Goal: Task Accomplishment & Management: Manage account settings

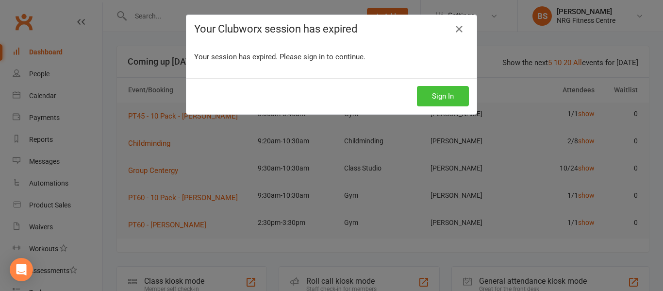
click at [445, 99] on button "Sign In" at bounding box center [443, 96] width 52 height 20
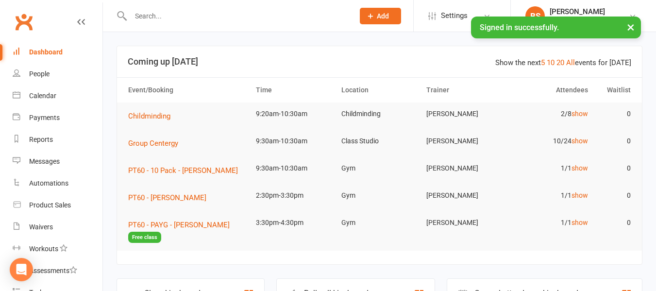
click at [183, 18] on input "text" at bounding box center [238, 16] width 220 height 14
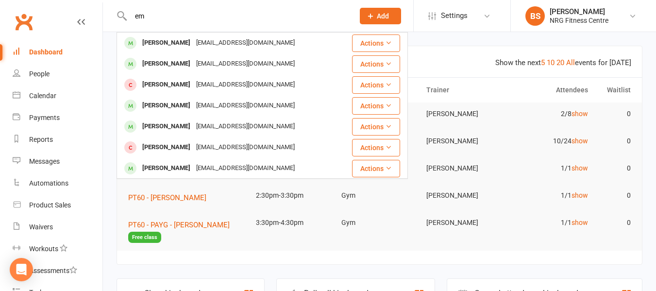
type input "e"
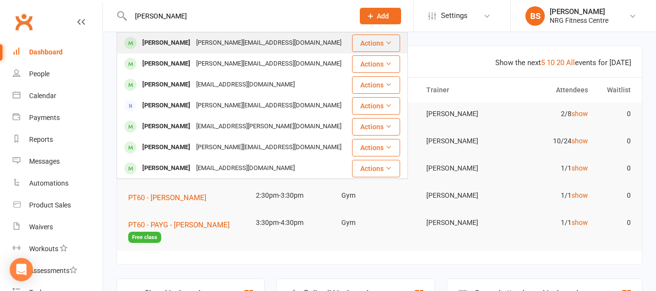
type input "[PERSON_NAME]"
click at [214, 40] on div "[PERSON_NAME][EMAIL_ADDRESS][DOMAIN_NAME]" at bounding box center [268, 43] width 151 height 14
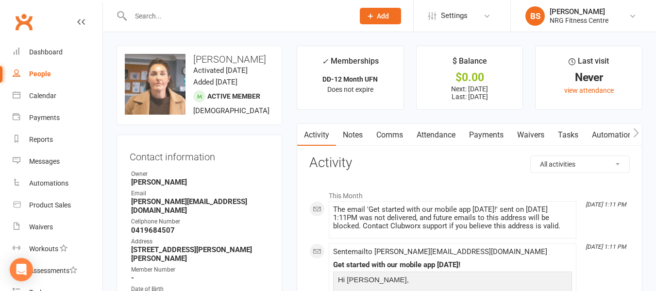
click at [636, 134] on icon "button" at bounding box center [636, 133] width 6 height 10
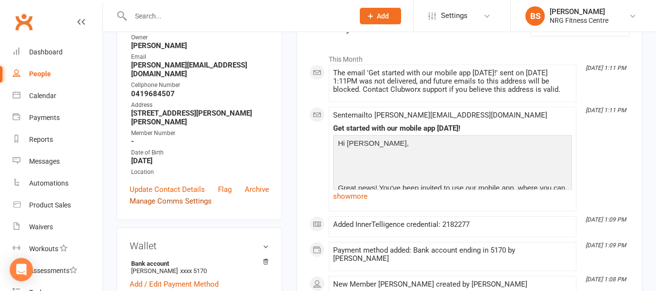
scroll to position [146, 0]
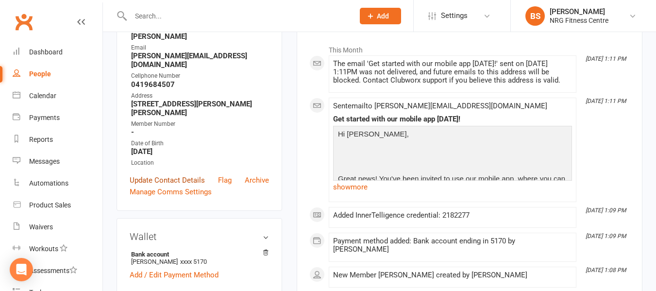
click at [165, 174] on link "Update Contact Details" at bounding box center [167, 180] width 75 height 12
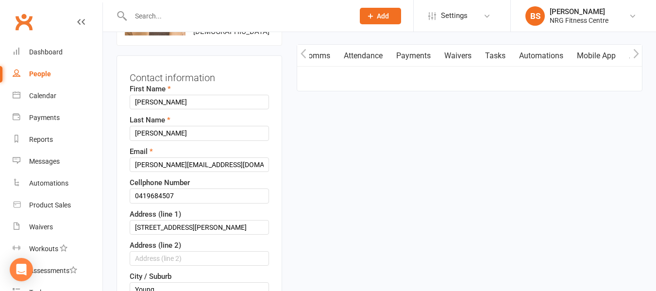
scroll to position [94, 0]
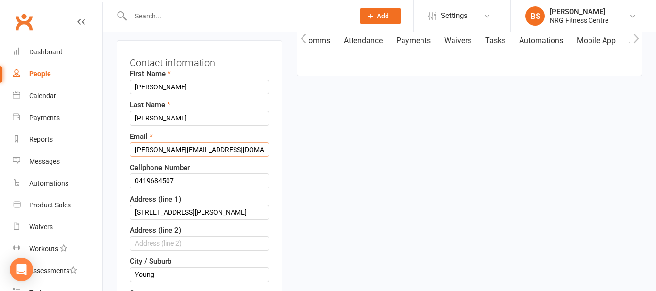
click at [164, 157] on input "emily.maadge21@gmail.com" at bounding box center [199, 149] width 139 height 15
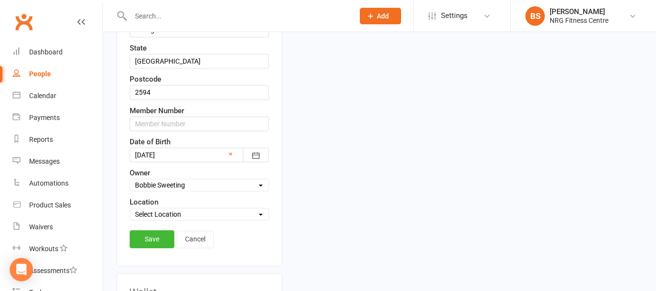
scroll to position [483, 0]
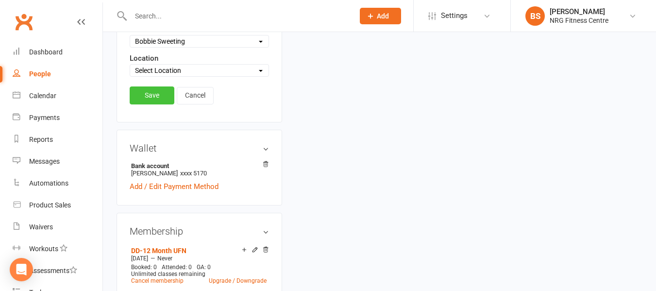
type input "emily.madge21@gmail.com"
click at [151, 103] on link "Save" at bounding box center [152, 94] width 45 height 17
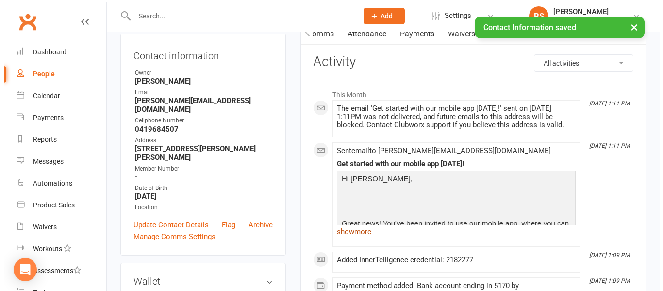
scroll to position [0, 0]
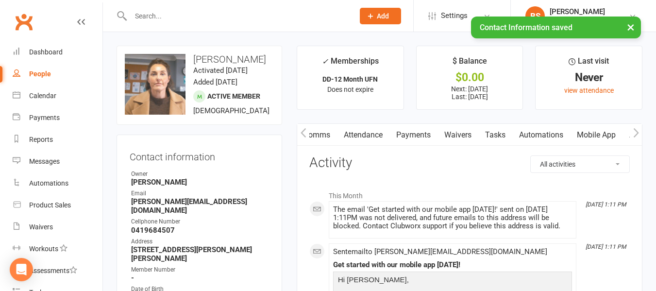
click at [602, 137] on link "Mobile App" at bounding box center [596, 135] width 52 height 22
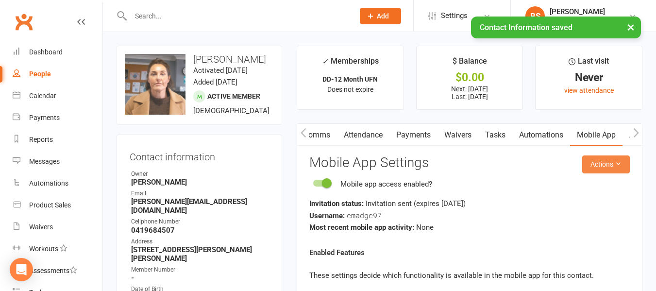
click at [607, 166] on button "Actions" at bounding box center [606, 163] width 48 height 17
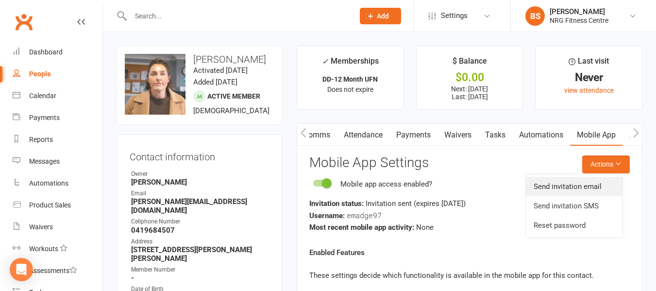
click at [589, 189] on link "Send invitation email" at bounding box center [574, 186] width 96 height 19
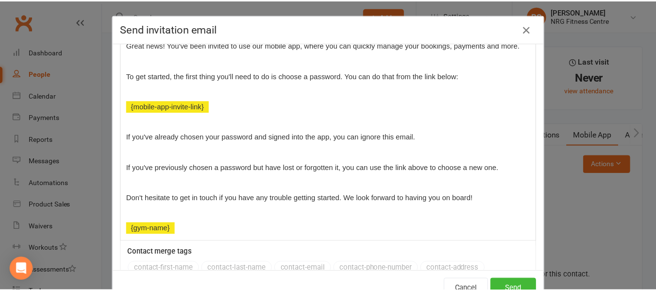
scroll to position [194, 0]
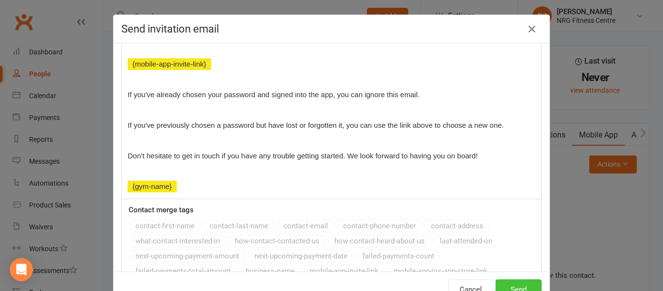
click at [519, 284] on button "Send" at bounding box center [519, 289] width 46 height 20
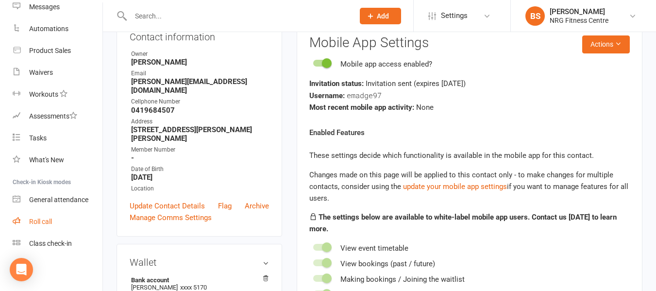
scroll to position [291, 0]
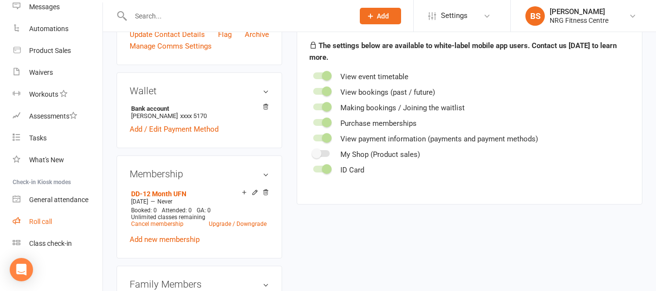
click at [36, 222] on div "Roll call" at bounding box center [40, 222] width 23 height 8
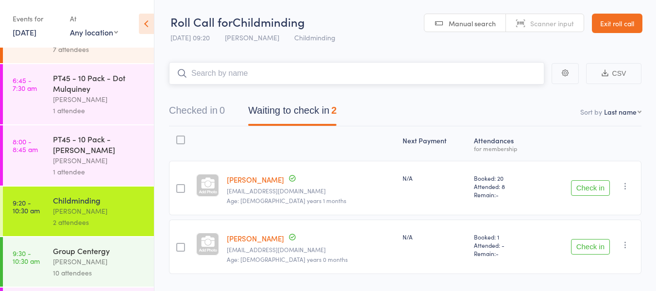
scroll to position [97, 0]
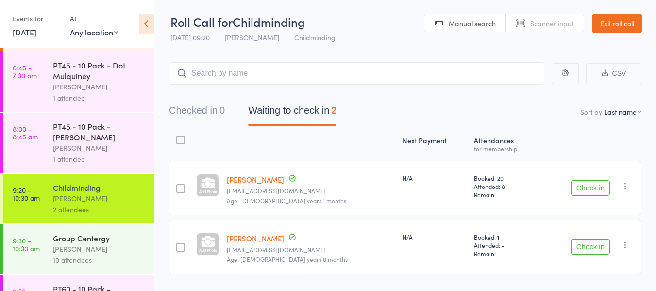
click at [595, 188] on button "Check in" at bounding box center [590, 188] width 39 height 16
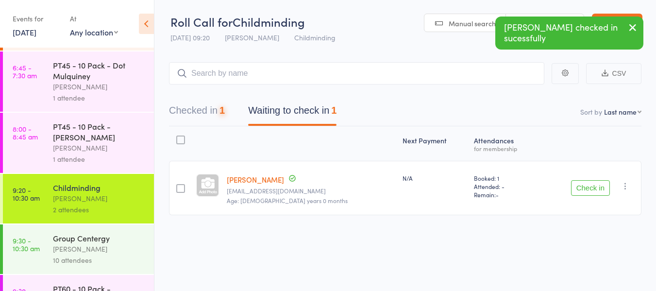
click at [86, 245] on div "[PERSON_NAME]" at bounding box center [99, 248] width 93 height 11
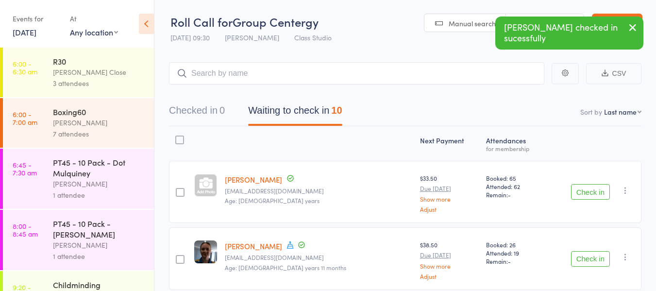
click at [588, 189] on button "Check in" at bounding box center [590, 192] width 39 height 16
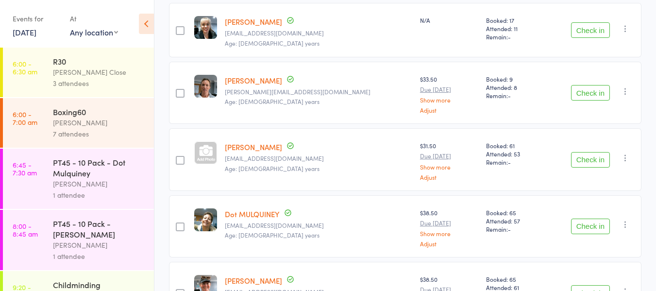
scroll to position [291, 0]
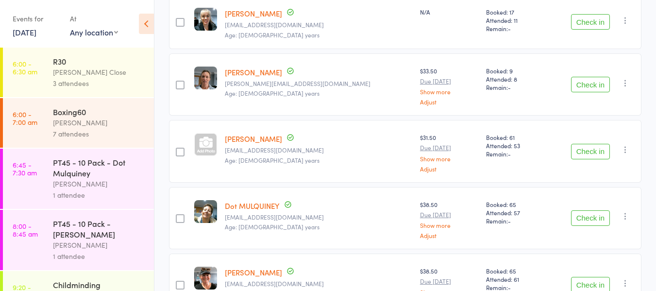
click at [588, 148] on button "Check in" at bounding box center [590, 152] width 39 height 16
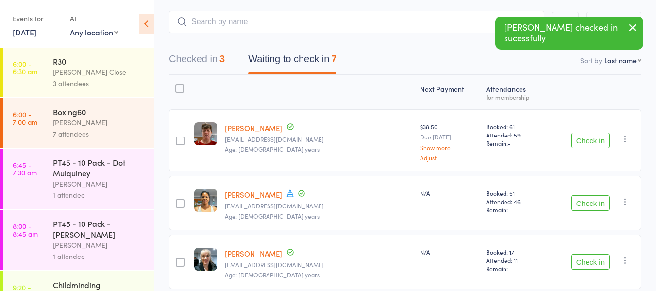
scroll to position [0, 0]
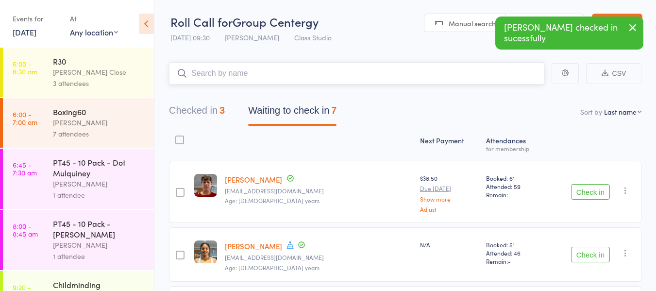
click at [246, 74] on input "search" at bounding box center [356, 73] width 375 height 22
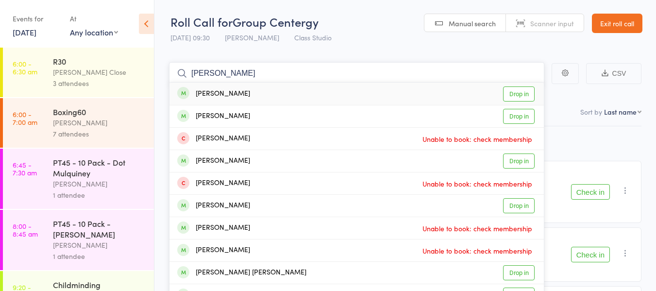
type input "alicia"
click at [513, 91] on link "Drop in" at bounding box center [519, 93] width 32 height 15
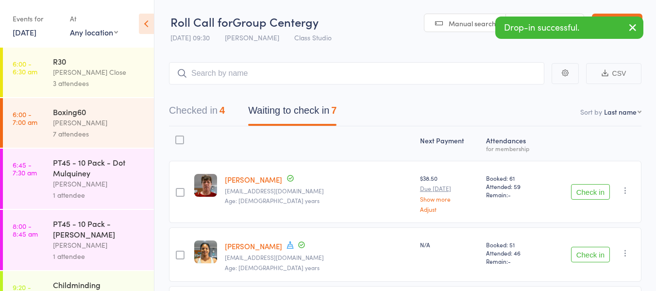
click at [592, 192] on button "Check in" at bounding box center [590, 192] width 39 height 16
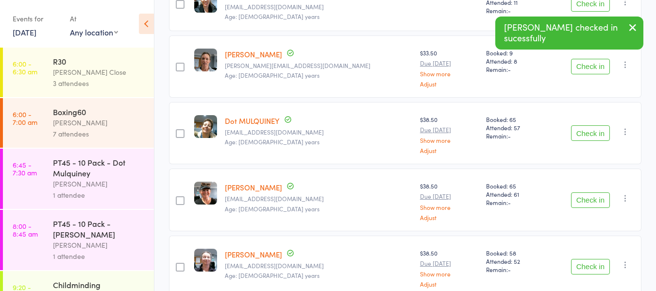
scroll to position [291, 0]
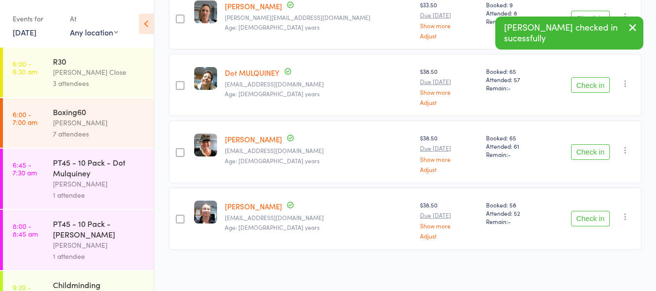
click at [591, 215] on button "Check in" at bounding box center [590, 219] width 39 height 16
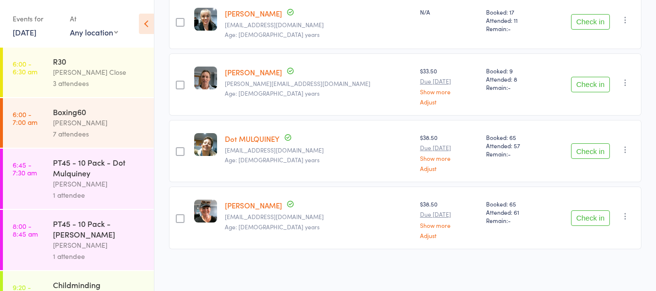
click at [587, 86] on button "Check in" at bounding box center [590, 85] width 39 height 16
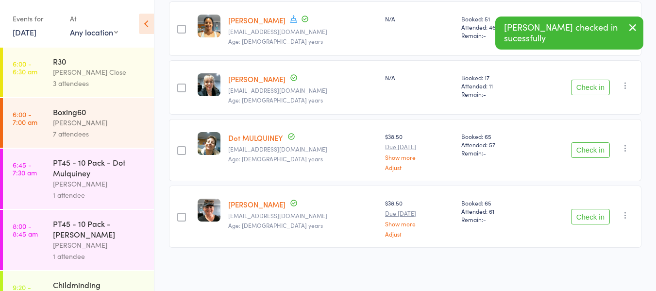
scroll to position [158, 0]
click at [594, 148] on button "Check in" at bounding box center [590, 151] width 39 height 16
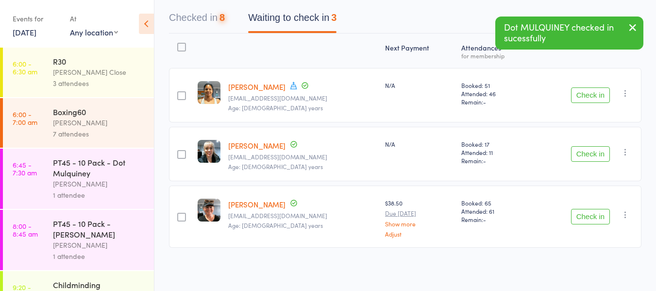
scroll to position [92, 0]
click at [594, 219] on button "Check in" at bounding box center [590, 217] width 39 height 16
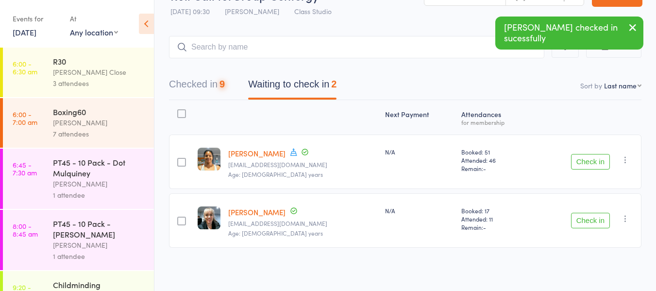
scroll to position [26, 0]
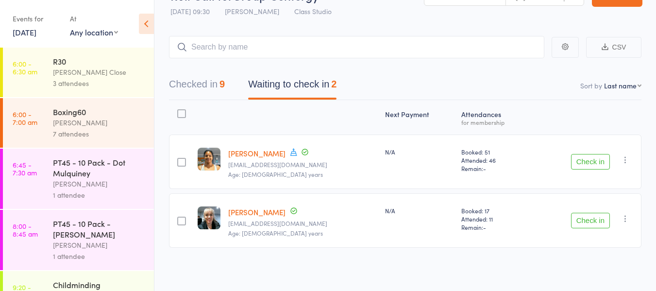
click at [587, 159] on button "Check in" at bounding box center [590, 162] width 39 height 16
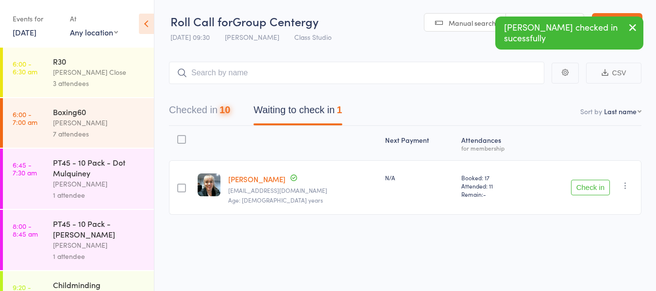
scroll to position [0, 0]
click at [597, 188] on button "Check in" at bounding box center [590, 188] width 39 height 16
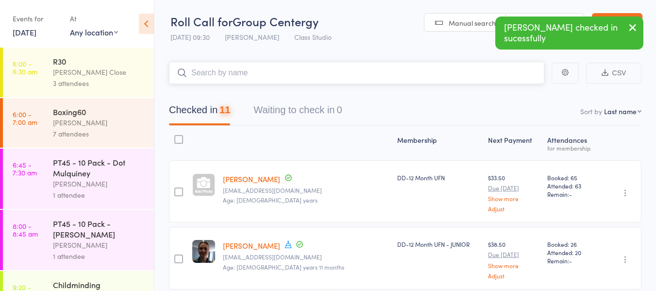
click at [276, 69] on input "search" at bounding box center [356, 73] width 375 height 22
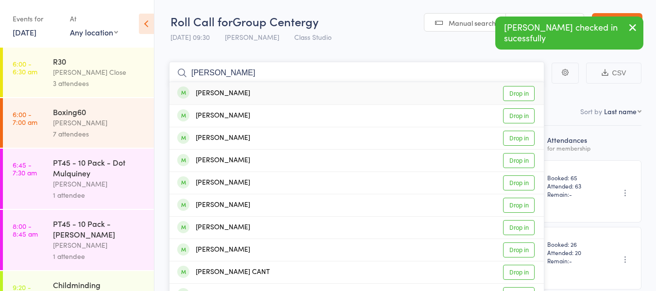
type input "reanna"
click at [515, 93] on link "Drop in" at bounding box center [519, 93] width 32 height 15
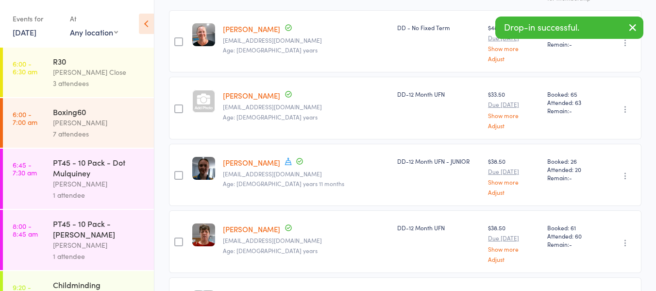
scroll to position [0, 0]
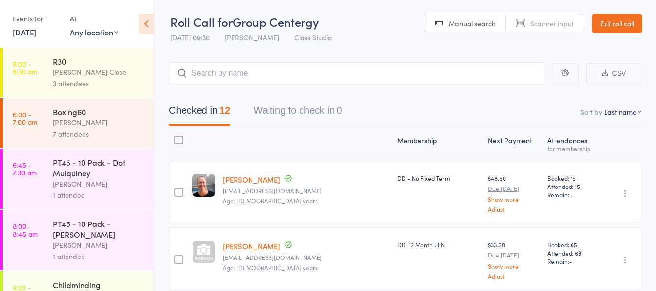
click at [609, 20] on link "Exit roll call" at bounding box center [617, 23] width 51 height 19
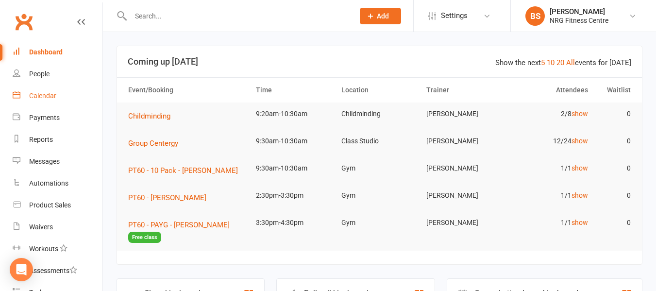
click at [44, 91] on link "Calendar" at bounding box center [58, 96] width 90 height 22
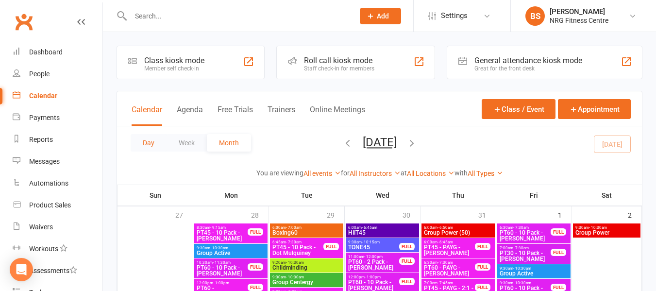
click at [156, 144] on button "Day" at bounding box center [149, 142] width 36 height 17
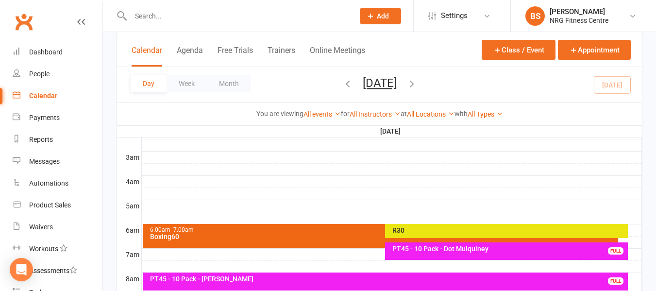
scroll to position [49, 0]
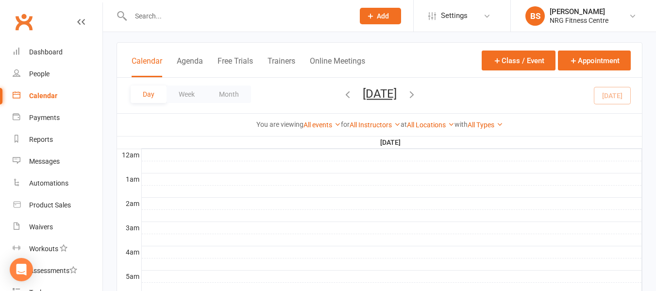
click at [417, 96] on icon "button" at bounding box center [412, 94] width 11 height 11
click at [407, 96] on span "Wednesday, Aug 13, 2025 August 2025 Sun Mon Tue Wed Thu Fri Sat 27 28 29 30 31 …" at bounding box center [379, 95] width 53 height 17
click at [417, 92] on icon "button" at bounding box center [412, 94] width 11 height 11
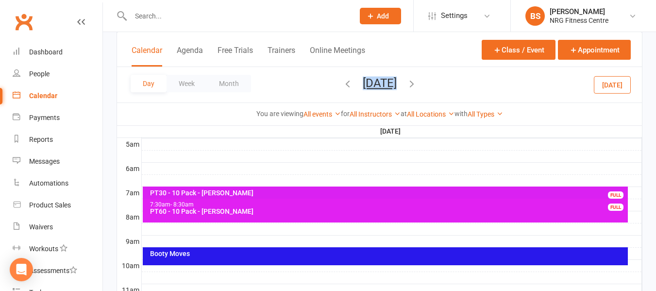
scroll to position [194, 0]
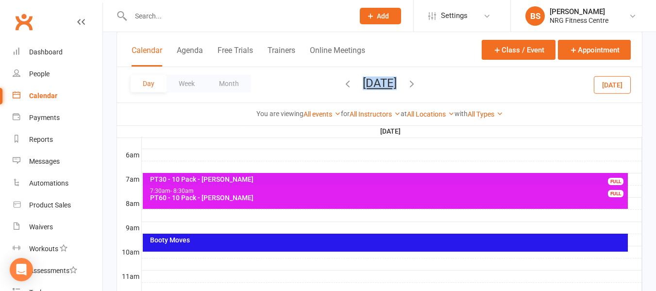
click at [308, 240] on div "Booty Moves" at bounding box center [388, 240] width 477 height 7
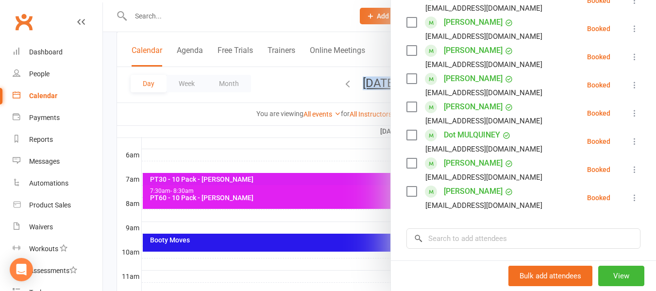
scroll to position [243, 0]
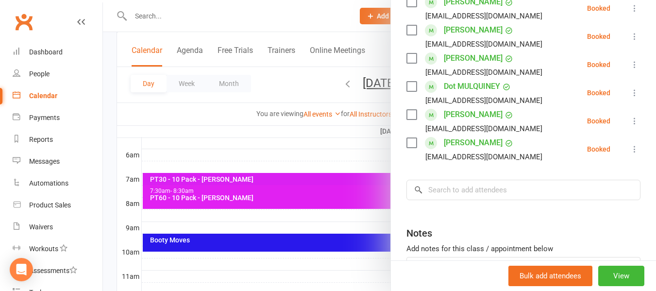
click at [112, 137] on div at bounding box center [379, 145] width 553 height 291
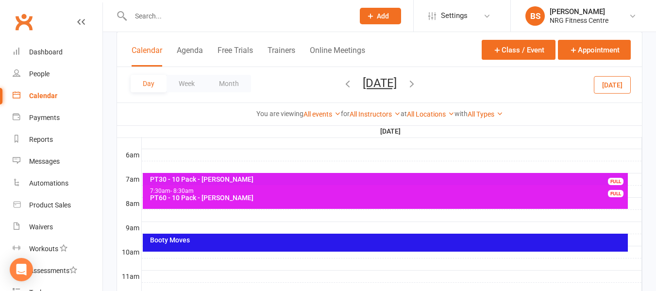
click at [325, 244] on div "Booty Moves" at bounding box center [386, 243] width 486 height 18
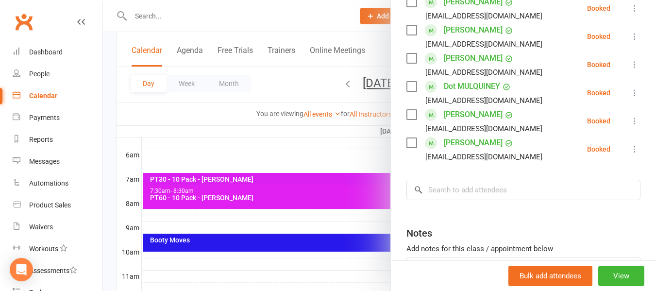
click at [109, 125] on div at bounding box center [379, 145] width 553 height 291
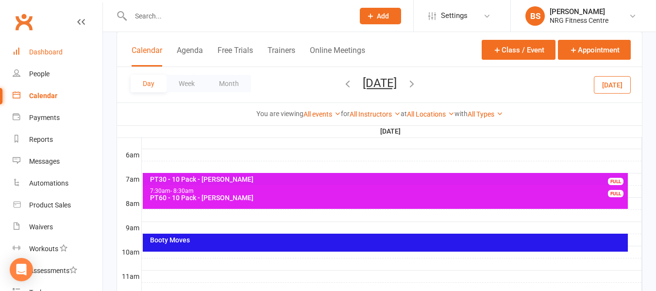
click at [47, 55] on div "Dashboard" at bounding box center [46, 52] width 34 height 8
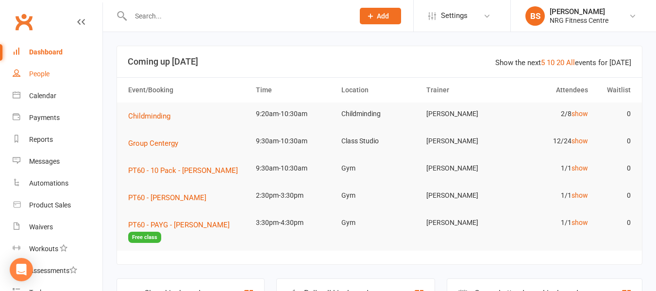
click at [48, 78] on div "People" at bounding box center [39, 74] width 20 height 8
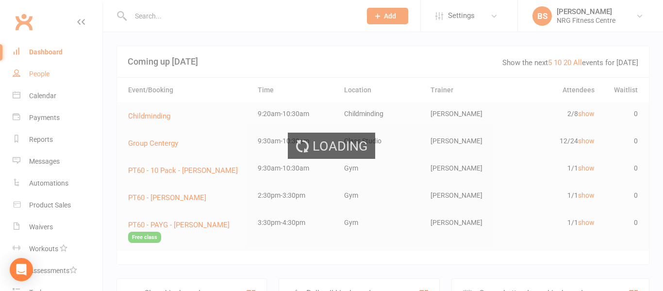
select select "100"
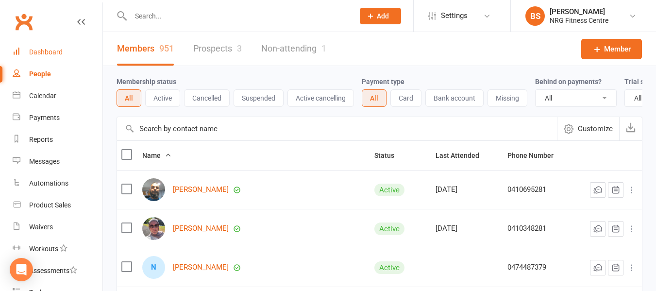
click at [47, 51] on div "Dashboard" at bounding box center [46, 52] width 34 height 8
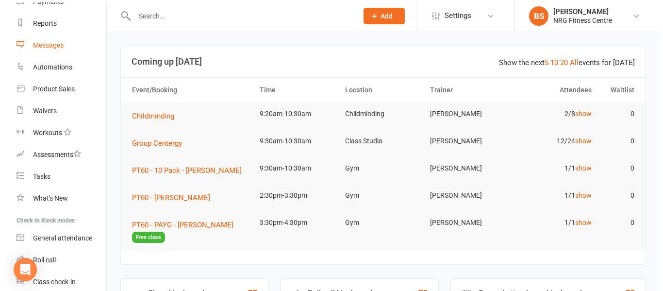
scroll to position [154, 0]
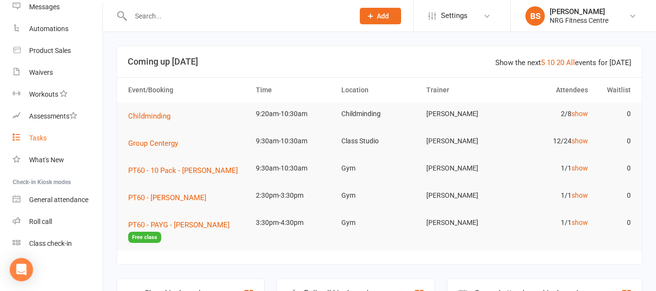
click at [40, 141] on div "Tasks" at bounding box center [37, 138] width 17 height 8
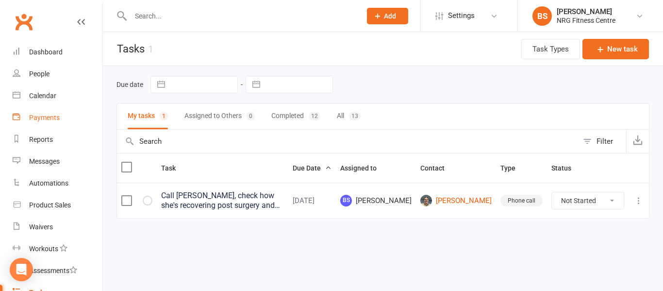
click at [50, 118] on div "Payments" at bounding box center [44, 118] width 31 height 8
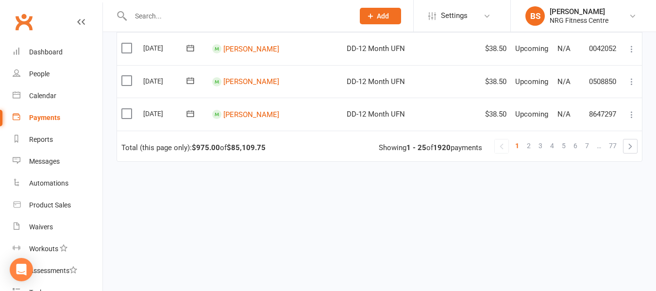
scroll to position [855, 0]
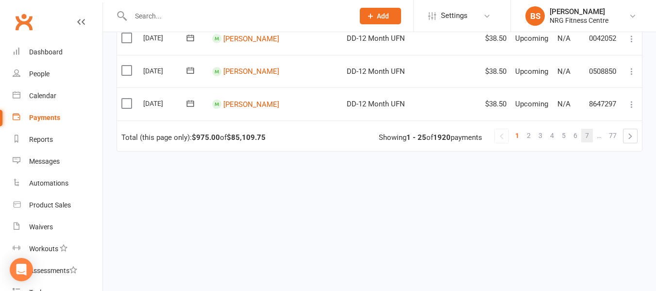
click at [589, 134] on span "7" at bounding box center [587, 136] width 4 height 14
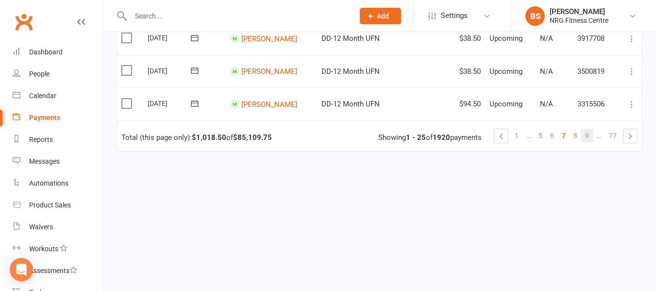
click at [588, 138] on span "9" at bounding box center [587, 136] width 4 height 14
click at [588, 138] on span "11" at bounding box center [585, 136] width 8 height 14
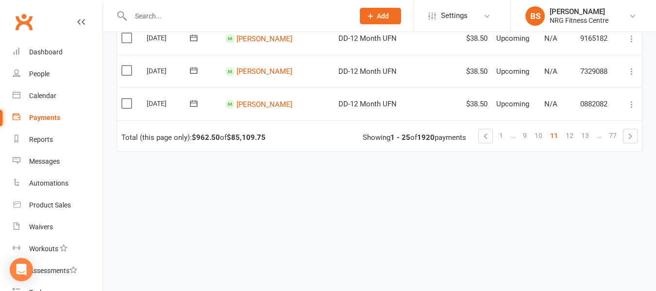
click at [588, 138] on span "13" at bounding box center [585, 136] width 8 height 14
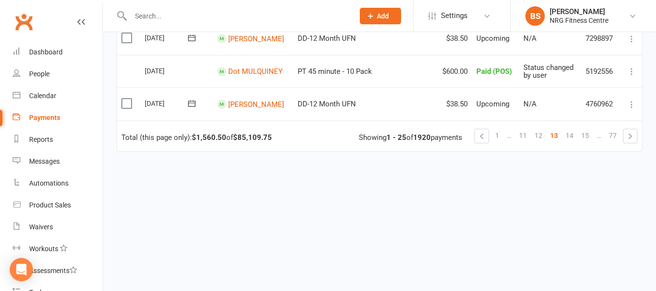
scroll to position [864, 0]
click at [588, 138] on span "15" at bounding box center [585, 136] width 8 height 14
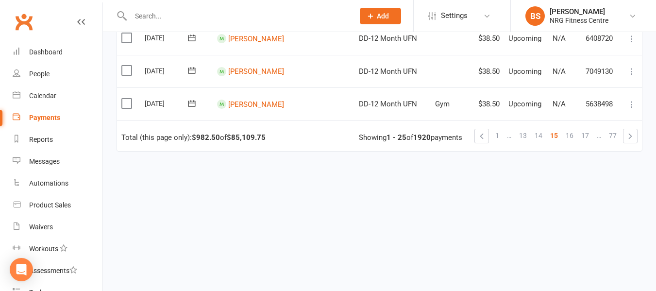
scroll to position [855, 0]
click at [589, 136] on span "17" at bounding box center [585, 136] width 8 height 14
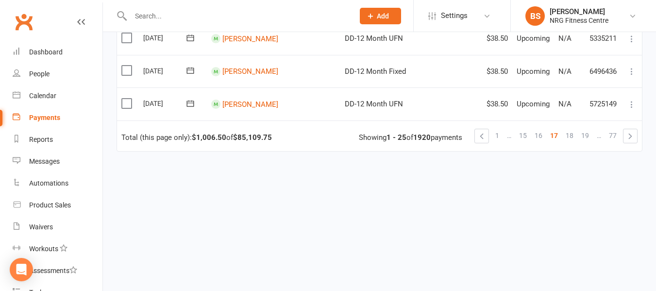
click at [589, 136] on span "19" at bounding box center [585, 136] width 8 height 14
click at [589, 136] on span "21" at bounding box center [585, 136] width 8 height 14
click at [589, 136] on span "23" at bounding box center [585, 136] width 8 height 14
click at [589, 136] on span "25" at bounding box center [585, 136] width 8 height 14
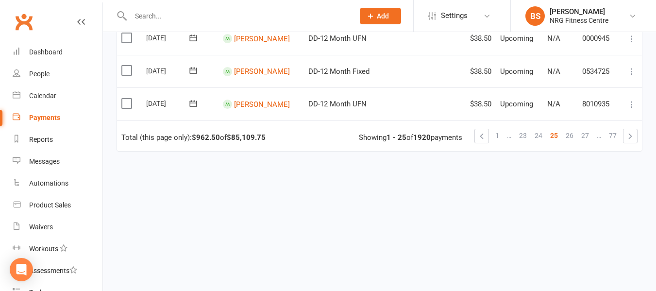
click at [589, 136] on span "27" at bounding box center [585, 136] width 8 height 14
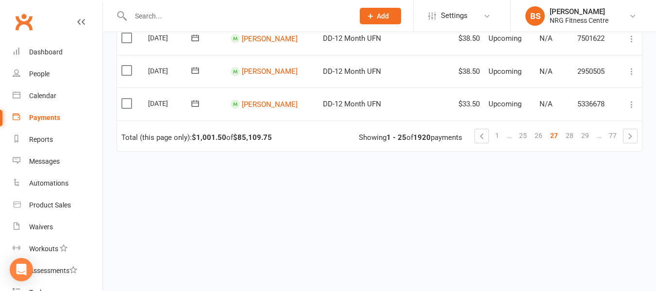
click at [589, 136] on span "29" at bounding box center [585, 136] width 8 height 14
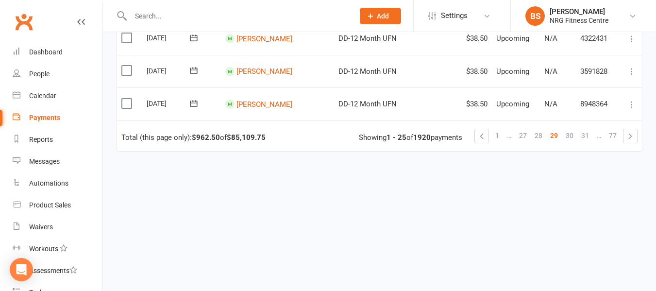
click at [589, 136] on span "31" at bounding box center [585, 136] width 8 height 14
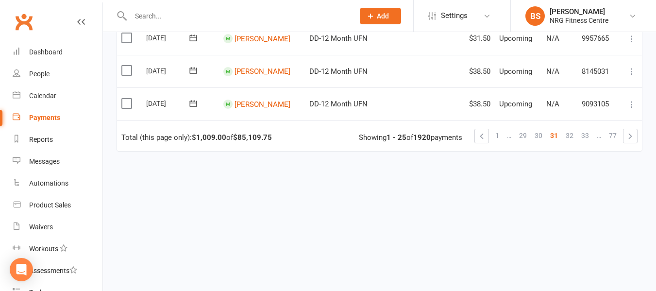
click at [589, 136] on span "33" at bounding box center [585, 136] width 8 height 14
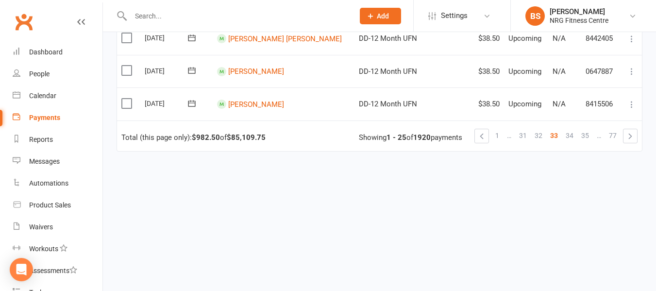
click at [589, 136] on span "35" at bounding box center [585, 136] width 8 height 14
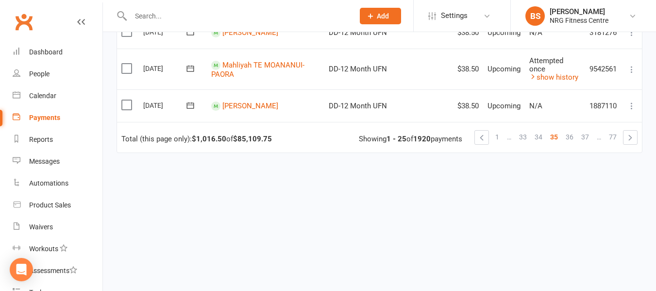
click at [589, 136] on span "37" at bounding box center [585, 137] width 8 height 14
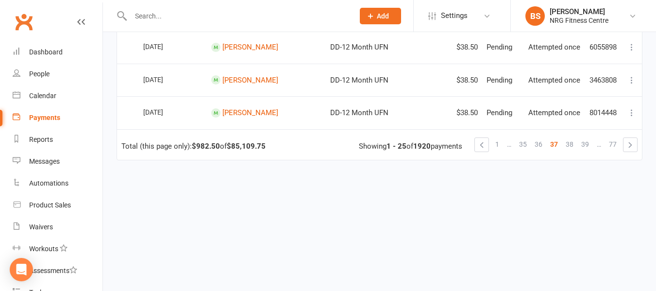
click at [589, 137] on span "39" at bounding box center [585, 144] width 8 height 14
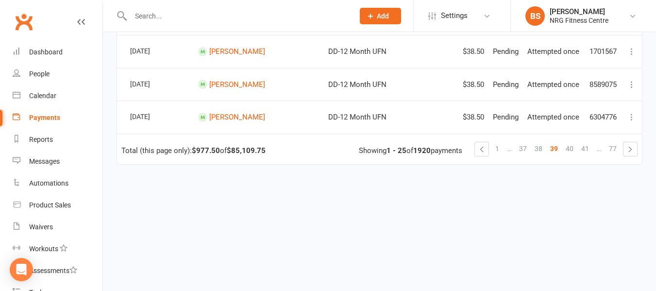
scroll to position [852, 0]
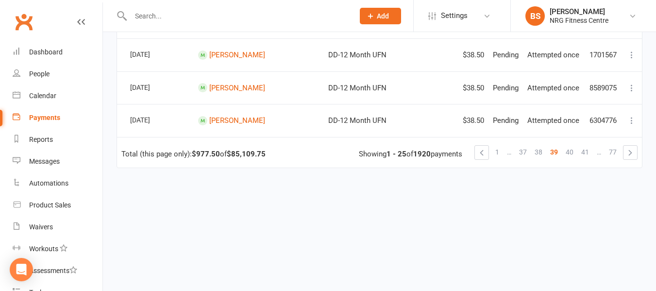
click at [589, 145] on span "41" at bounding box center [585, 152] width 8 height 14
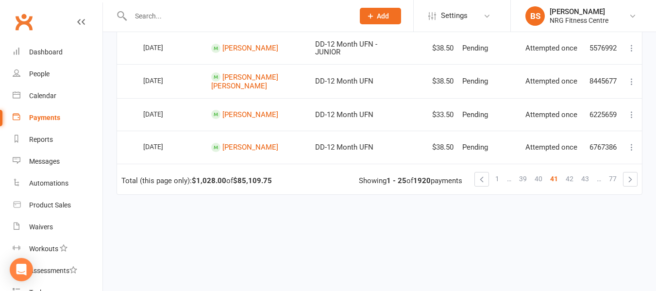
scroll to position [895, 0]
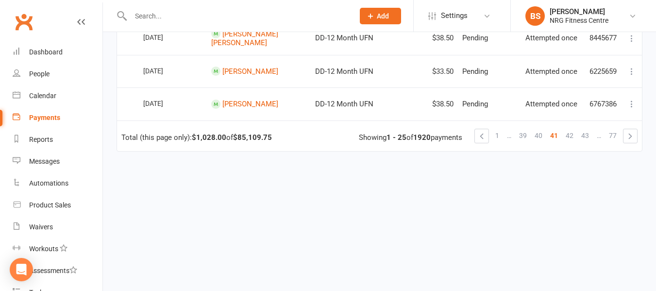
click at [589, 136] on span "43" at bounding box center [585, 136] width 8 height 14
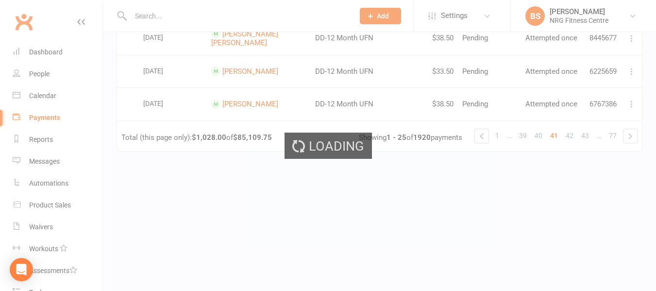
scroll to position [881, 0]
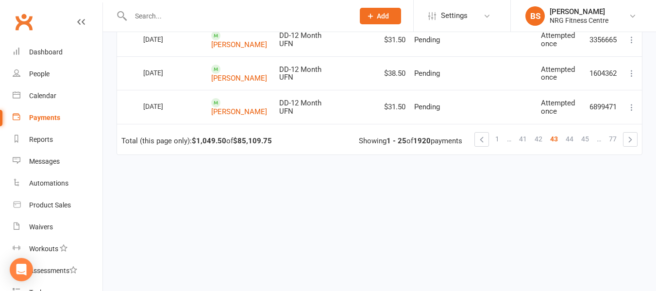
click at [589, 136] on span "45" at bounding box center [585, 139] width 8 height 14
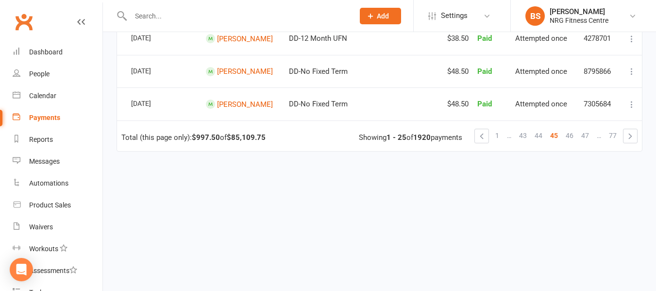
click at [589, 136] on span "47" at bounding box center [585, 136] width 8 height 14
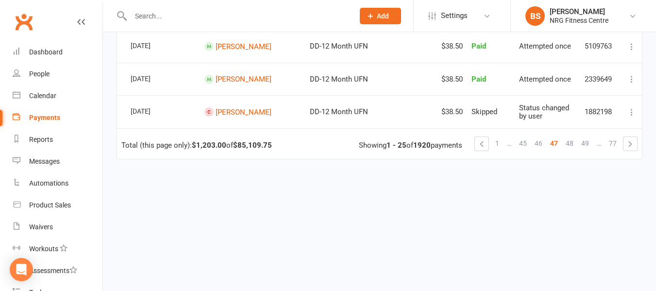
scroll to position [860, 0]
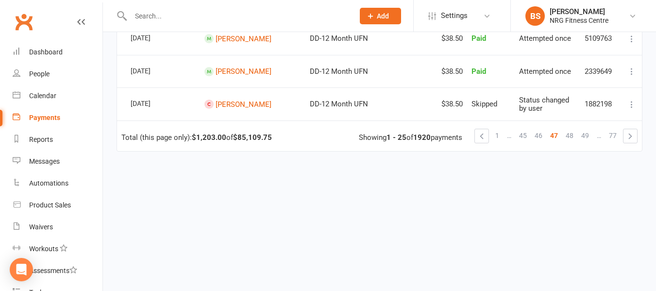
click at [589, 136] on span "49" at bounding box center [585, 136] width 8 height 14
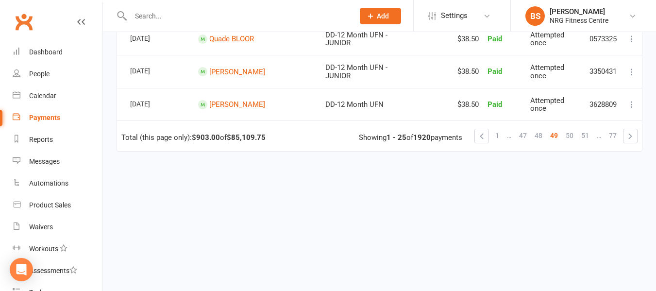
scroll to position [852, 0]
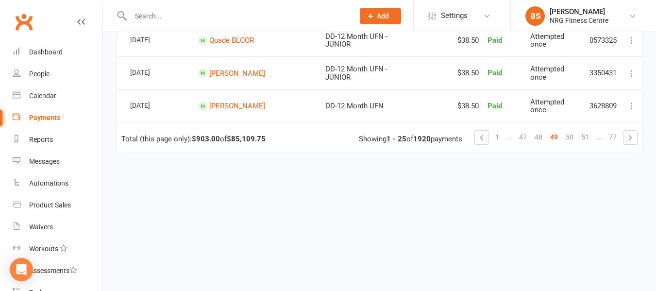
click at [589, 136] on span "51" at bounding box center [585, 137] width 8 height 14
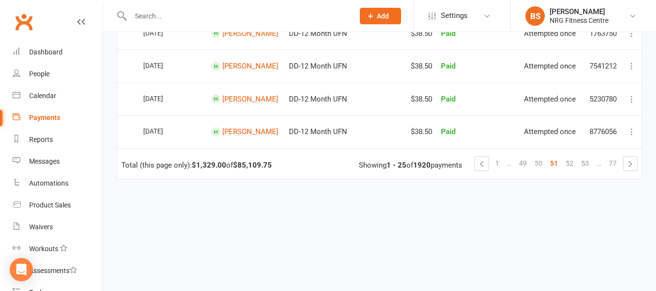
scroll to position [889, 0]
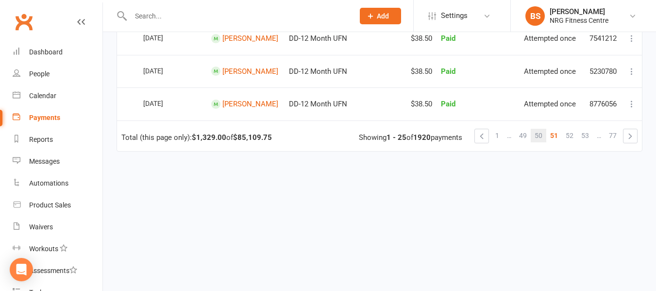
click at [538, 134] on span "50" at bounding box center [539, 136] width 8 height 14
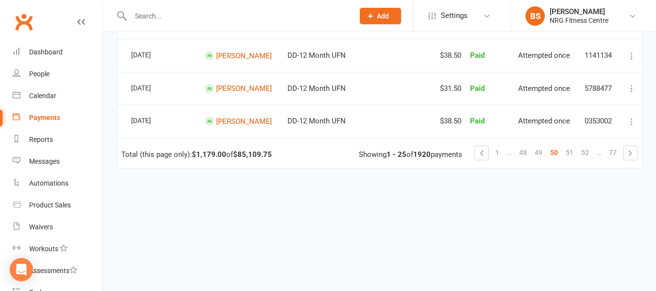
scroll to position [852, 0]
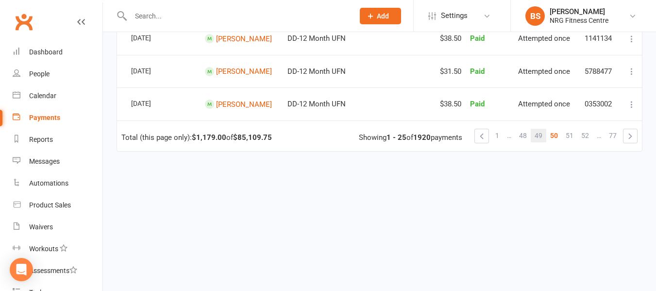
click at [538, 132] on span "49" at bounding box center [539, 136] width 8 height 14
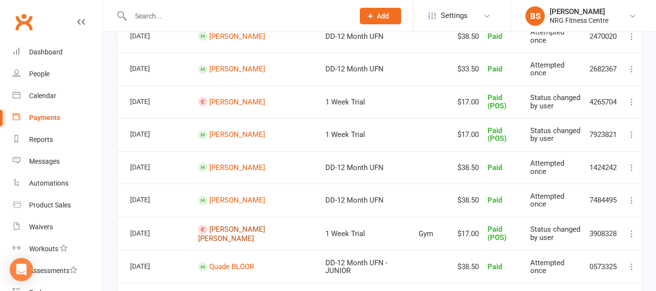
scroll to position [609, 0]
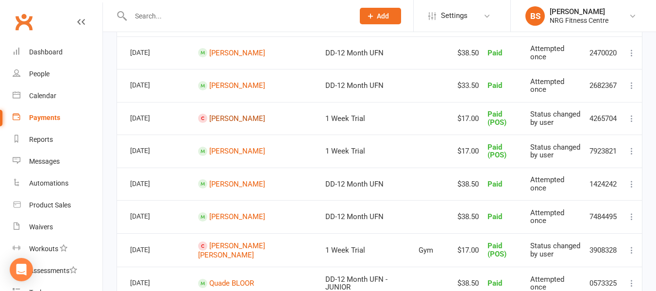
click at [224, 118] on link "Taylah Swankie" at bounding box center [237, 118] width 56 height 9
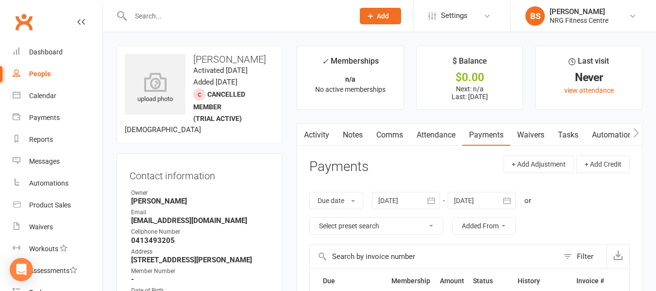
click at [636, 132] on icon "button" at bounding box center [636, 133] width 6 height 10
click at [539, 135] on link "Access Control" at bounding box center [547, 135] width 65 height 22
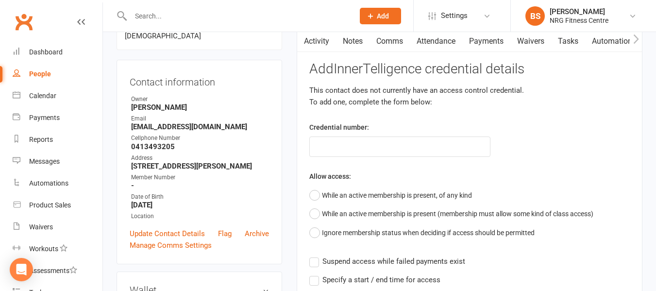
scroll to position [146, 0]
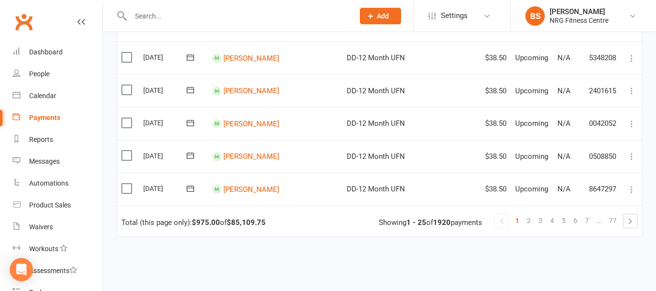
scroll to position [855, 0]
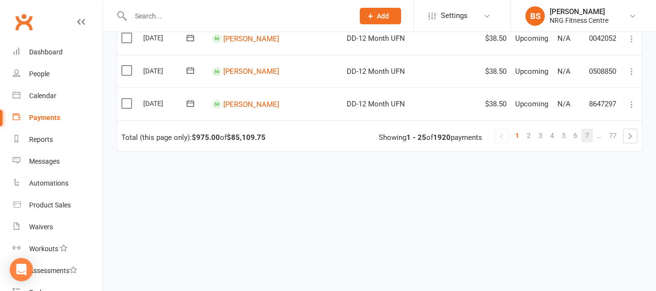
click at [585, 135] on span "7" at bounding box center [587, 136] width 4 height 14
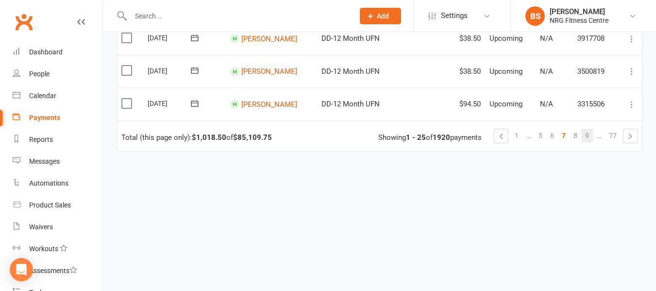
click at [587, 135] on span "9" at bounding box center [587, 136] width 4 height 14
click at [589, 136] on span "11" at bounding box center [585, 136] width 8 height 14
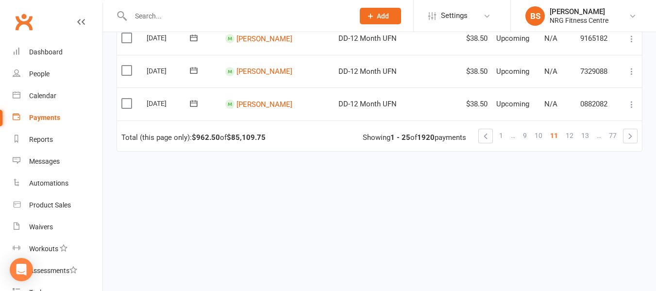
click at [589, 136] on span "13" at bounding box center [585, 136] width 8 height 14
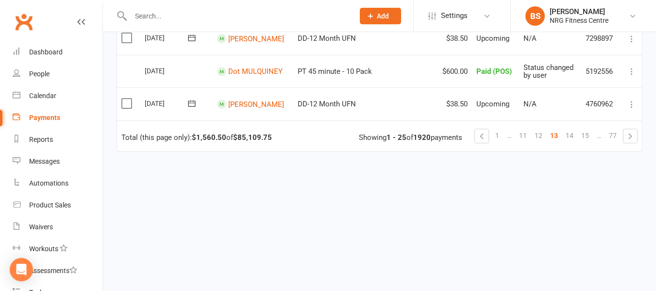
click at [589, 136] on span "15" at bounding box center [585, 136] width 8 height 14
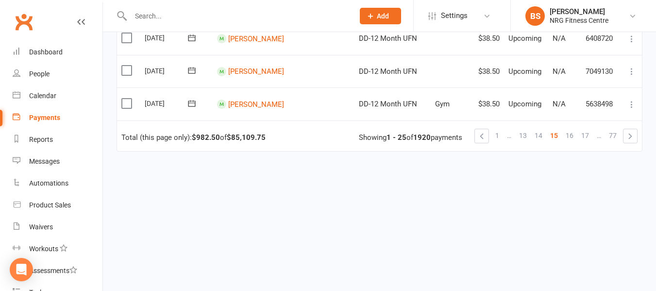
click at [589, 136] on span "17" at bounding box center [585, 136] width 8 height 14
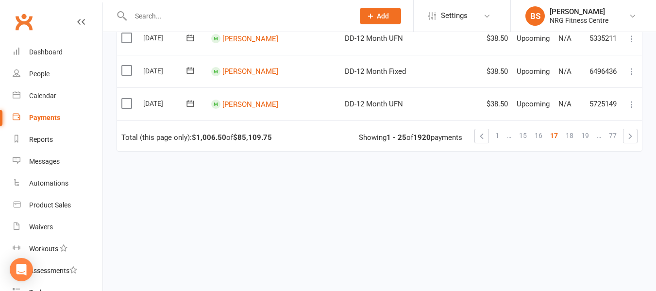
click at [589, 136] on span "19" at bounding box center [585, 136] width 8 height 14
click at [589, 136] on span "21" at bounding box center [585, 136] width 8 height 14
click at [589, 136] on span "23" at bounding box center [585, 136] width 8 height 14
click at [589, 136] on span "25" at bounding box center [585, 136] width 8 height 14
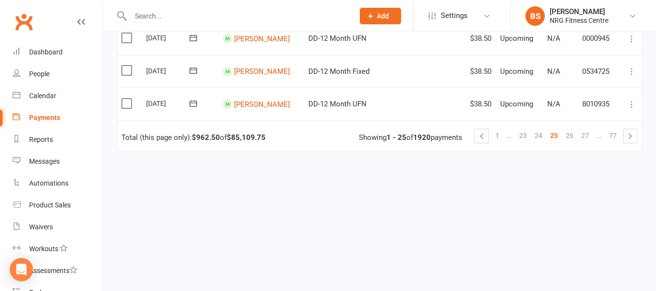
click at [589, 136] on span "27" at bounding box center [585, 136] width 8 height 14
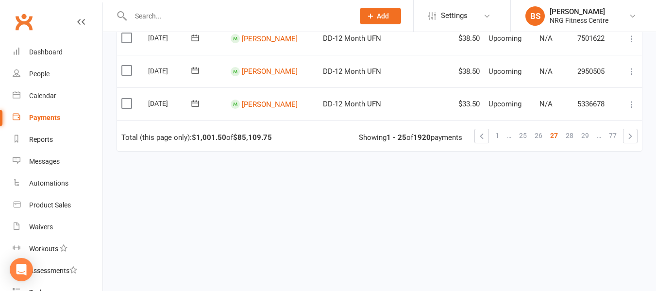
click at [589, 136] on span "29" at bounding box center [585, 136] width 8 height 14
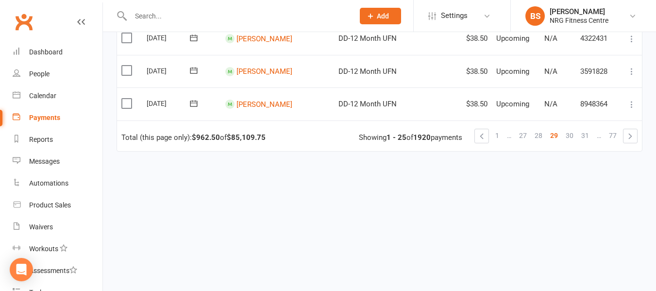
click at [589, 136] on span "31" at bounding box center [585, 136] width 8 height 14
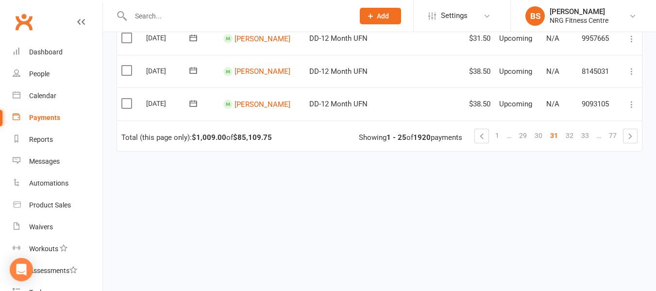
click at [589, 136] on span "33" at bounding box center [585, 136] width 8 height 14
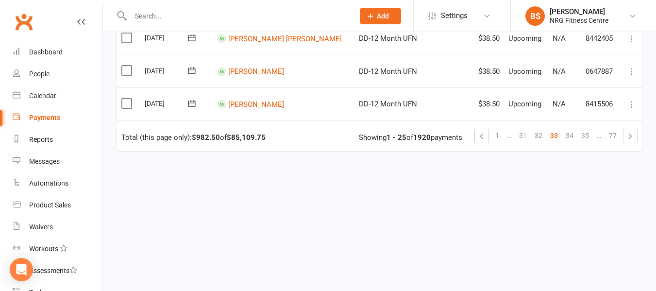
click at [589, 136] on span "35" at bounding box center [585, 136] width 8 height 14
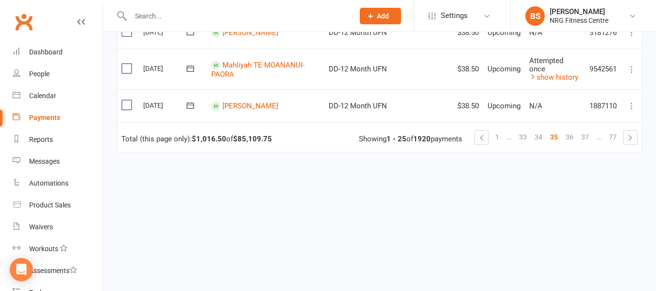
click at [589, 136] on span "37" at bounding box center [585, 137] width 8 height 14
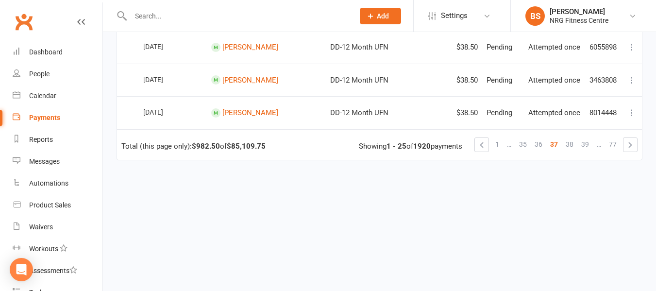
click at [589, 137] on span "39" at bounding box center [585, 144] width 8 height 14
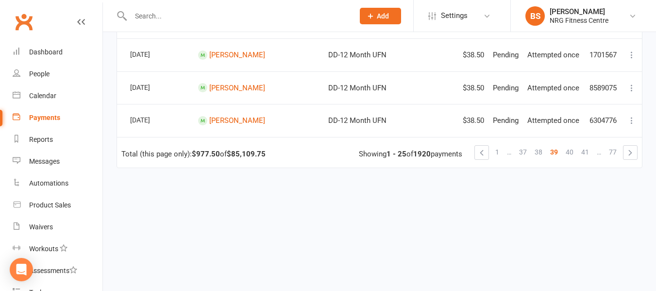
click at [589, 145] on span "41" at bounding box center [585, 152] width 8 height 14
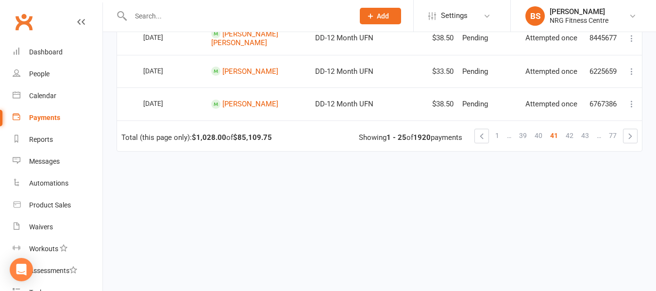
click at [589, 136] on span "43" at bounding box center [585, 136] width 8 height 14
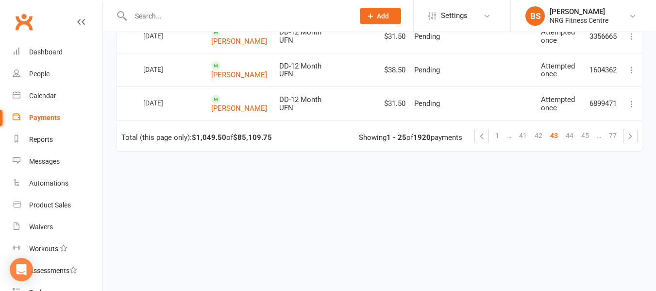
scroll to position [881, 0]
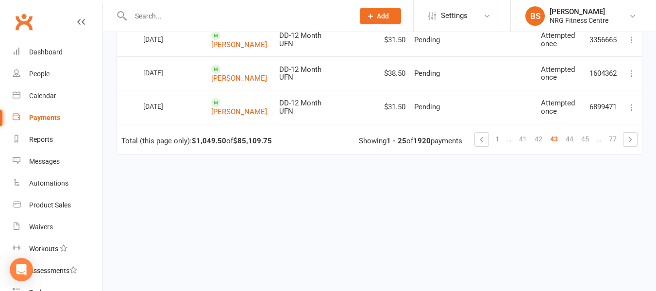
click at [589, 136] on span "45" at bounding box center [585, 139] width 8 height 14
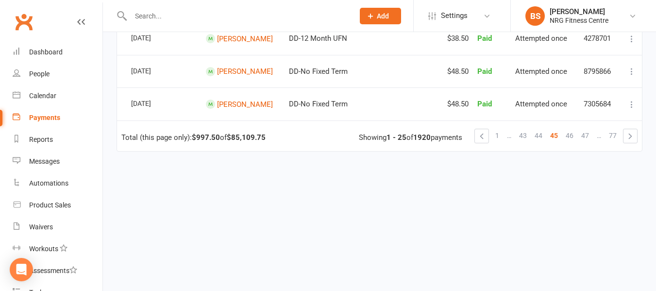
click at [589, 136] on span "47" at bounding box center [585, 136] width 8 height 14
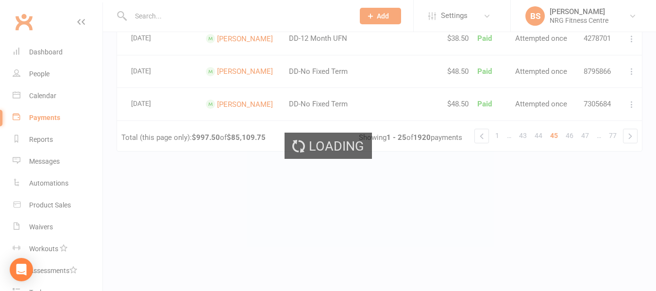
scroll to position [860, 0]
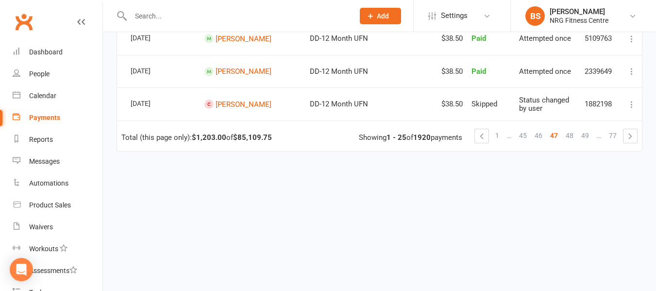
click at [589, 136] on span "49" at bounding box center [585, 136] width 8 height 14
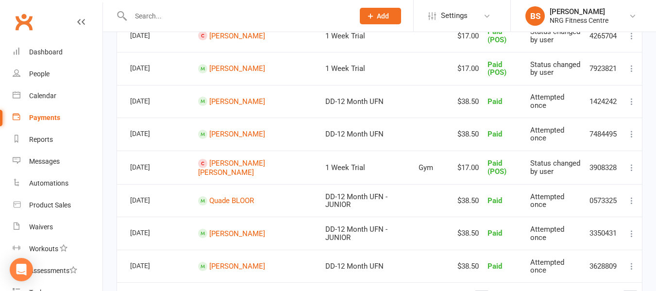
scroll to position [777, 0]
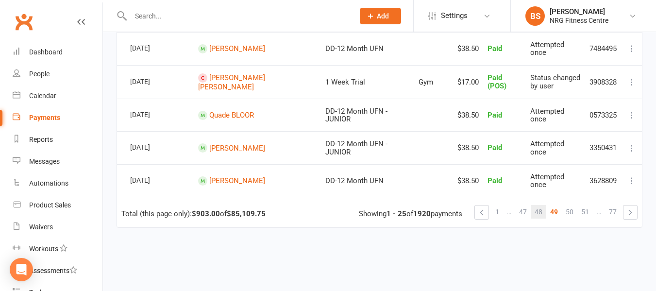
click at [538, 210] on span "48" at bounding box center [539, 212] width 8 height 14
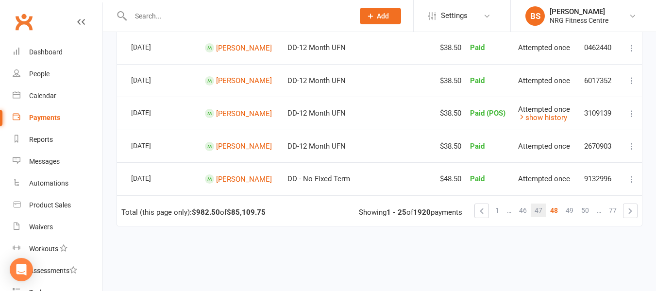
click at [539, 213] on span "47" at bounding box center [539, 211] width 8 height 14
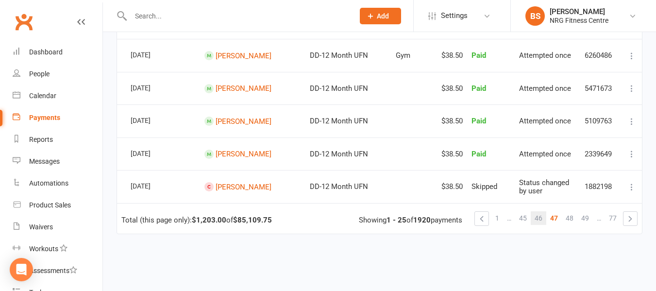
click at [538, 216] on span "46" at bounding box center [539, 218] width 8 height 14
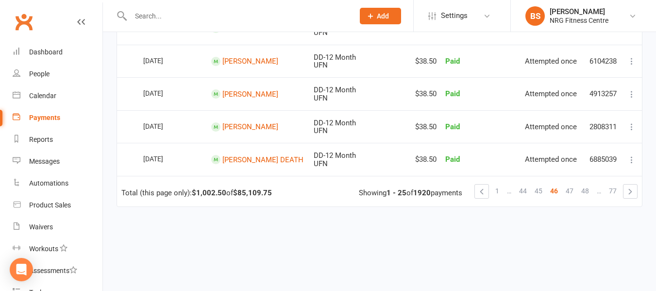
scroll to position [826, 0]
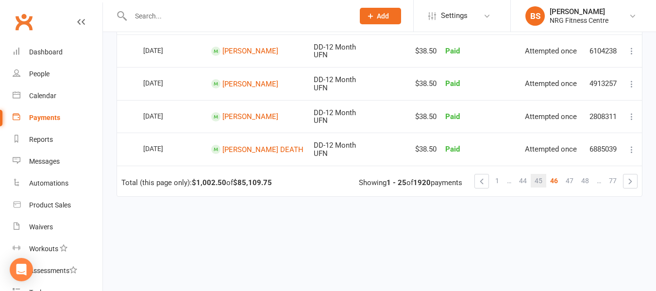
click at [538, 181] on span "45" at bounding box center [539, 181] width 8 height 14
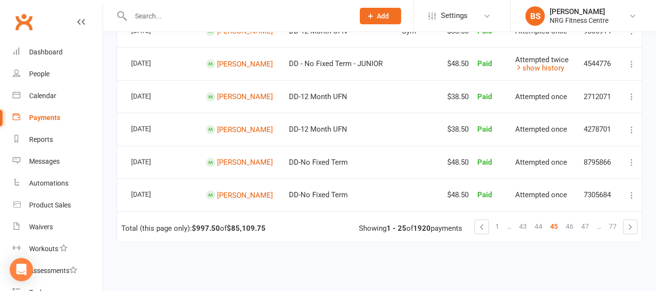
scroll to position [777, 0]
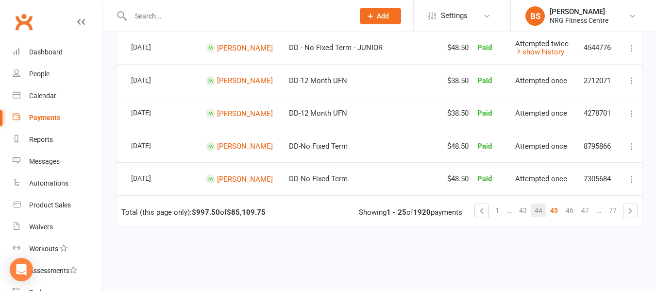
click at [540, 210] on span "44" at bounding box center [539, 211] width 8 height 14
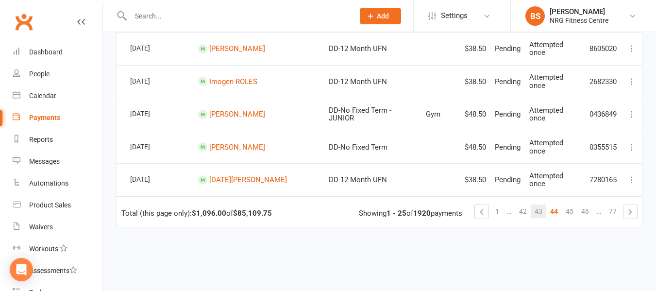
click at [541, 210] on span "43" at bounding box center [539, 211] width 8 height 14
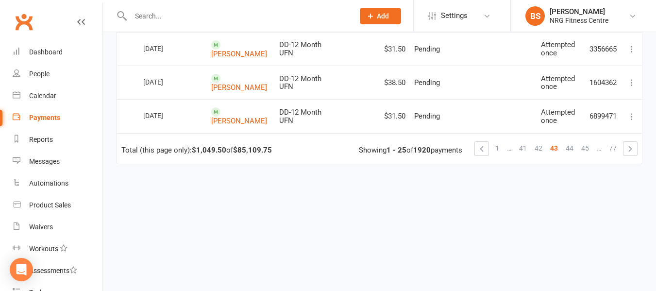
scroll to position [874, 0]
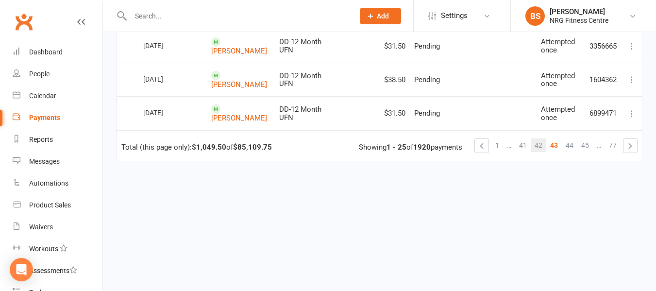
click at [538, 142] on span "42" at bounding box center [539, 145] width 8 height 14
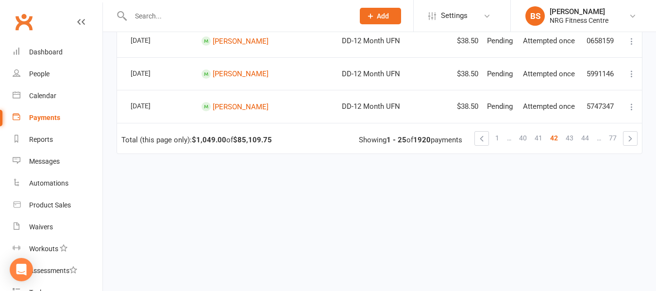
scroll to position [852, 0]
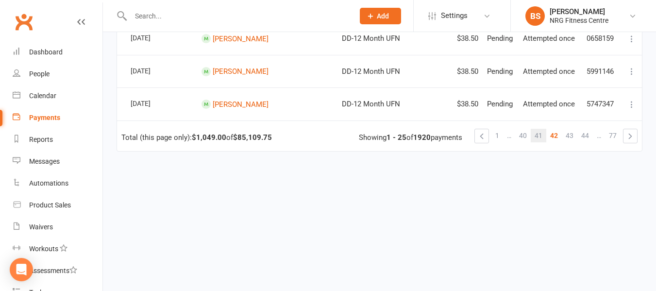
click at [539, 131] on span "41" at bounding box center [539, 136] width 8 height 14
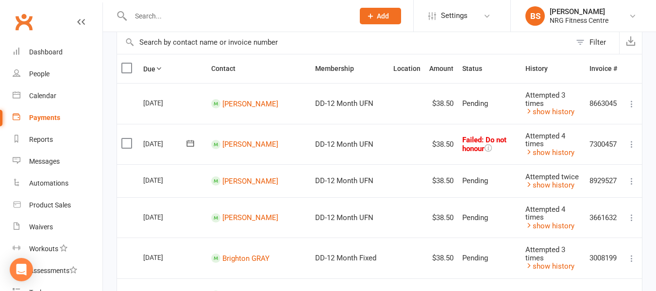
scroll to position [69, 0]
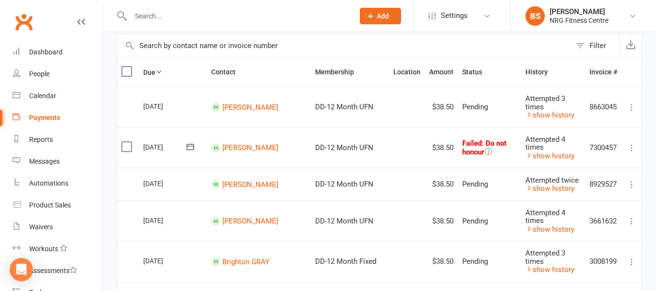
click at [485, 150] on icon at bounding box center [488, 151] width 7 height 7
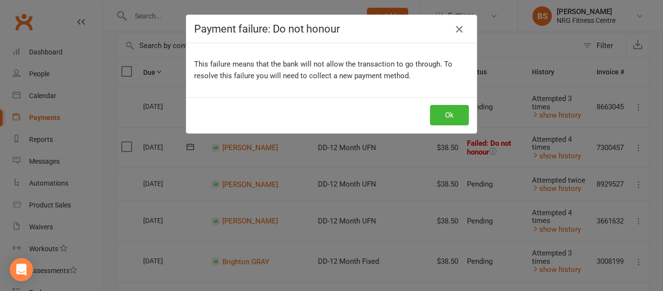
click at [457, 28] on icon "button" at bounding box center [460, 29] width 12 height 12
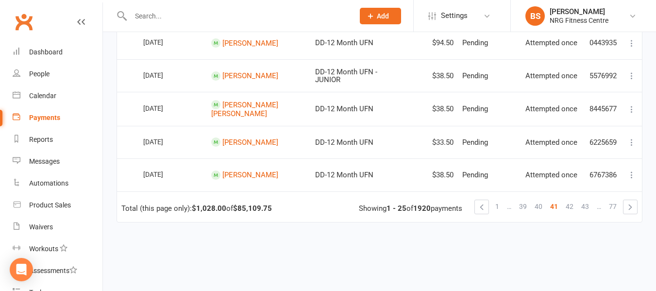
scroll to position [895, 0]
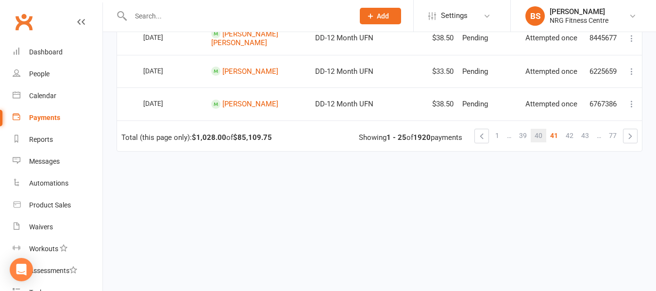
click at [537, 135] on span "40" at bounding box center [539, 136] width 8 height 14
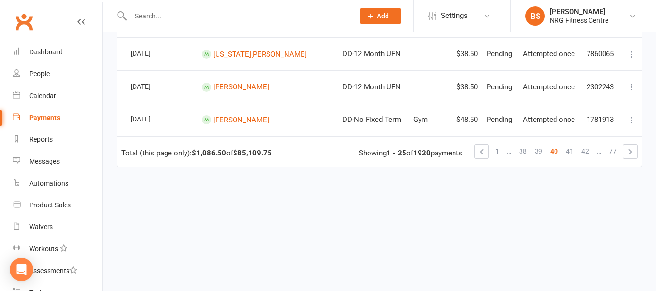
scroll to position [852, 0]
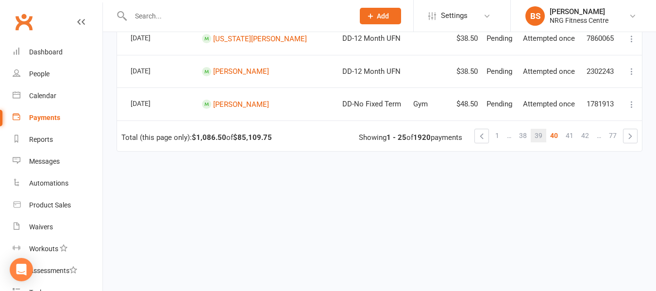
click at [537, 136] on span "39" at bounding box center [539, 136] width 8 height 14
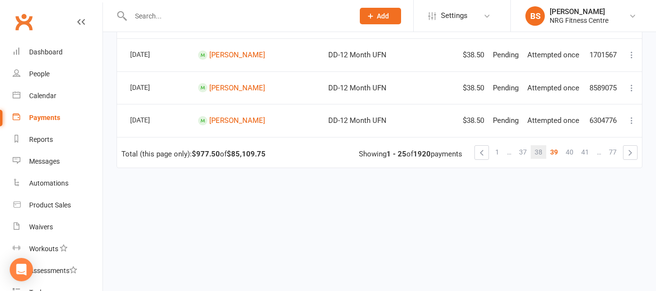
click at [542, 145] on span "38" at bounding box center [539, 152] width 8 height 14
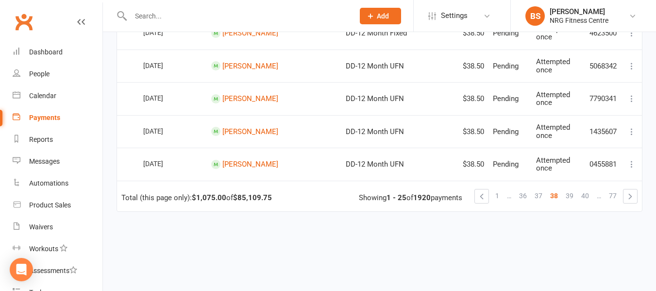
scroll to position [864, 0]
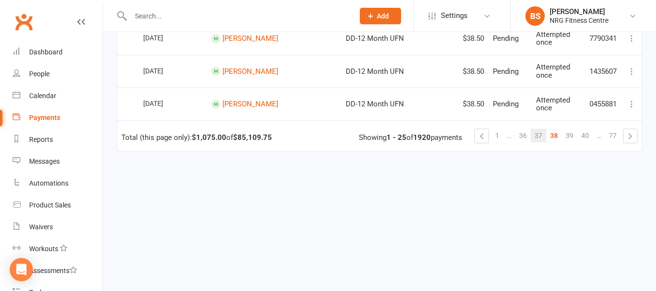
click at [540, 137] on span "37" at bounding box center [539, 136] width 8 height 14
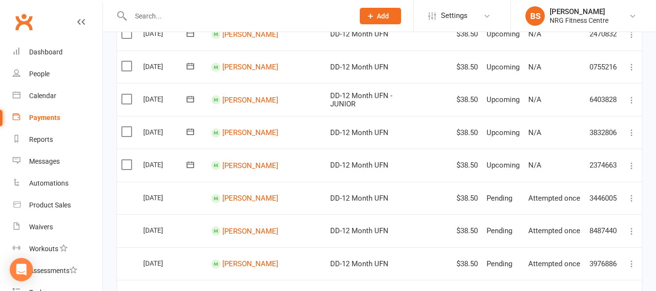
scroll to position [272, 0]
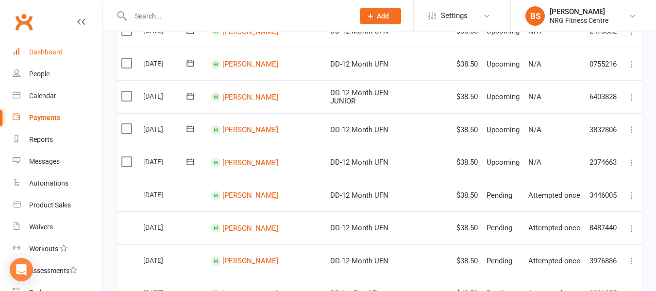
click at [50, 49] on div "Dashboard" at bounding box center [46, 52] width 34 height 8
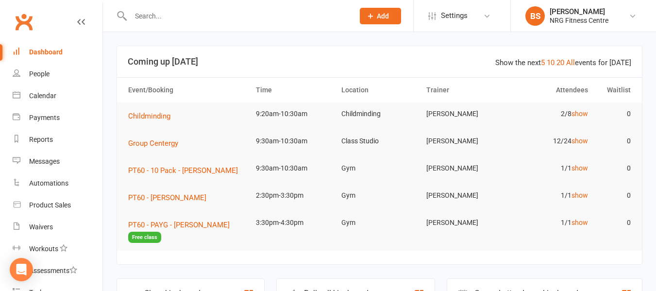
click at [197, 12] on input "text" at bounding box center [238, 16] width 220 height 14
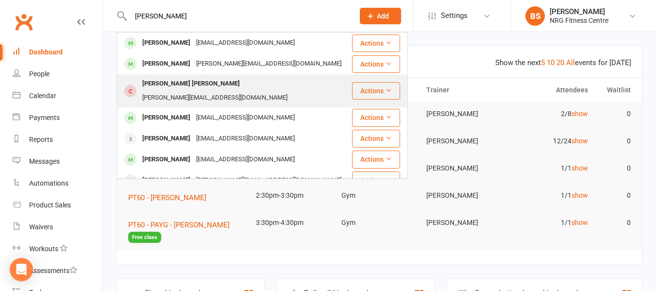
type input "robyn"
click at [247, 91] on div "robyn.dba@gmail.com" at bounding box center [214, 98] width 151 height 14
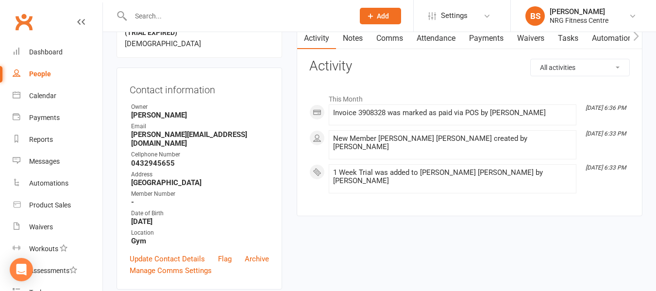
scroll to position [97, 0]
click at [636, 37] on icon "button" at bounding box center [636, 36] width 6 height 10
click at [492, 39] on link "Mobile App" at bounding box center [488, 38] width 52 height 22
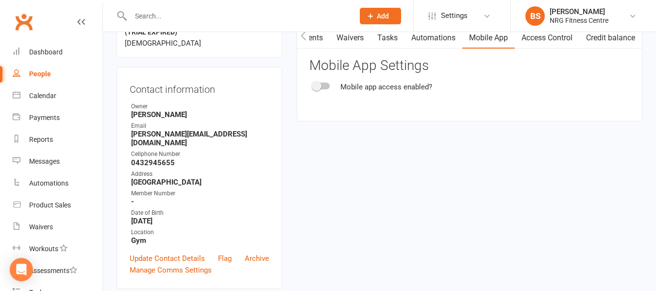
click at [302, 37] on icon "button" at bounding box center [304, 36] width 6 height 10
click at [313, 41] on link "Activity" at bounding box center [316, 38] width 39 height 22
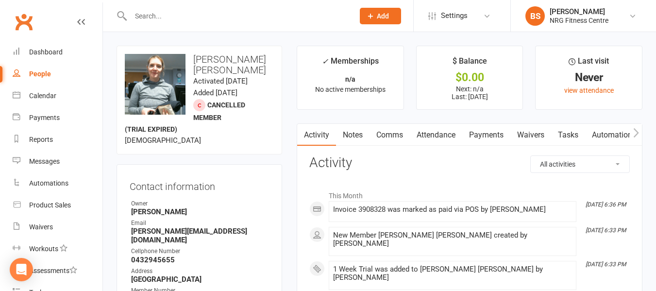
click at [350, 137] on link "Notes" at bounding box center [353, 135] width 34 height 22
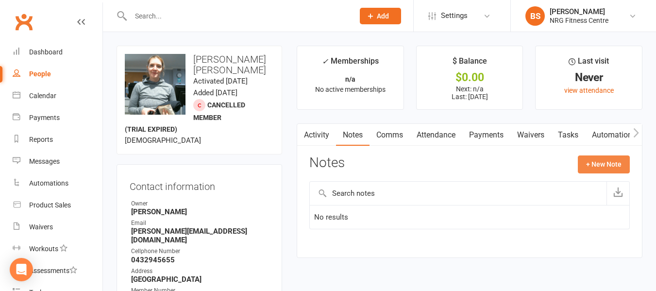
click at [609, 164] on button "+ New Note" at bounding box center [604, 163] width 52 height 17
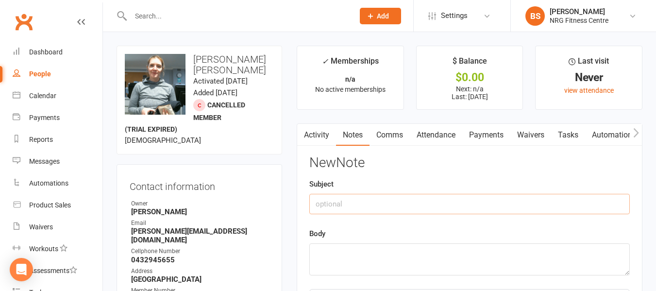
click at [371, 203] on input "text" at bounding box center [469, 204] width 321 height 20
type input "Trial follow up"
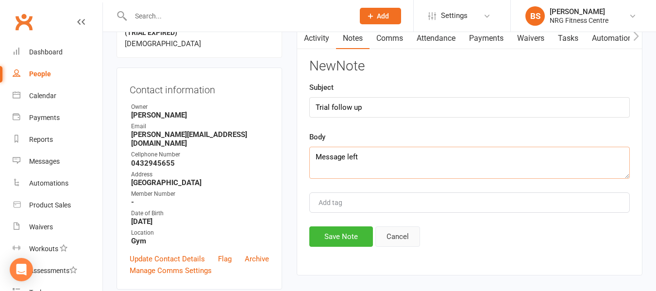
scroll to position [97, 0]
type textarea "Message left"
click at [360, 237] on button "Save Note" at bounding box center [341, 236] width 64 height 20
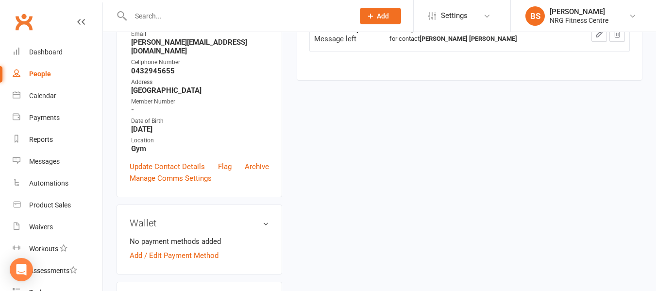
scroll to position [0, 0]
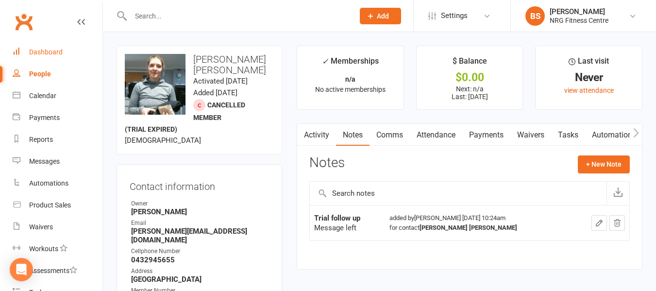
click at [50, 54] on div "Dashboard" at bounding box center [46, 52] width 34 height 8
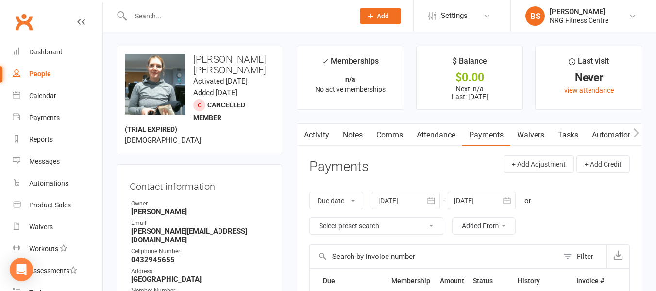
click at [314, 139] on link "Activity" at bounding box center [316, 135] width 39 height 22
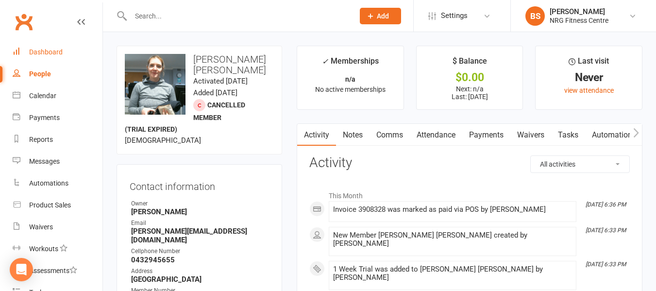
click at [43, 52] on div "Dashboard" at bounding box center [46, 52] width 34 height 8
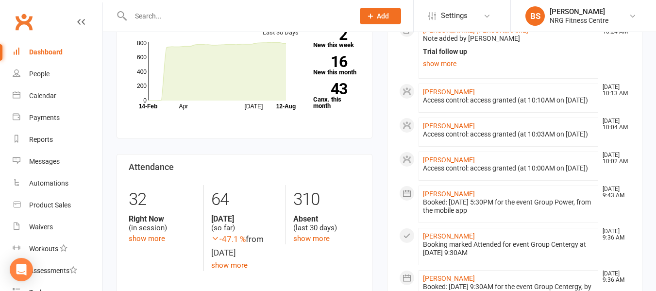
scroll to position [194, 0]
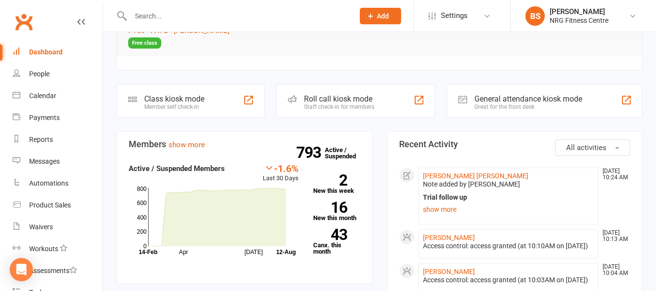
click at [182, 138] on section "Members show more -1.6% Last 30 Days Active / Suspended Members Apr [DATE] Mont…" at bounding box center [245, 207] width 256 height 153
click at [182, 140] on link "show more" at bounding box center [187, 144] width 36 height 9
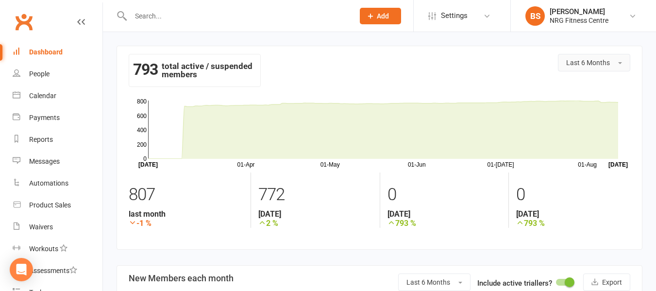
click at [608, 64] on span "Last 6 Months" at bounding box center [588, 63] width 44 height 8
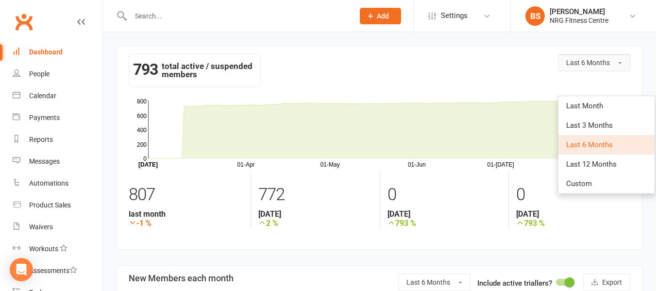
click at [608, 64] on span "Last 6 Months" at bounding box center [588, 63] width 44 height 8
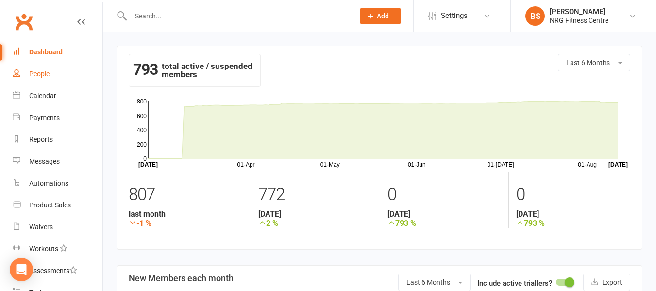
click at [34, 73] on div "People" at bounding box center [39, 74] width 20 height 8
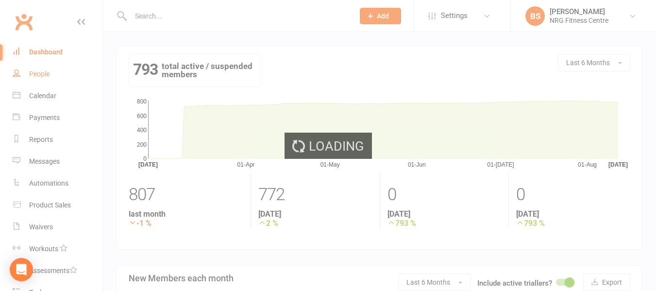
select select "100"
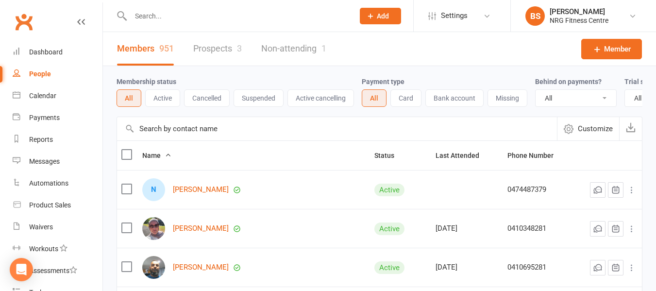
click at [602, 97] on select "All No Yes" at bounding box center [576, 98] width 81 height 17
select select "true"
click at [537, 90] on select "All No Yes" at bounding box center [576, 98] width 81 height 17
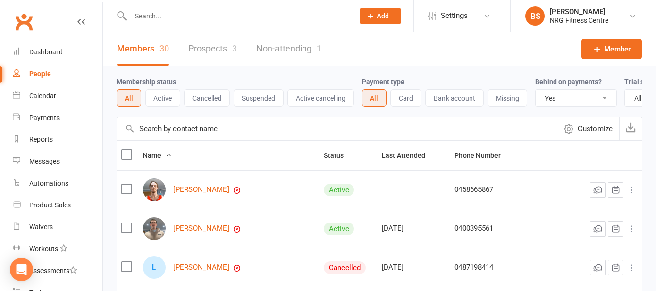
click at [234, 9] on input "text" at bounding box center [238, 16] width 220 height 14
click at [192, 13] on input "text" at bounding box center [238, 16] width 220 height 14
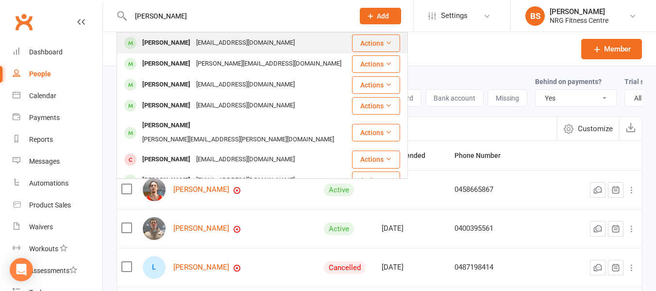
type input "jennifer"
click at [203, 42] on div "jenniffercullen@icloud.com" at bounding box center [245, 43] width 104 height 14
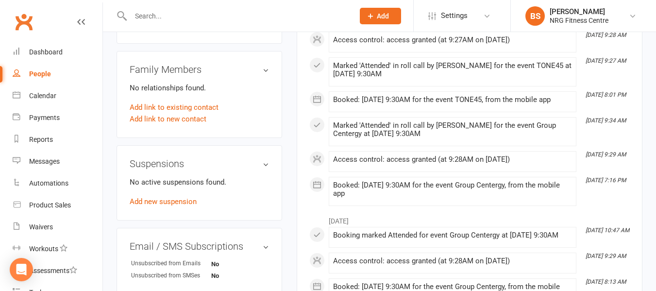
scroll to position [486, 0]
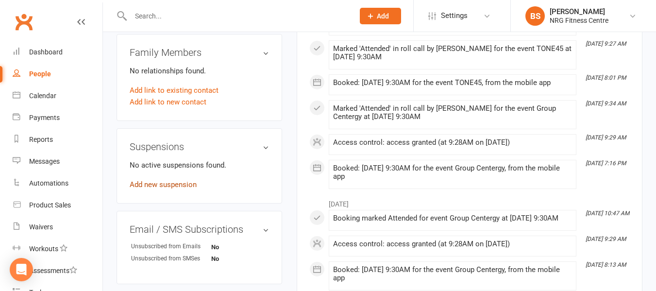
click at [160, 189] on link "Add new suspension" at bounding box center [163, 184] width 67 height 9
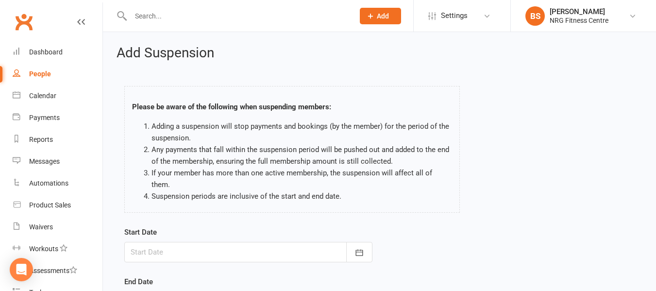
click at [185, 242] on div at bounding box center [248, 252] width 248 height 20
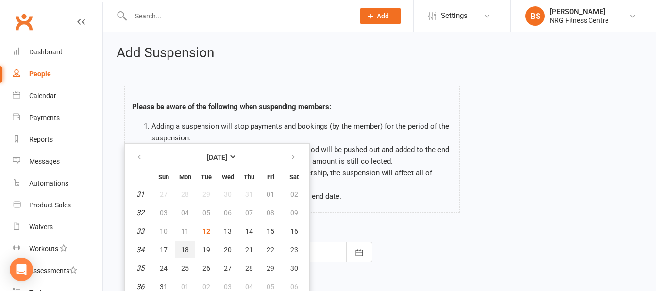
click at [188, 246] on span "18" at bounding box center [185, 250] width 8 height 8
type input "18 Aug 2025"
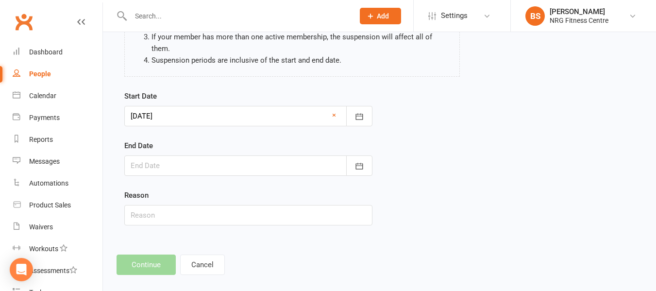
click at [189, 155] on div at bounding box center [248, 165] width 248 height 20
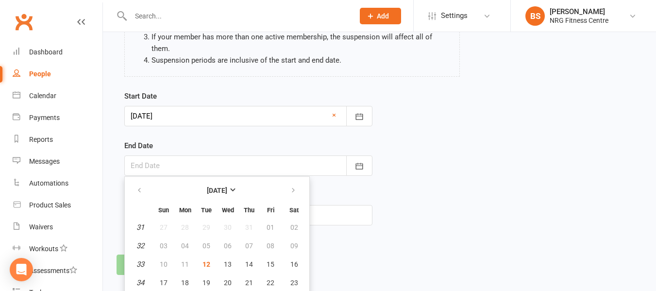
scroll to position [163, 0]
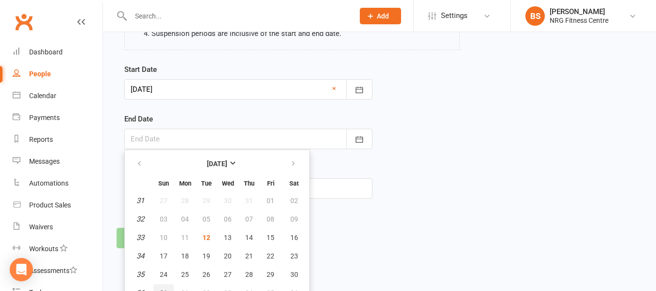
click at [162, 289] on span "31" at bounding box center [164, 293] width 8 height 8
type input "31 Aug 2025"
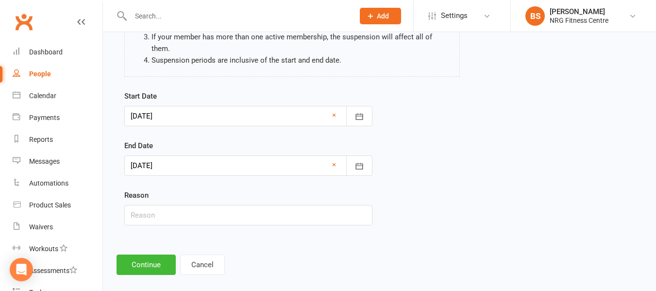
click at [193, 214] on div "Start Date 18 Aug 2025 August 2025 Sun Mon Tue Wed Thu Fri Sat 31 27 28 29 30 3…" at bounding box center [248, 164] width 263 height 149
click at [193, 205] on input "text" at bounding box center [248, 215] width 248 height 20
type input "Away"
click at [152, 255] on button "Continue" at bounding box center [146, 265] width 59 height 20
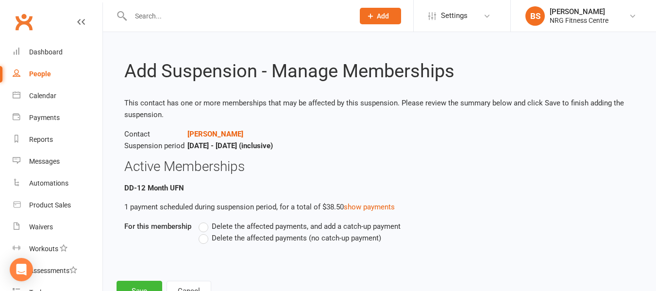
scroll to position [38, 0]
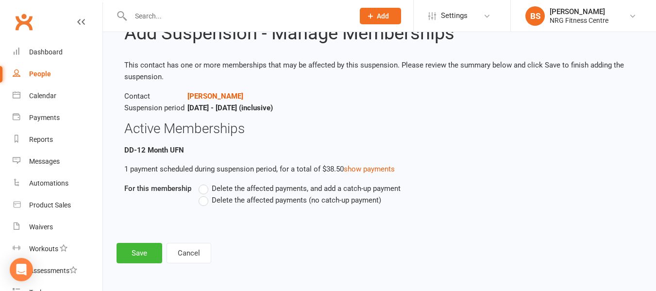
click at [204, 203] on label "Delete the affected payments (no catch-up payment)" at bounding box center [290, 200] width 183 height 12
click at [204, 194] on input "Delete the affected payments (no catch-up payment)" at bounding box center [202, 194] width 6 height 0
click at [133, 256] on button "Save" at bounding box center [140, 253] width 46 height 20
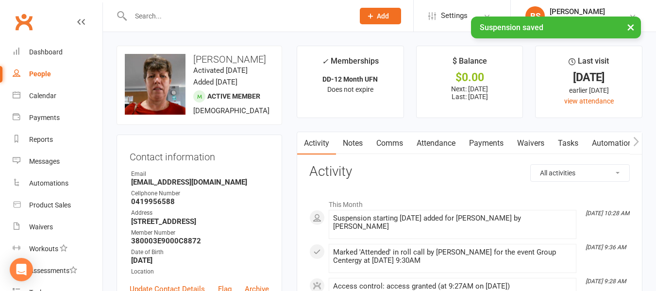
click at [491, 143] on link "Payments" at bounding box center [486, 143] width 48 height 22
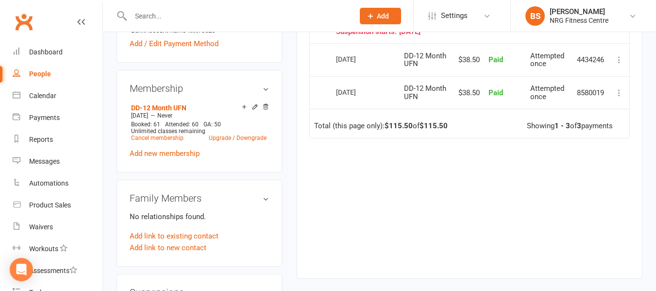
scroll to position [437, 0]
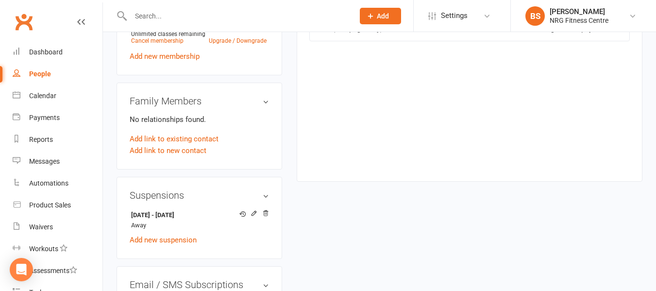
click at [171, 11] on input "text" at bounding box center [238, 16] width 220 height 14
type input "w"
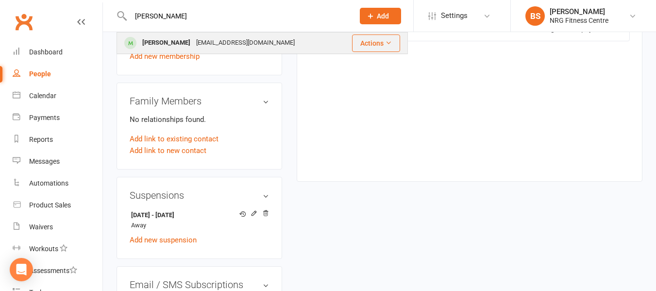
type input "rhodes"
click at [193, 40] on div "wsrhodes@bigpond.com" at bounding box center [245, 43] width 104 height 14
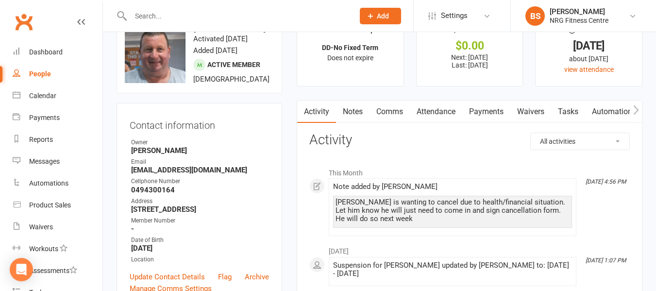
scroll to position [49, 0]
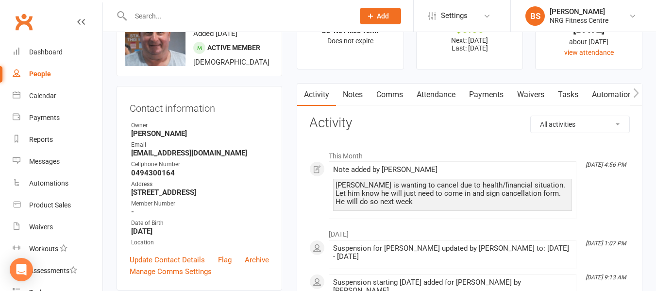
click at [484, 92] on link "Payments" at bounding box center [486, 95] width 48 height 22
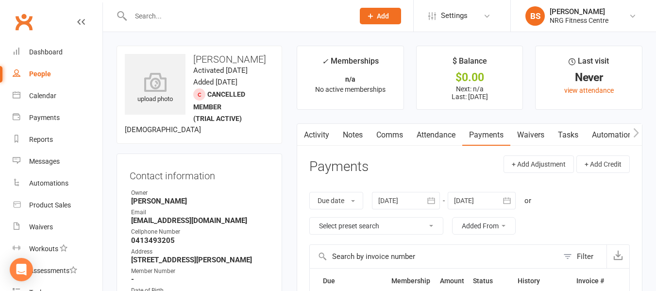
click at [353, 138] on link "Notes" at bounding box center [353, 135] width 34 height 22
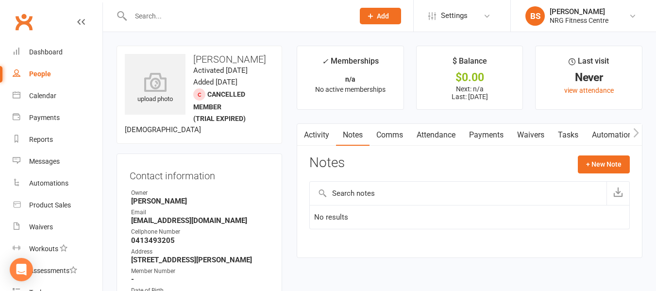
click at [205, 11] on input "text" at bounding box center [238, 16] width 220 height 14
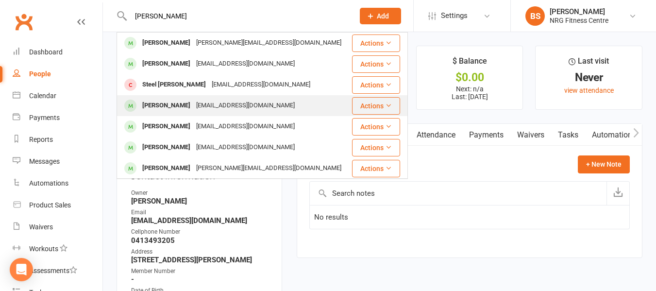
type input "[PERSON_NAME]"
click at [215, 105] on div "[EMAIL_ADDRESS][DOMAIN_NAME]" at bounding box center [245, 106] width 104 height 14
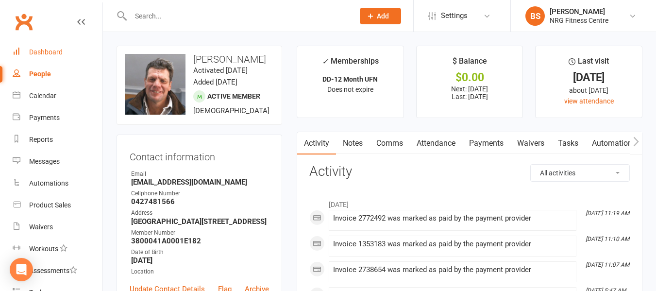
click at [42, 47] on link "Dashboard" at bounding box center [58, 52] width 90 height 22
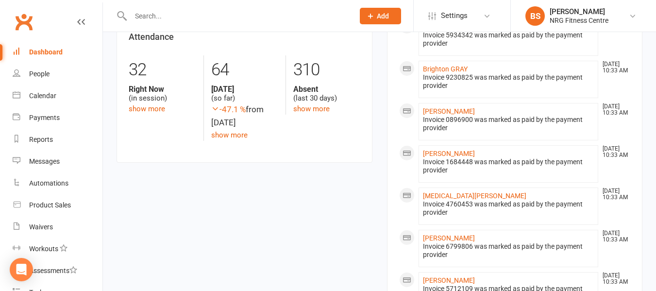
scroll to position [486, 0]
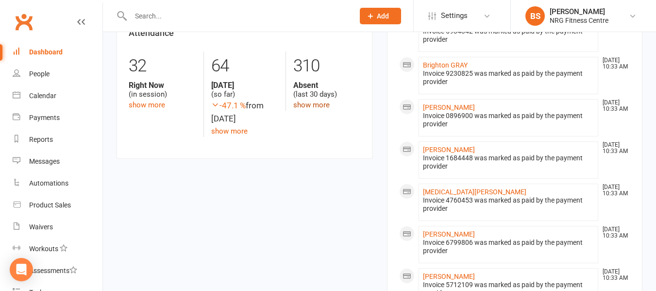
click at [302, 106] on link "show more" at bounding box center [311, 105] width 36 height 9
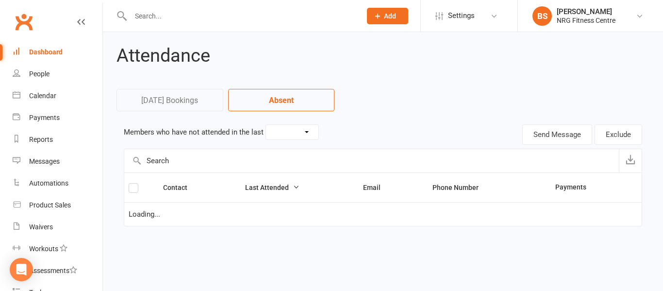
select select "30"
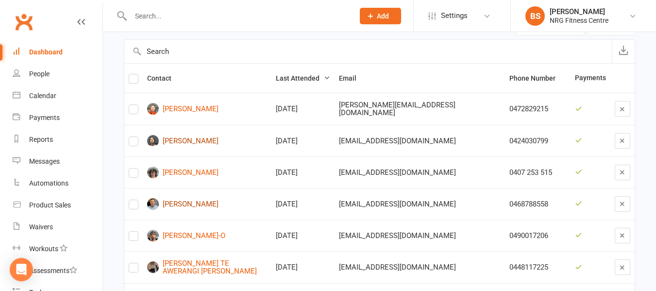
scroll to position [146, 0]
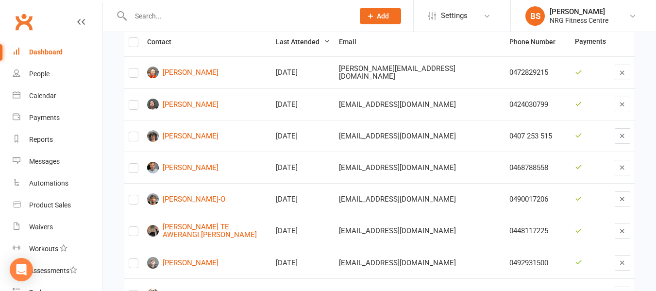
click at [224, 12] on input "text" at bounding box center [238, 16] width 220 height 14
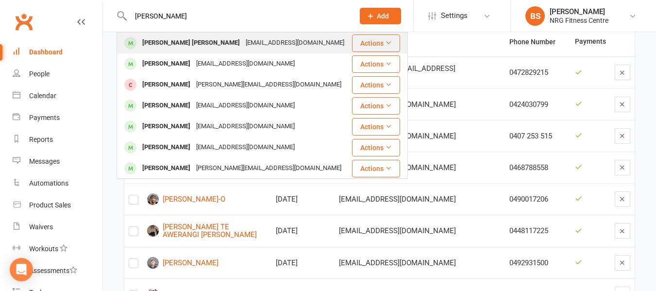
type input "ann mar"
click at [243, 37] on div "annmaree@fastmail.com" at bounding box center [295, 43] width 104 height 14
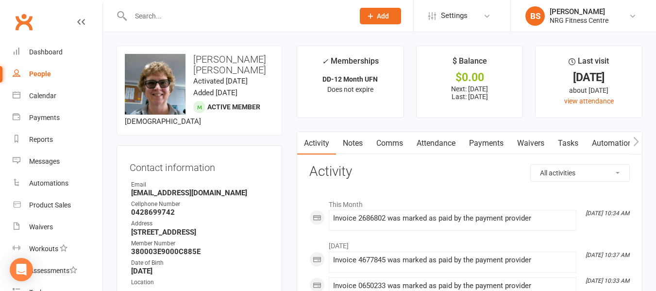
click at [349, 143] on link "Notes" at bounding box center [353, 143] width 34 height 22
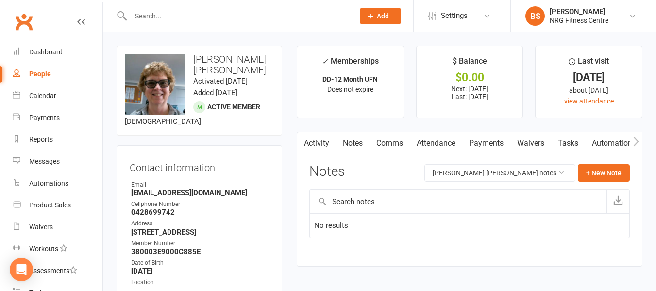
click at [311, 141] on link "Activity" at bounding box center [316, 143] width 39 height 22
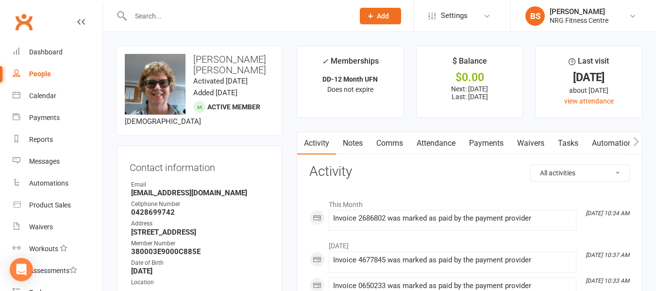
click at [351, 143] on link "Notes" at bounding box center [353, 143] width 34 height 22
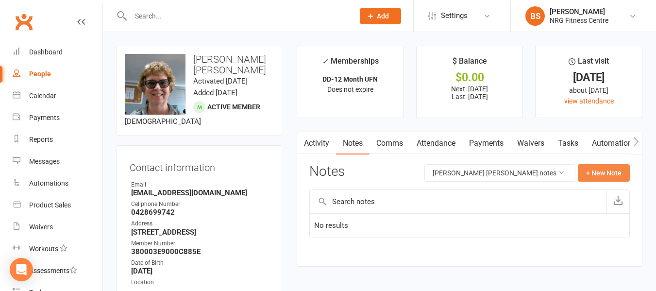
click at [591, 174] on button "+ New Note" at bounding box center [604, 172] width 52 height 17
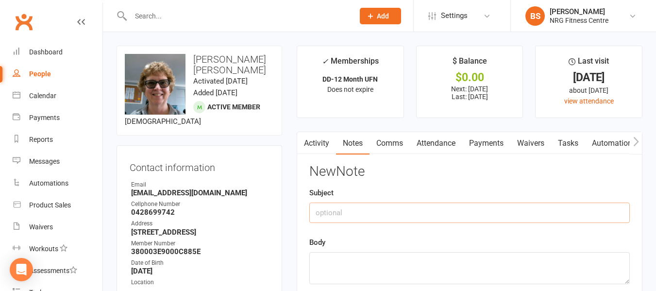
click at [458, 213] on input "text" at bounding box center [469, 213] width 321 height 20
type input "MIA Follow up"
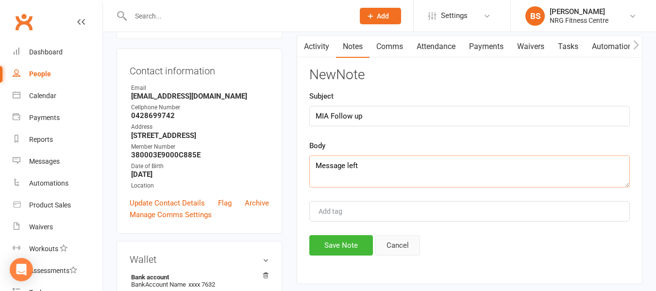
scroll to position [97, 0]
type textarea "Message left"
click at [357, 241] on button "Save Note" at bounding box center [341, 245] width 64 height 20
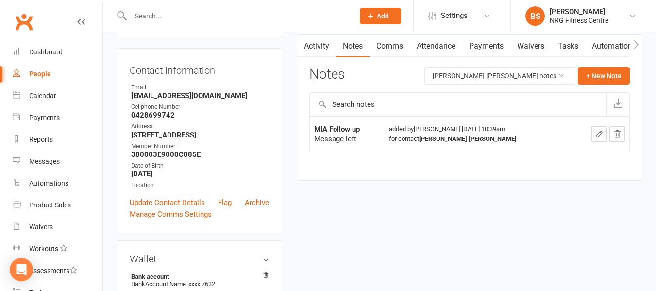
click at [221, 16] on input "text" at bounding box center [238, 16] width 220 height 14
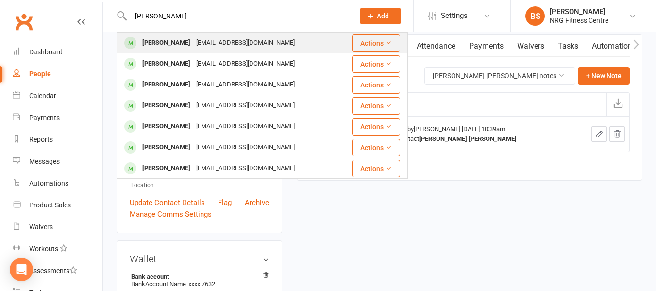
type input "broers"
click at [230, 40] on div "emilybroers@outlook.com" at bounding box center [245, 43] width 104 height 14
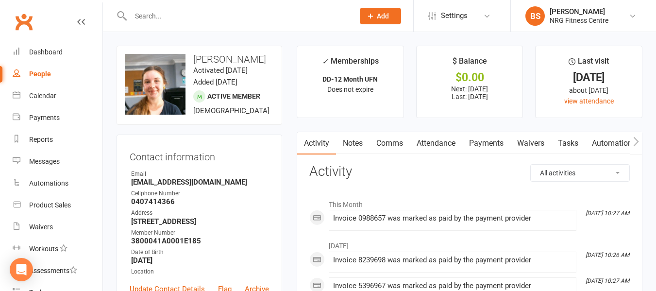
click at [350, 139] on link "Notes" at bounding box center [353, 143] width 34 height 22
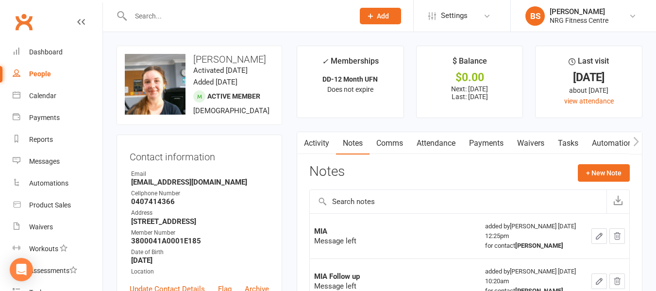
scroll to position [49, 0]
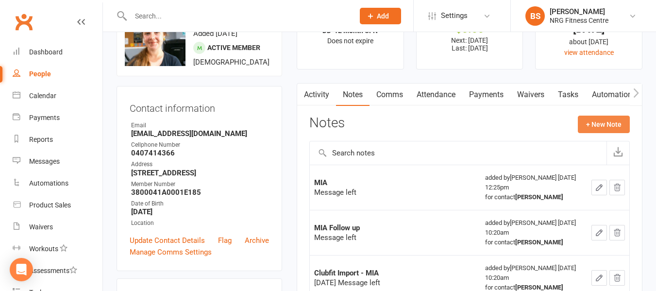
click at [605, 123] on button "+ New Note" at bounding box center [604, 124] width 52 height 17
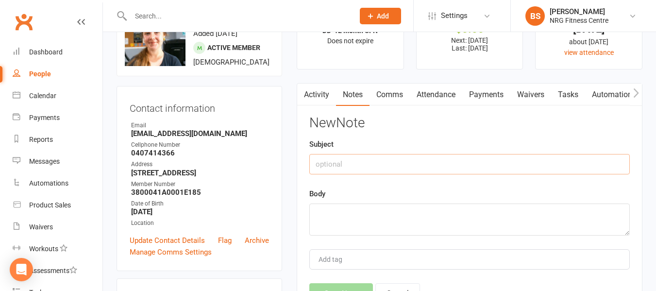
click at [413, 164] on input "text" at bounding box center [469, 164] width 321 height 20
type input "MIA follow up"
click at [407, 208] on textarea at bounding box center [469, 220] width 321 height 32
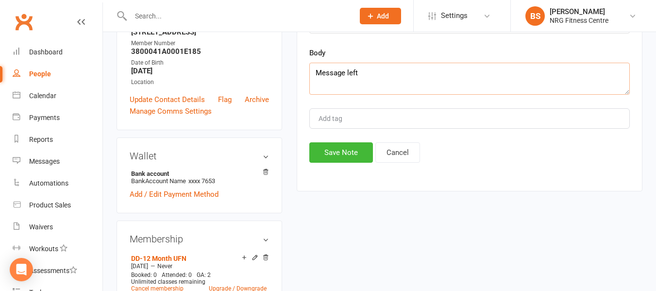
scroll to position [194, 0]
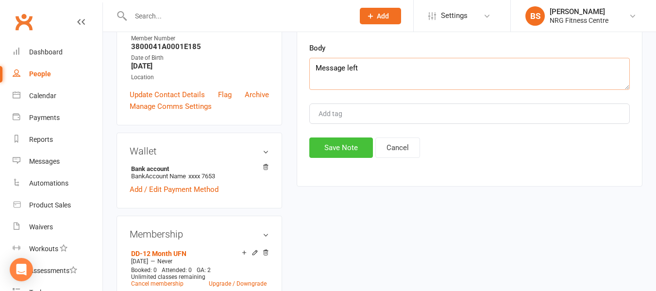
type textarea "Message left"
click at [346, 147] on button "Save Note" at bounding box center [341, 147] width 64 height 20
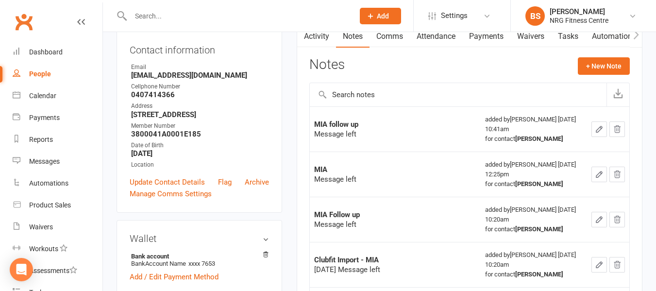
scroll to position [0, 0]
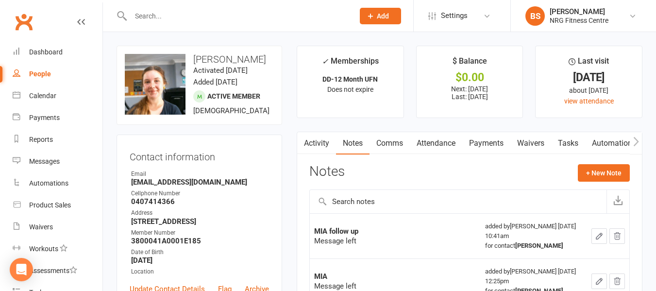
click at [210, 12] on input "text" at bounding box center [238, 16] width 220 height 14
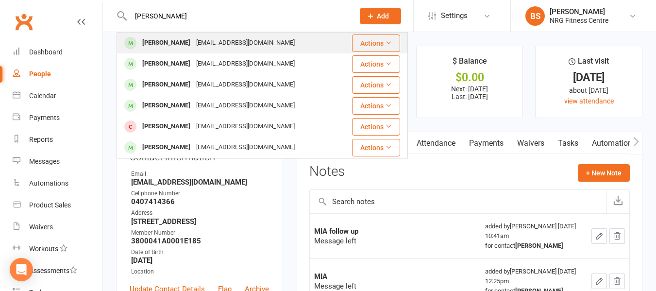
type input "ashby"
click at [209, 42] on div "ashbyvicki@hotmail.com" at bounding box center [245, 43] width 104 height 14
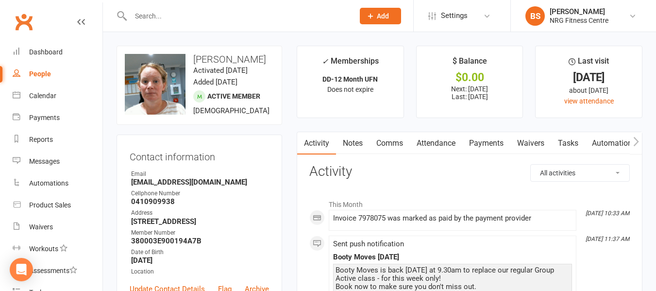
click at [352, 145] on link "Notes" at bounding box center [353, 143] width 34 height 22
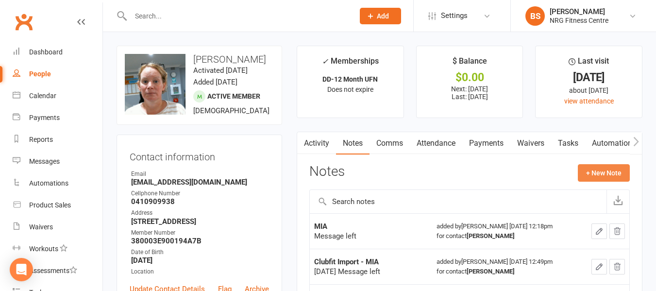
click at [596, 170] on button "+ New Note" at bounding box center [604, 172] width 52 height 17
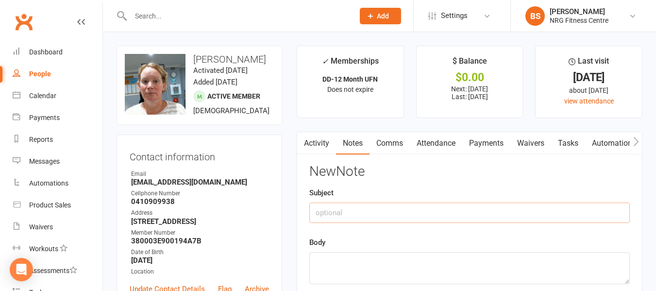
click at [352, 206] on input "text" at bounding box center [469, 213] width 321 height 20
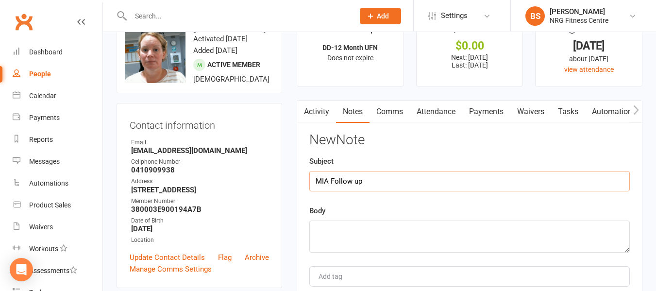
scroll to position [49, 0]
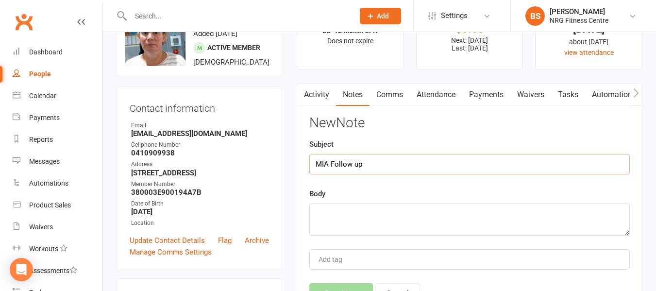
type input "MIA Follow up"
click at [400, 222] on textarea at bounding box center [469, 220] width 321 height 32
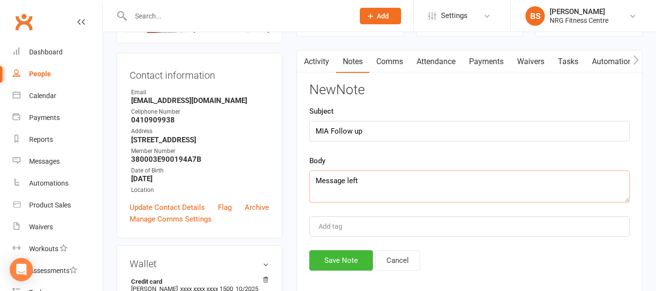
scroll to position [97, 0]
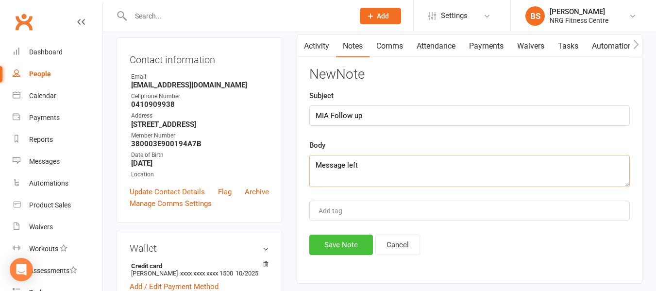
type textarea "Message left"
click at [347, 247] on button "Save Note" at bounding box center [341, 245] width 64 height 20
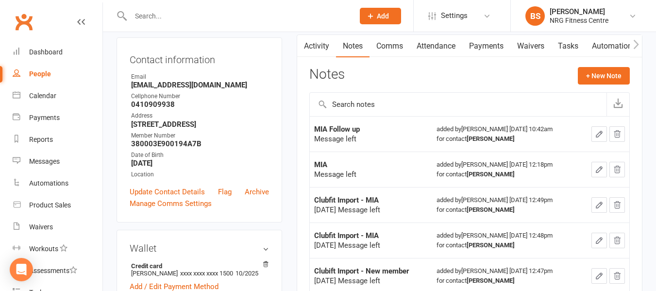
click at [183, 9] on input "text" at bounding box center [238, 16] width 220 height 14
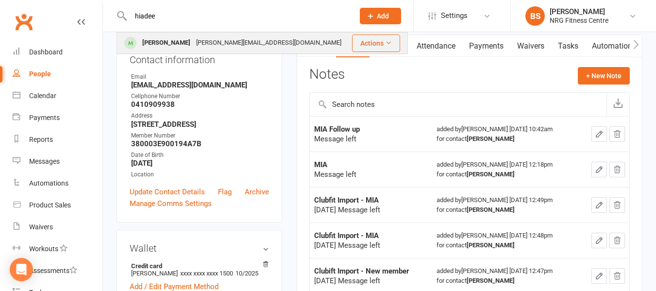
type input "hiadee"
click at [186, 45] on div "Haidee-Jane Pressley" at bounding box center [166, 43] width 54 height 14
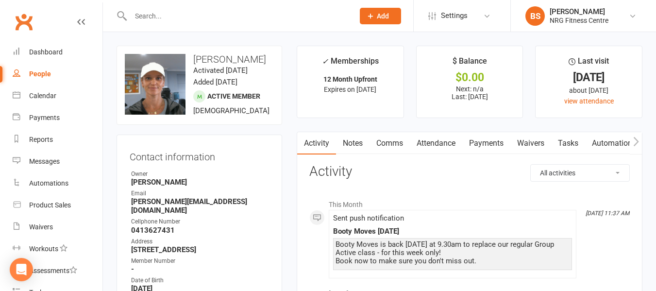
click at [351, 140] on link "Notes" at bounding box center [353, 143] width 34 height 22
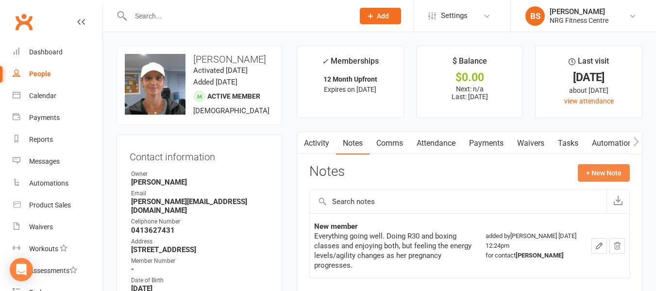
click at [601, 174] on button "+ New Note" at bounding box center [604, 172] width 52 height 17
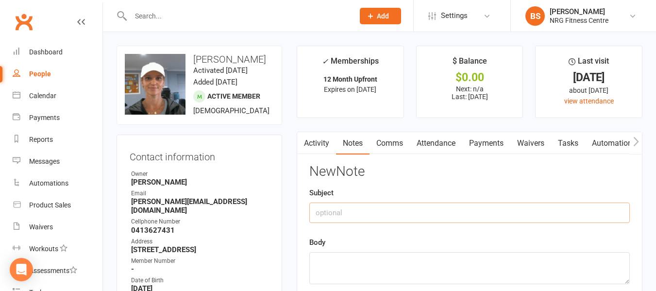
click at [434, 209] on input "text" at bounding box center [469, 213] width 321 height 20
type input "MIA follow up"
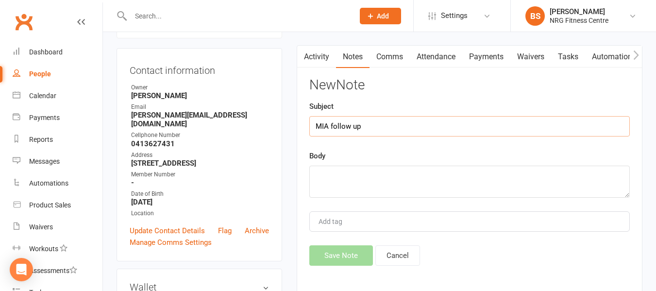
scroll to position [97, 0]
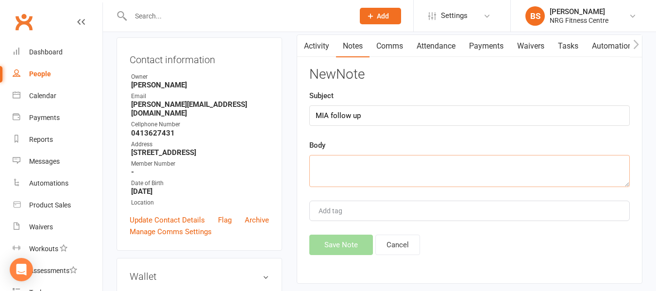
click at [367, 171] on textarea at bounding box center [469, 171] width 321 height 32
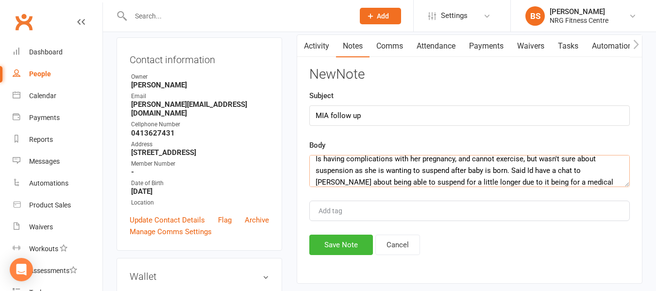
scroll to position [18, 0]
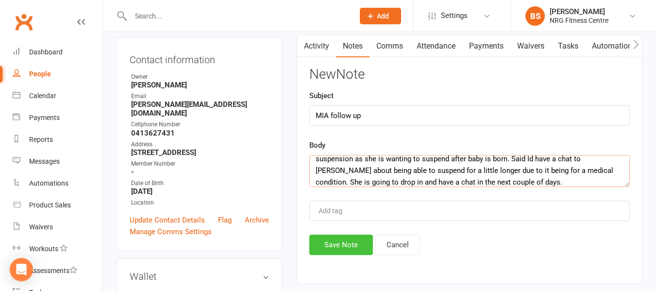
type textarea "Is having complications with her pregnancy, and cannot exercise, but wasn't sur…"
click at [346, 239] on button "Save Note" at bounding box center [341, 245] width 64 height 20
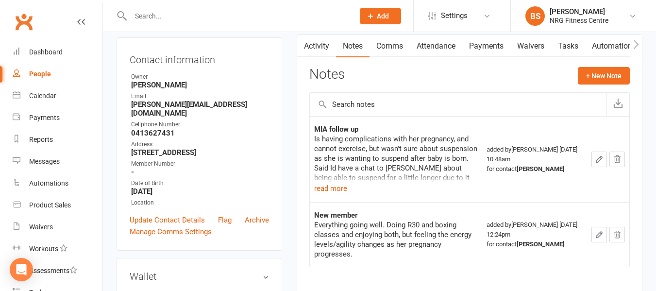
click at [168, 17] on input "text" at bounding box center [238, 16] width 220 height 14
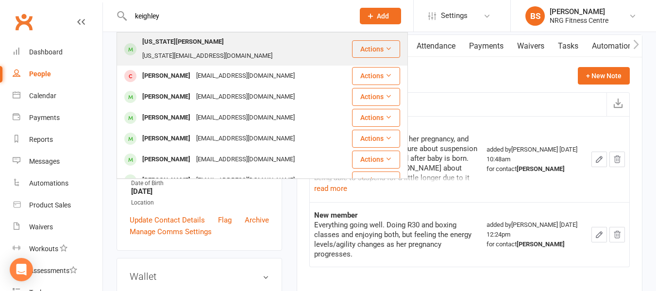
type input "keighley"
click at [170, 48] on div "Virginia Keighley" at bounding box center [182, 42] width 87 height 14
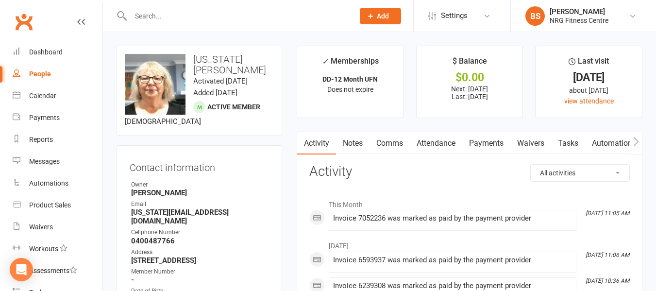
click at [357, 145] on link "Notes" at bounding box center [353, 143] width 34 height 22
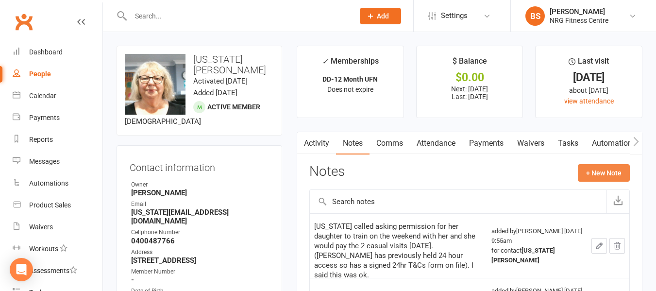
click at [598, 170] on button "+ New Note" at bounding box center [604, 172] width 52 height 17
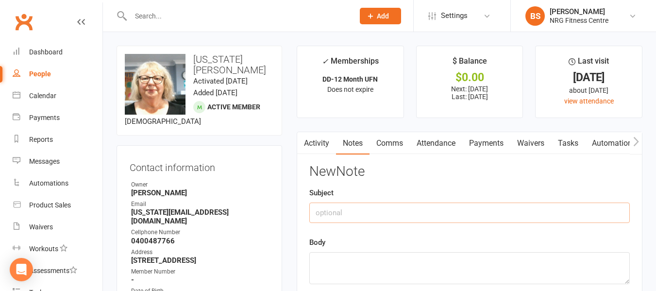
click at [391, 221] on input "text" at bounding box center [469, 213] width 321 height 20
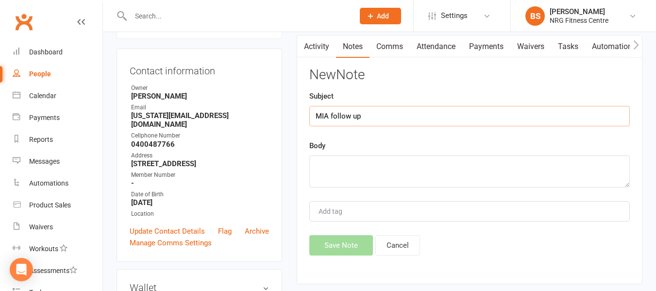
scroll to position [97, 0]
type input "MIA follow up"
click at [361, 170] on textarea at bounding box center [469, 171] width 321 height 32
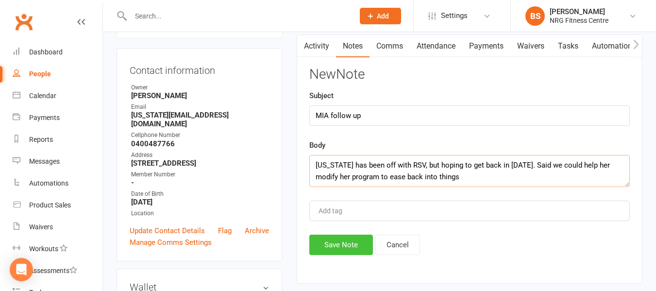
type textarea "Virginia has been off with RSV, but hoping to get back in tomorrow. Said we cou…"
click at [344, 242] on button "Save Note" at bounding box center [341, 245] width 64 height 20
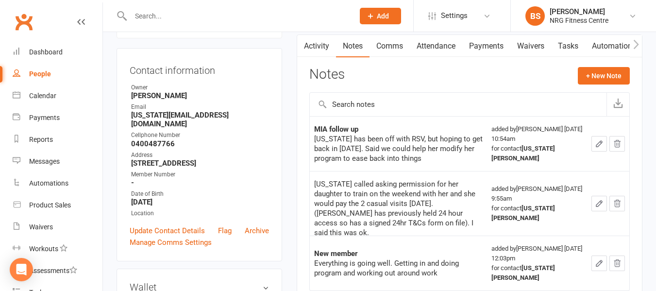
click at [158, 11] on input "text" at bounding box center [238, 16] width 220 height 14
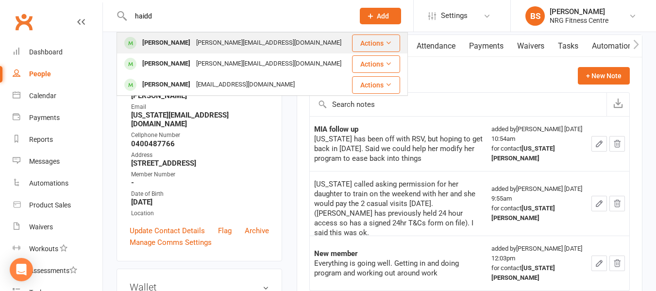
type input "haidd"
click at [193, 44] on div "Haidee-Jane Pressley" at bounding box center [166, 43] width 54 height 14
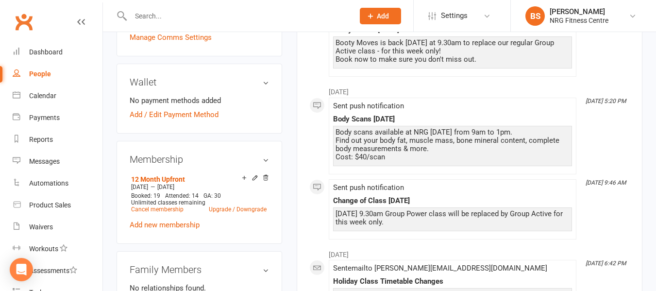
scroll to position [49, 0]
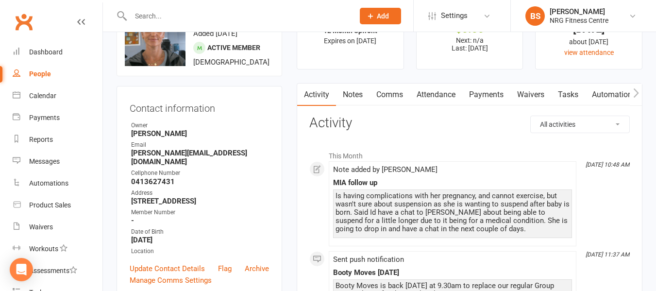
click at [357, 87] on link "Notes" at bounding box center [353, 95] width 34 height 22
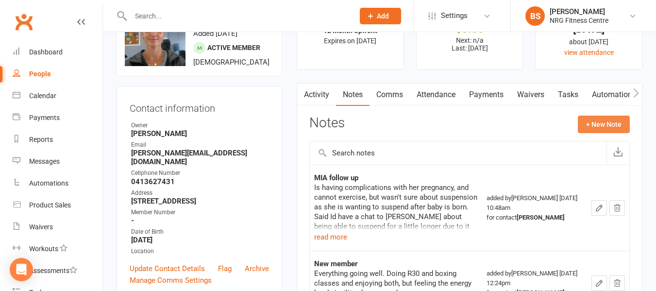
click at [590, 127] on button "+ New Note" at bounding box center [604, 124] width 52 height 17
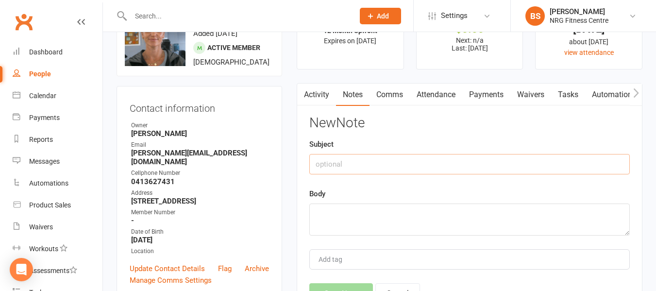
click at [367, 165] on input "text" at bounding box center [469, 164] width 321 height 20
type input "Suspension"
click at [345, 208] on textarea at bounding box center [469, 220] width 321 height 32
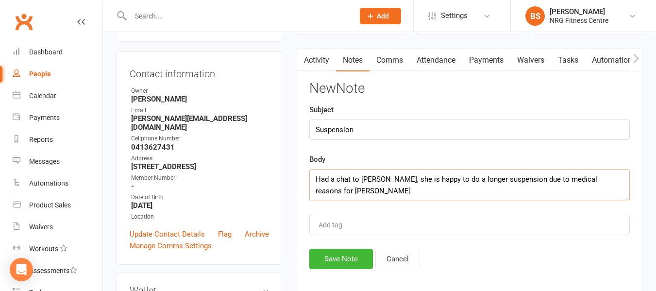
scroll to position [97, 0]
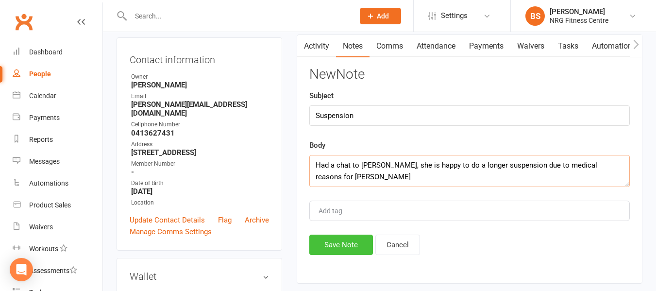
type textarea "Had a chat to Kim, she is happy to do a longer suspension due to medical reason…"
click at [346, 252] on button "Save Note" at bounding box center [341, 245] width 64 height 20
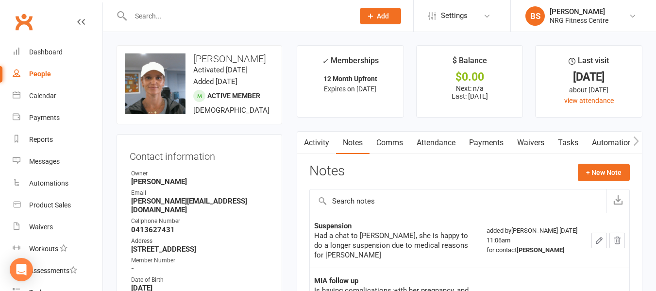
scroll to position [0, 0]
click at [166, 18] on input "text" at bounding box center [238, 16] width 220 height 14
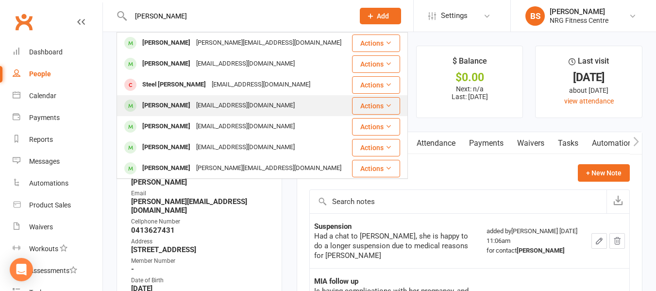
type input "caldwell"
click at [181, 109] on div "William CALDWELL" at bounding box center [166, 106] width 54 height 14
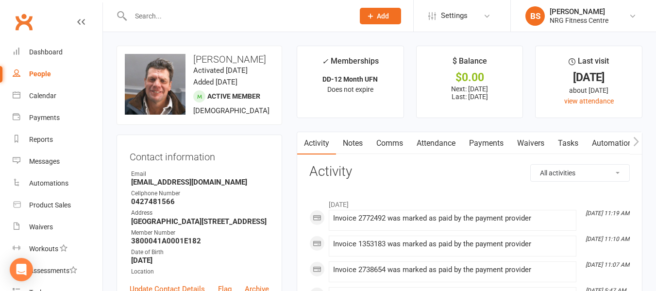
click at [357, 141] on link "Notes" at bounding box center [353, 143] width 34 height 22
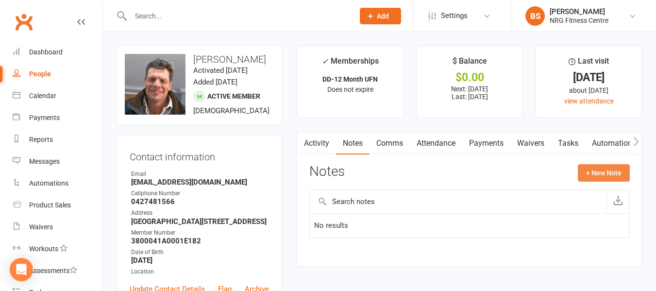
click at [598, 174] on button "+ New Note" at bounding box center [604, 172] width 52 height 17
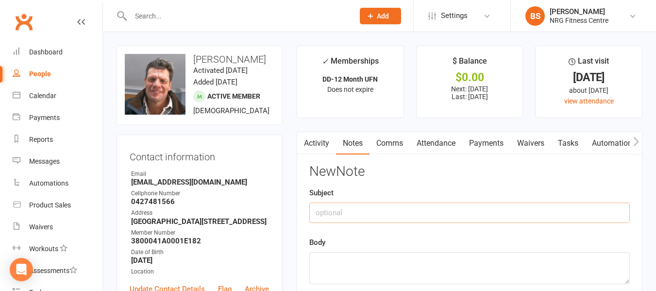
click at [345, 215] on input "text" at bounding box center [469, 213] width 321 height 20
type input "MIA follow up"
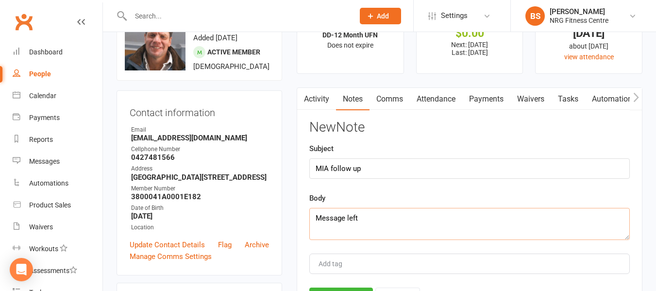
scroll to position [97, 0]
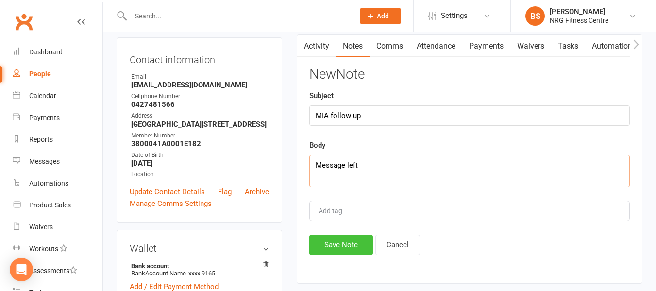
type textarea "Message left"
click at [357, 248] on button "Save Note" at bounding box center [341, 245] width 64 height 20
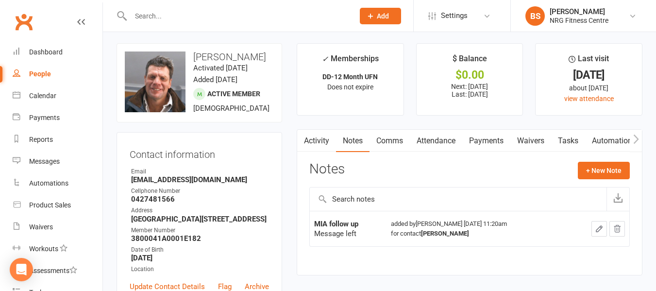
scroll to position [0, 0]
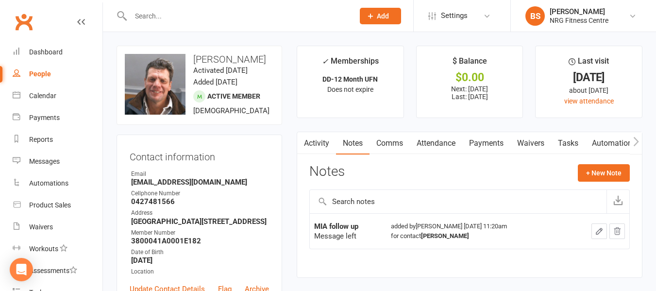
click at [180, 14] on input "text" at bounding box center [238, 16] width 220 height 14
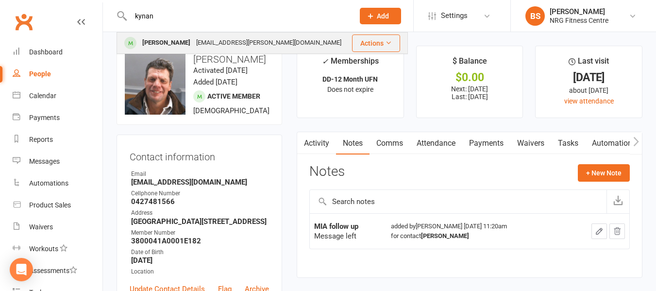
type input "kynan"
click at [200, 37] on div "kynan.davis@icloud.com" at bounding box center [268, 43] width 151 height 14
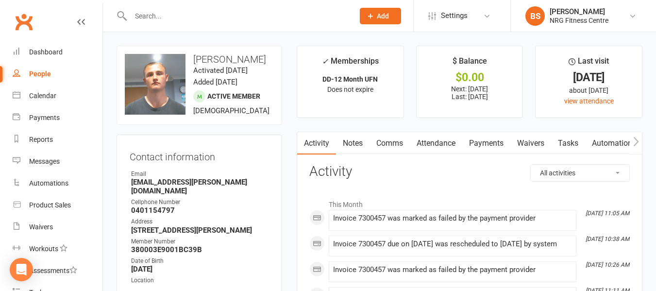
click at [353, 145] on link "Notes" at bounding box center [353, 143] width 34 height 22
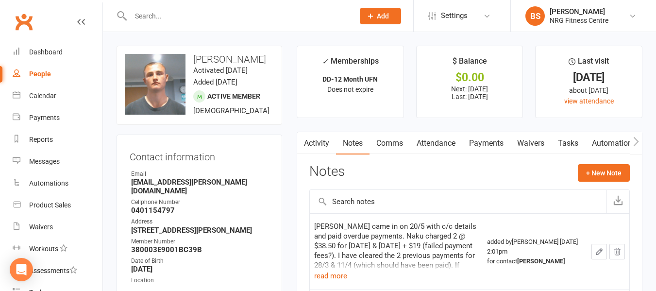
scroll to position [49, 0]
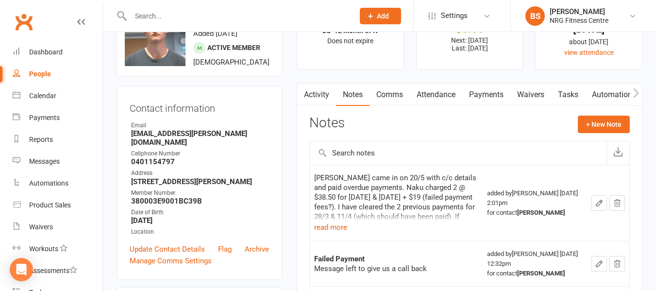
click at [491, 93] on link "Payments" at bounding box center [486, 95] width 48 height 22
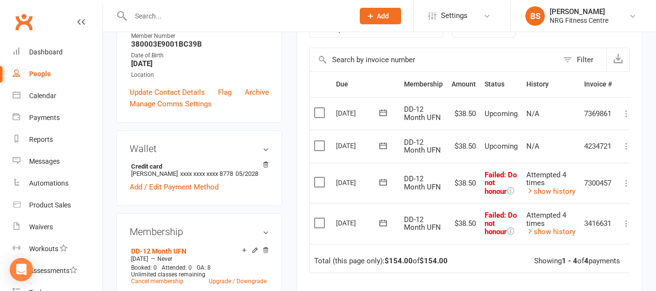
scroll to position [97, 0]
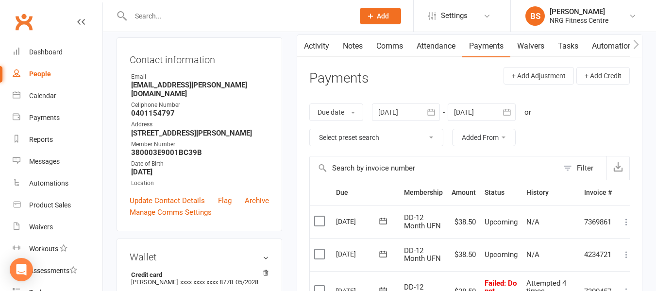
click at [412, 111] on div at bounding box center [406, 111] width 68 height 17
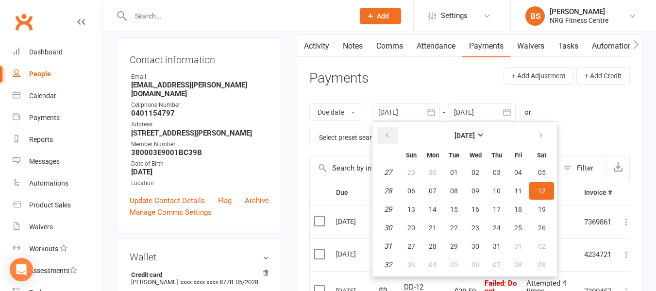
click at [386, 135] on icon "button" at bounding box center [387, 136] width 7 height 8
click at [498, 173] on span "01" at bounding box center [497, 173] width 8 height 8
type input "01 May 2025"
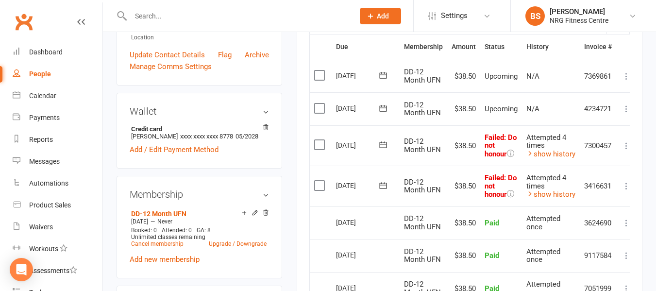
scroll to position [0, 0]
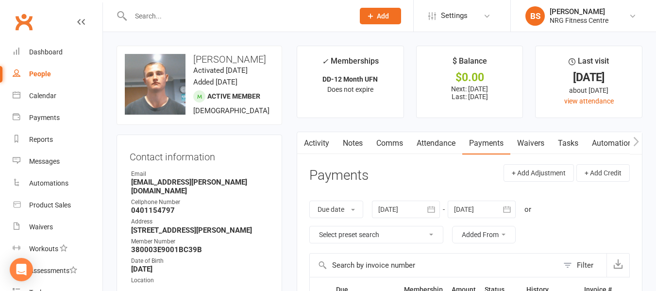
click at [357, 145] on link "Notes" at bounding box center [353, 143] width 34 height 22
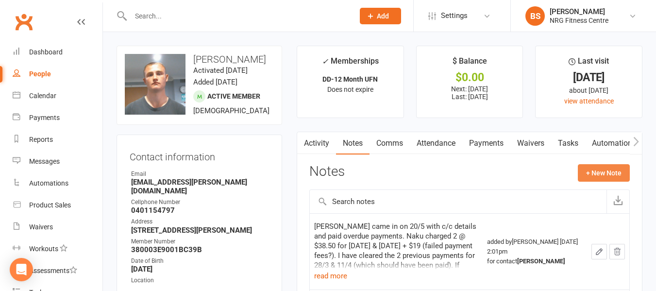
click at [606, 171] on button "+ New Note" at bounding box center [604, 172] width 52 height 17
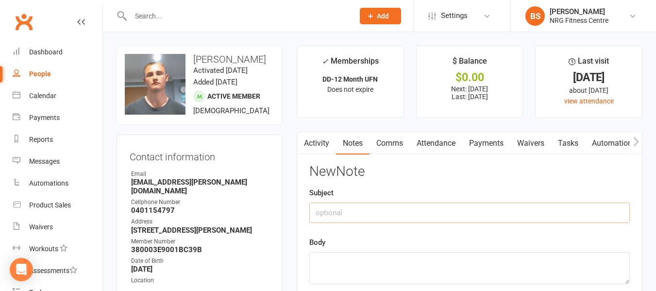
click at [362, 211] on input "text" at bounding box center [469, 213] width 321 height 20
type input "MIA/Failed payments"
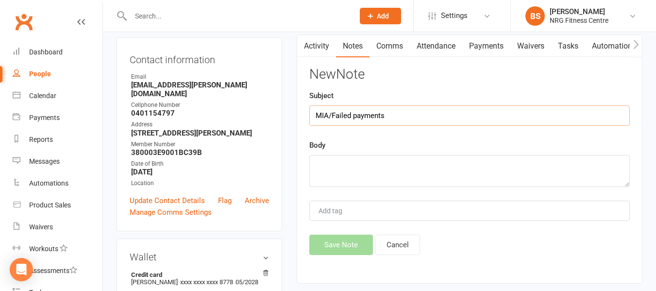
scroll to position [49, 0]
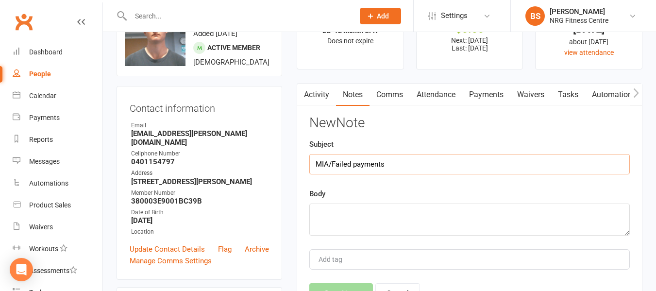
click at [488, 91] on link "Payments" at bounding box center [486, 95] width 48 height 22
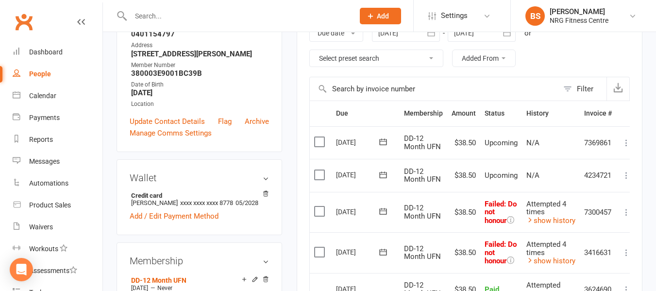
scroll to position [194, 0]
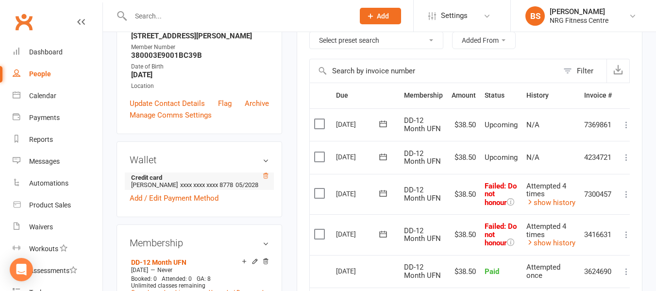
click at [265, 178] on icon at bounding box center [265, 175] width 5 height 5
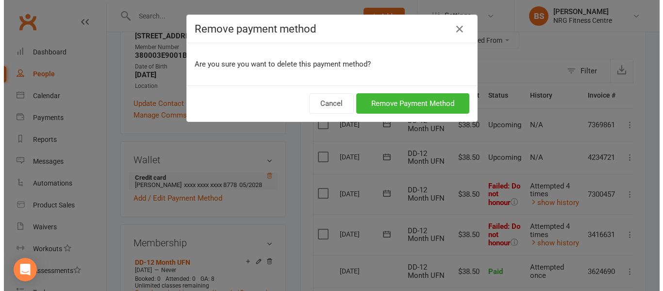
scroll to position [183, 0]
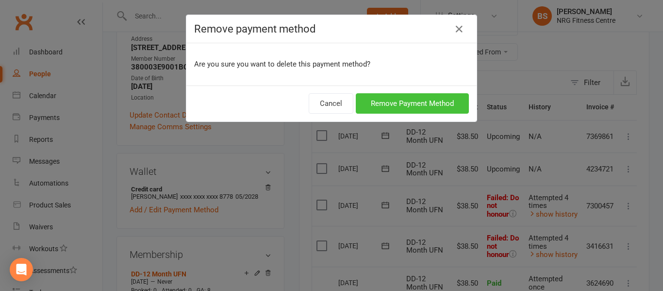
click at [426, 105] on button "Remove Payment Method" at bounding box center [412, 103] width 113 height 20
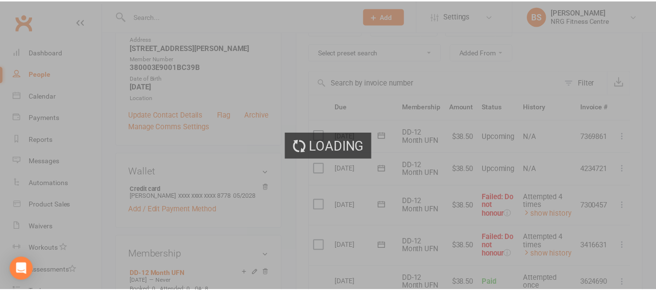
scroll to position [194, 0]
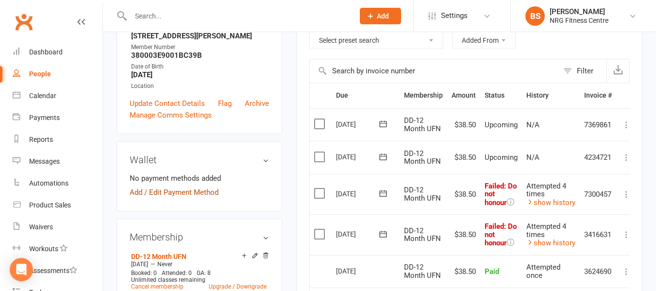
click at [185, 193] on link "Add / Edit Payment Method" at bounding box center [174, 193] width 89 height 12
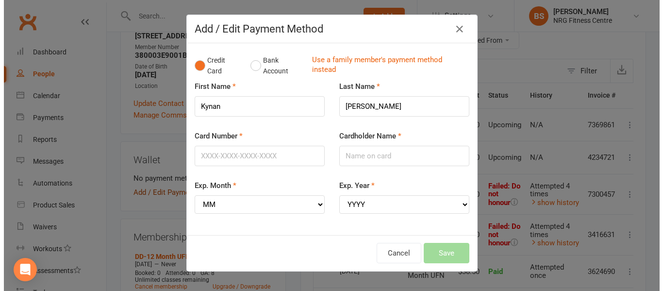
scroll to position [183, 0]
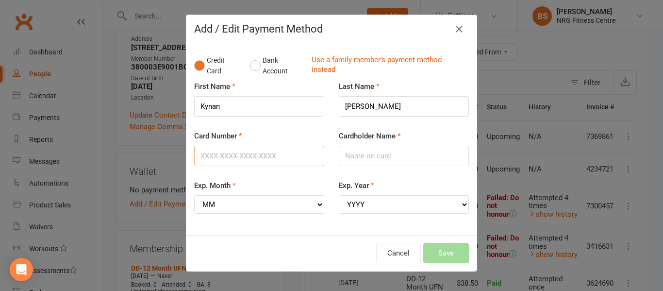
click at [226, 159] on input "Card Number" at bounding box center [259, 156] width 130 height 20
type input "5217290012692831"
click at [362, 154] on input "Cardholder Name" at bounding box center [404, 156] width 130 height 20
type input "Kynan Davis"
select select "01"
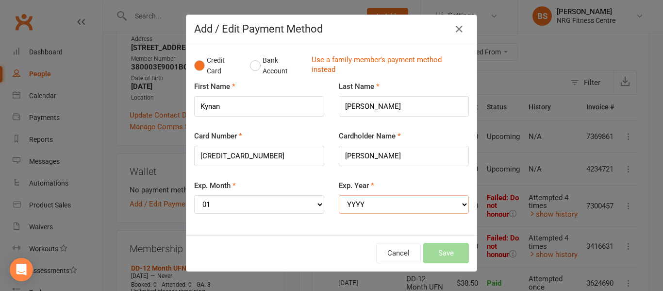
click at [377, 195] on select "YYYY 2025 2026 2027 2028 2029 2030 2031 2032 2033 2034" at bounding box center [404, 204] width 130 height 18
select select "2028"
click at [339, 195] on select "YYYY 2025 2026 2027 2028 2029 2030 2031 2032 2033 2034" at bounding box center [404, 204] width 130 height 18
click at [433, 251] on button "Save" at bounding box center [447, 253] width 46 height 20
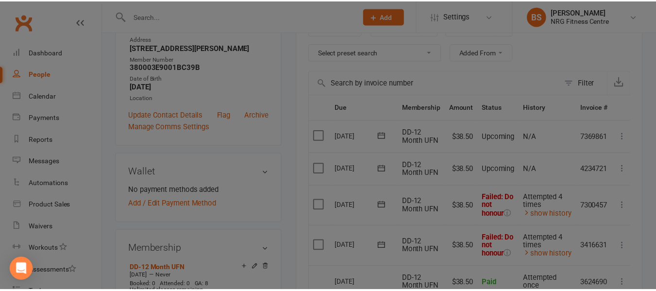
scroll to position [194, 0]
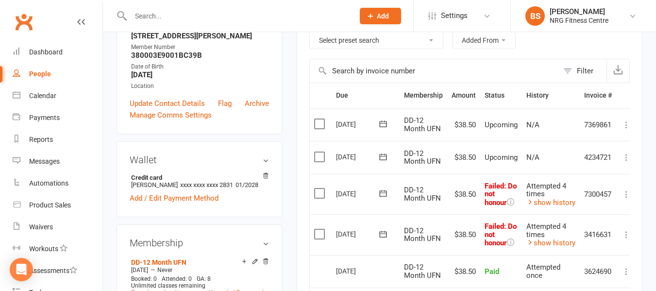
click at [628, 197] on icon at bounding box center [627, 194] width 10 height 10
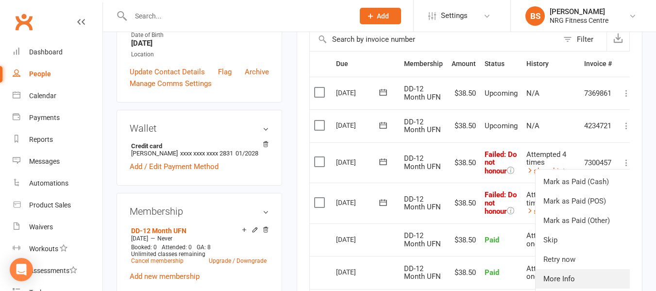
scroll to position [243, 0]
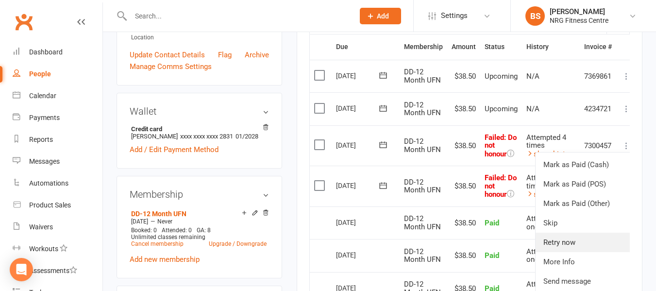
click at [570, 244] on link "Retry now" at bounding box center [584, 242] width 96 height 19
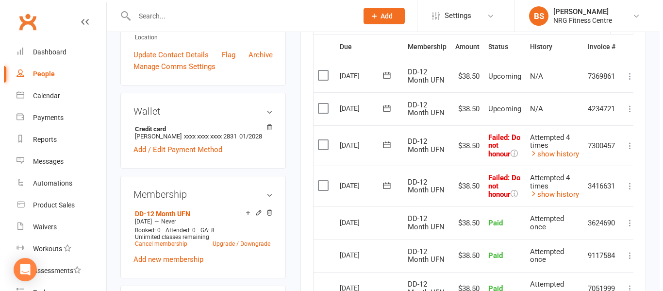
scroll to position [231, 0]
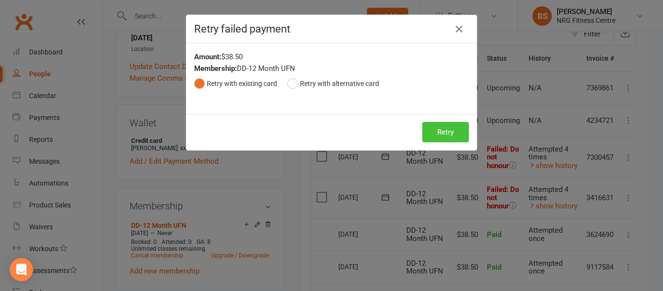
click at [439, 130] on button "Retry" at bounding box center [446, 132] width 47 height 20
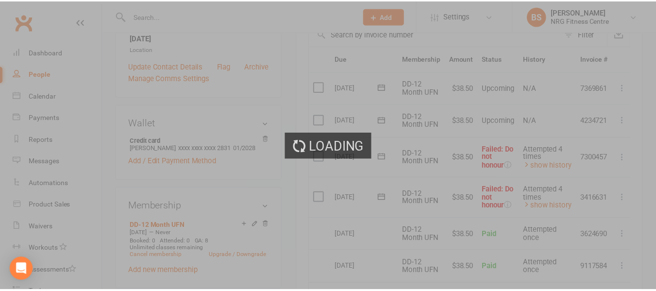
scroll to position [243, 0]
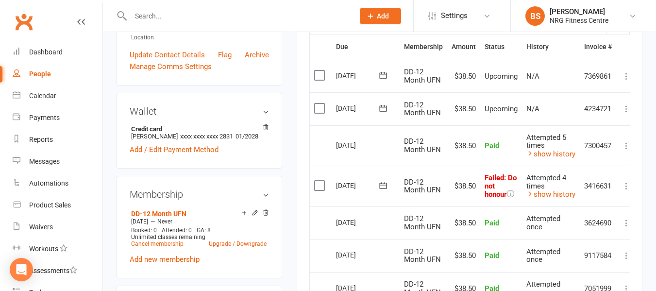
click at [628, 184] on icon at bounding box center [627, 186] width 10 height 10
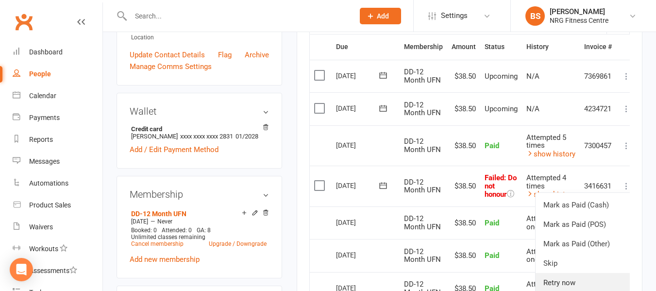
click at [556, 280] on link "Retry now" at bounding box center [584, 282] width 96 height 19
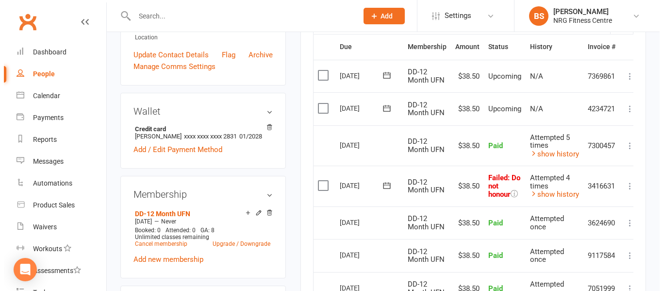
scroll to position [231, 0]
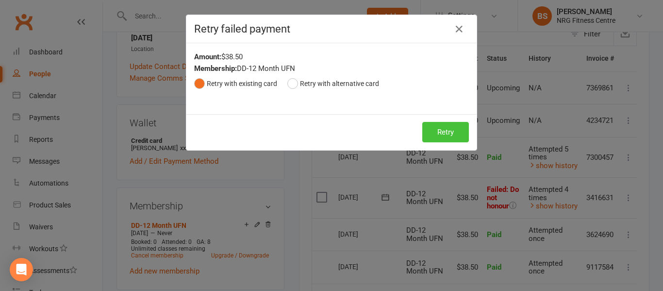
click at [441, 131] on button "Retry" at bounding box center [446, 132] width 47 height 20
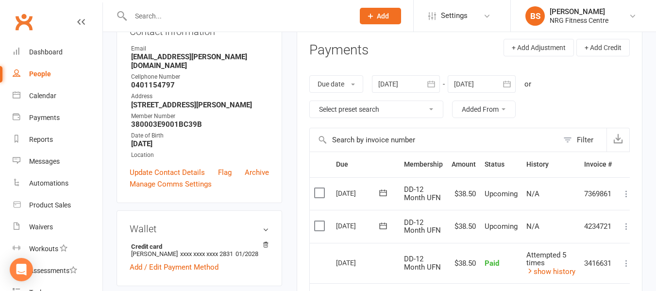
scroll to position [49, 0]
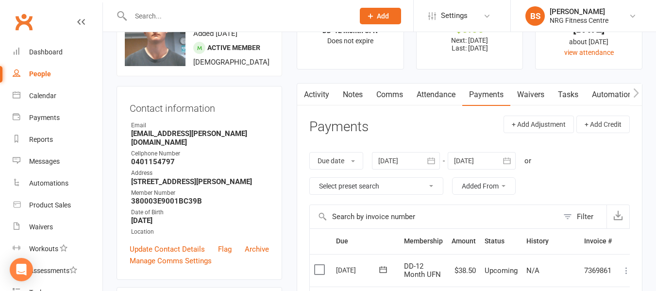
click at [353, 97] on link "Notes" at bounding box center [353, 95] width 34 height 22
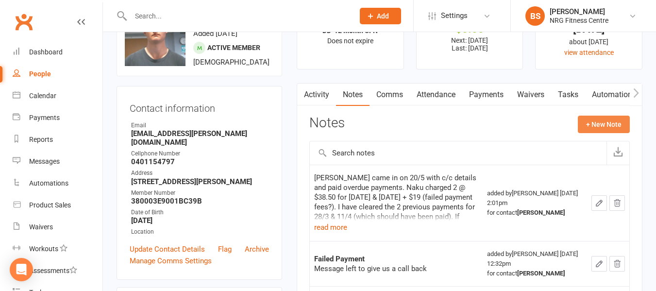
click at [595, 121] on button "+ New Note" at bounding box center [604, 124] width 52 height 17
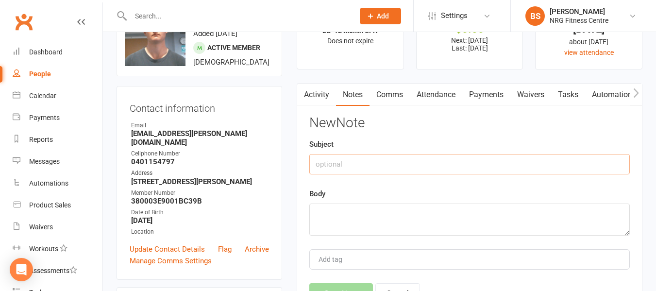
click at [365, 165] on input "text" at bounding box center [469, 164] width 321 height 20
click at [352, 233] on textarea at bounding box center [469, 220] width 321 height 32
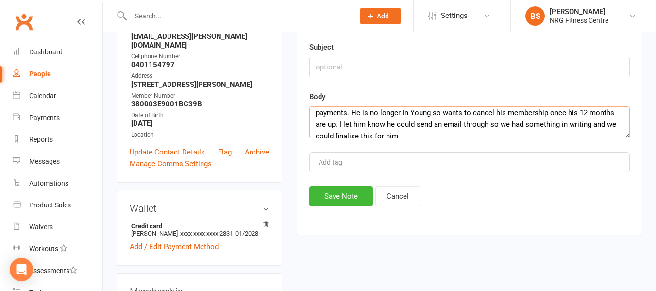
scroll to position [23, 0]
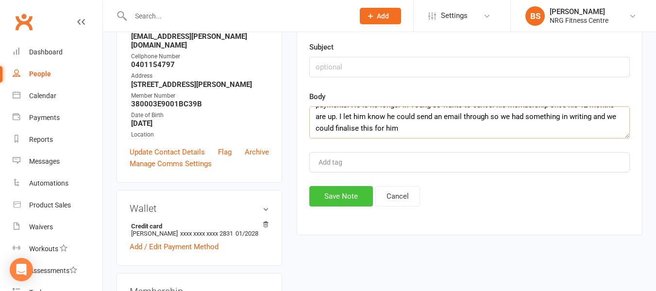
type textarea "Kynan called back with updated card details and said we could redebit failed pa…"
click at [340, 198] on button "Save Note" at bounding box center [341, 196] width 64 height 20
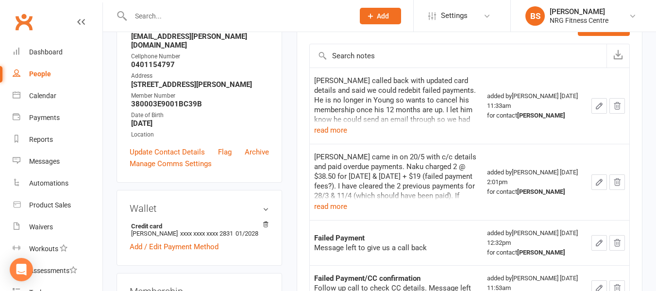
click at [171, 13] on input "text" at bounding box center [238, 16] width 220 height 14
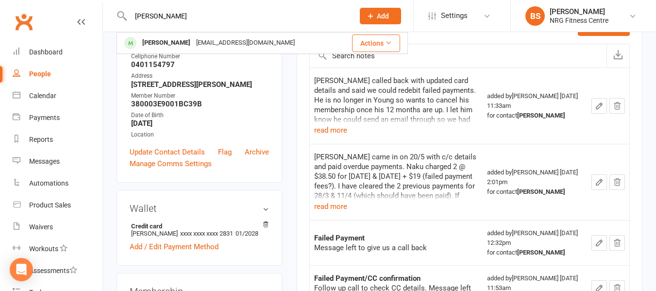
type input "boyd"
click at [118, 121] on div "Contact information Owner Email kynan.davis@icloud.com Cellphone Number 0401154…" at bounding box center [200, 86] width 166 height 194
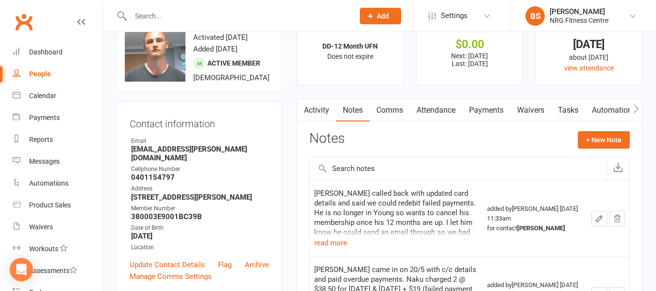
scroll to position [49, 0]
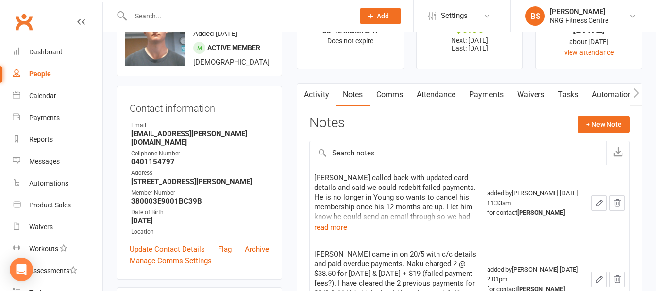
click at [198, 17] on input "text" at bounding box center [238, 16] width 220 height 14
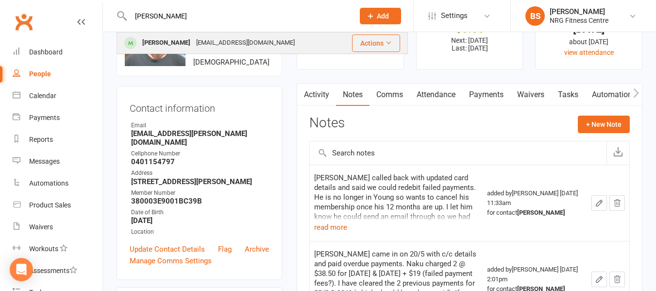
type input "boyd"
click at [206, 36] on div "boydy93@outlook.com" at bounding box center [245, 43] width 104 height 14
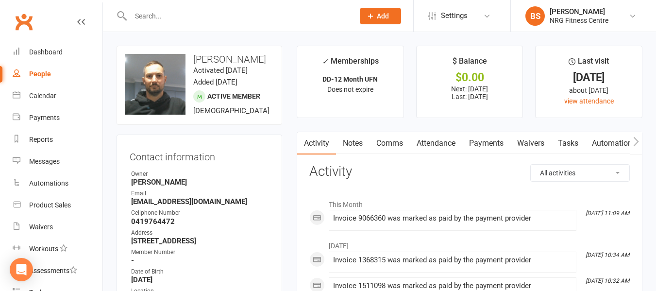
click at [350, 143] on link "Notes" at bounding box center [353, 143] width 34 height 22
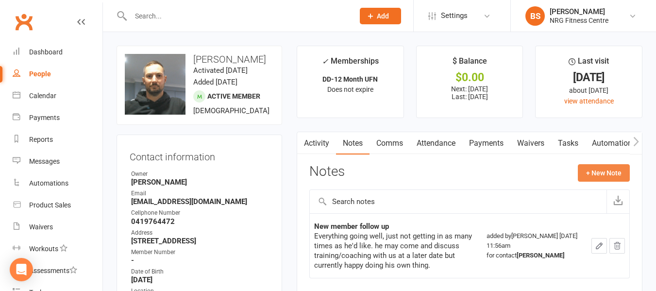
click at [597, 172] on button "+ New Note" at bounding box center [604, 172] width 52 height 17
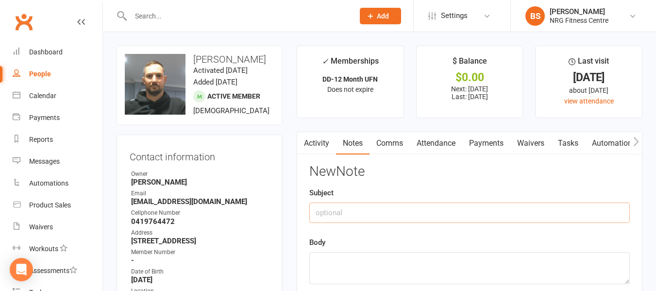
click at [371, 214] on input "text" at bounding box center [469, 213] width 321 height 20
type input "MIA follow up"
click at [374, 267] on textarea at bounding box center [469, 268] width 321 height 32
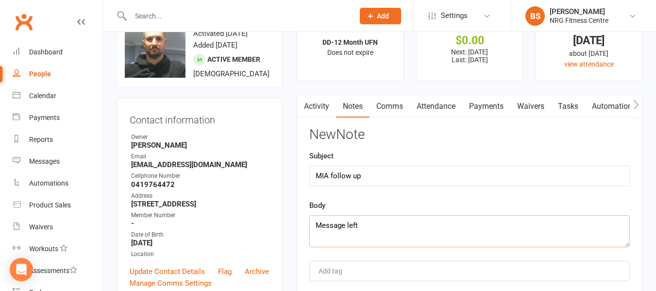
scroll to position [97, 0]
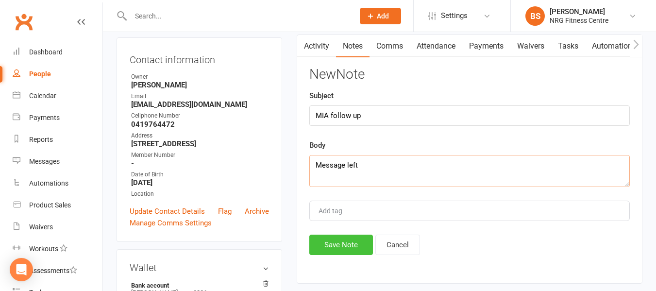
type textarea "Message left"
click at [328, 242] on button "Save Note" at bounding box center [341, 245] width 64 height 20
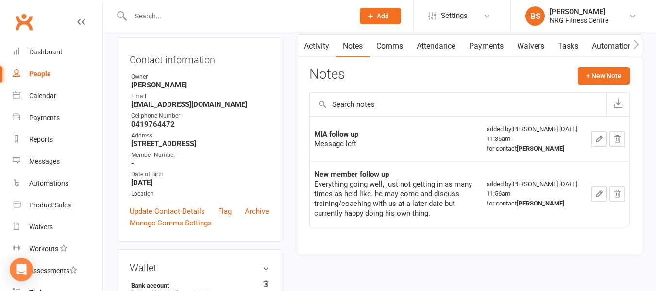
click at [209, 15] on input "text" at bounding box center [238, 16] width 220 height 14
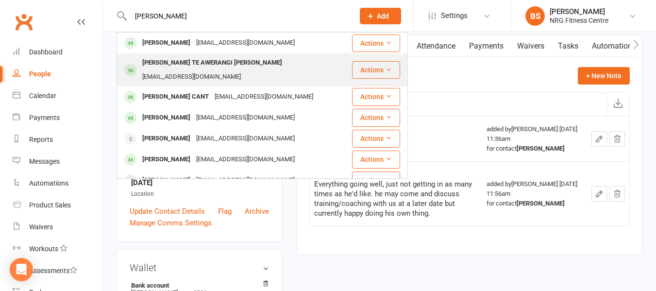
type input "rena"
click at [207, 62] on div "Rena TE AWERANGI BROOKING" at bounding box center [212, 63] width 146 height 14
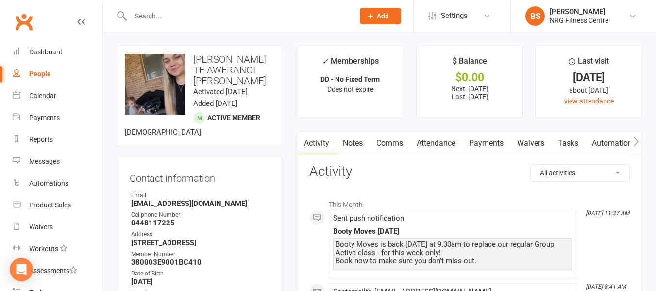
click at [356, 145] on link "Notes" at bounding box center [353, 143] width 34 height 22
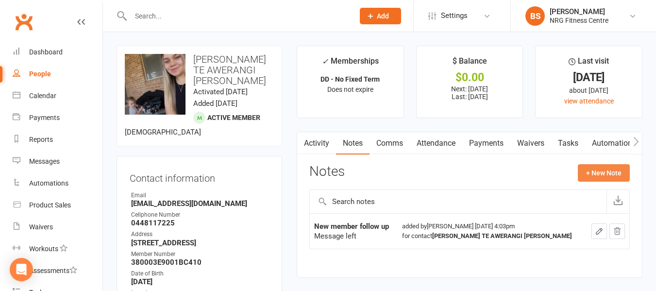
click at [604, 170] on button "+ New Note" at bounding box center [604, 172] width 52 height 17
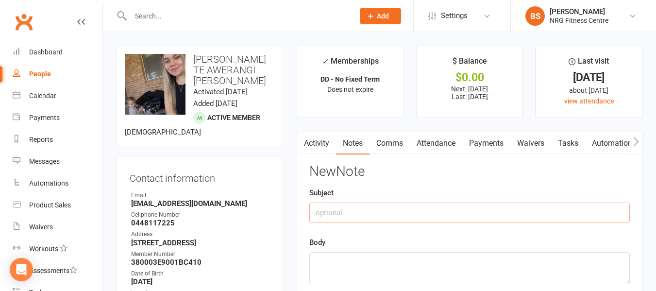
click at [371, 211] on input "text" at bounding box center [469, 213] width 321 height 20
type input "MIA follow up"
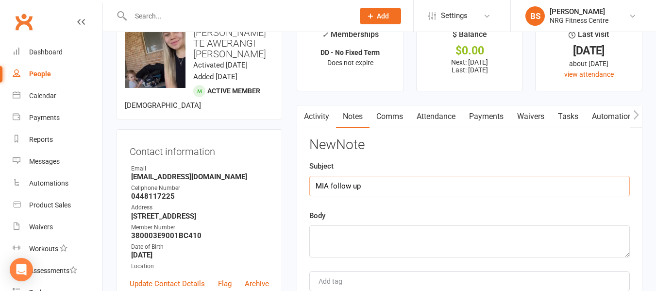
scroll to position [49, 0]
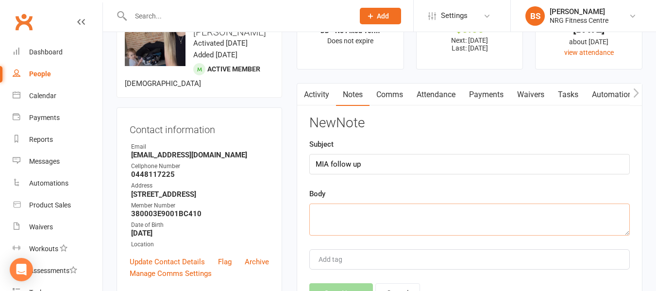
click at [345, 219] on textarea at bounding box center [469, 220] width 321 height 32
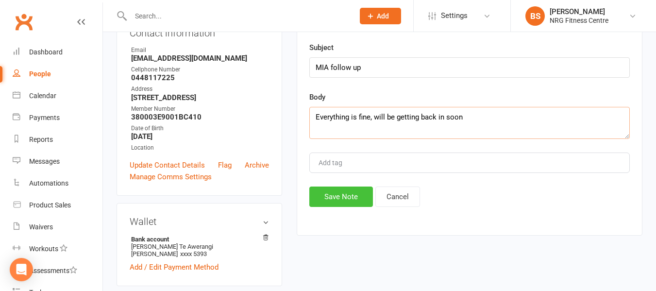
scroll to position [146, 0]
type textarea "Everything is fine, will be getting back in soon"
click at [354, 201] on button "Save Note" at bounding box center [341, 196] width 64 height 20
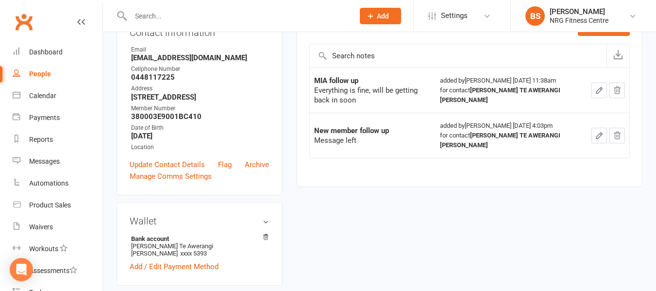
click at [172, 9] on input "text" at bounding box center [238, 16] width 220 height 14
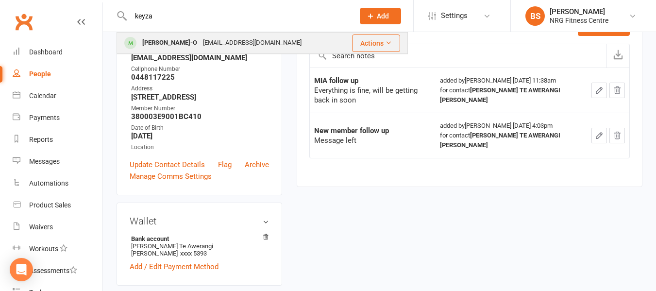
type input "keyza"
click at [230, 41] on div "kenchao990@gmail.com" at bounding box center [252, 43] width 104 height 14
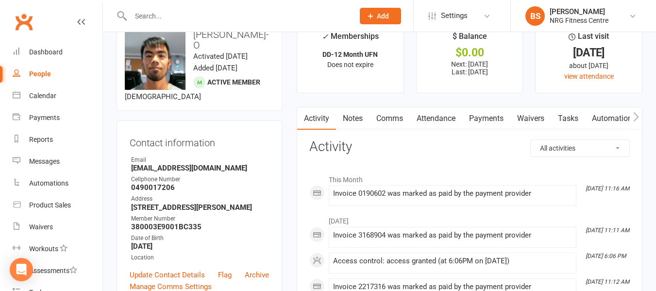
scroll to position [49, 0]
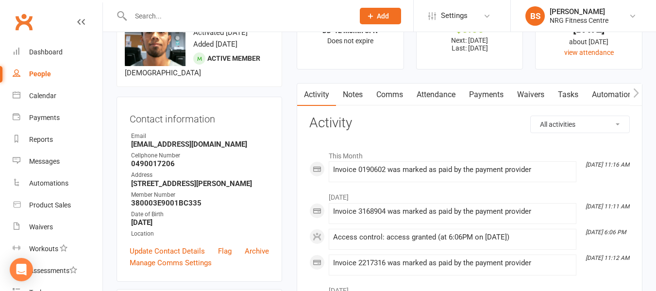
click at [353, 98] on link "Notes" at bounding box center [353, 95] width 34 height 22
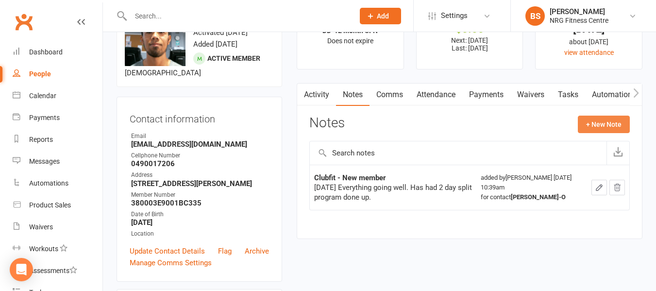
click at [598, 128] on button "+ New Note" at bounding box center [604, 124] width 52 height 17
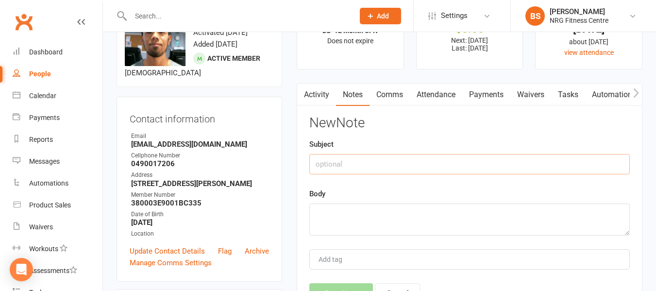
click at [427, 166] on input "text" at bounding box center [469, 164] width 321 height 20
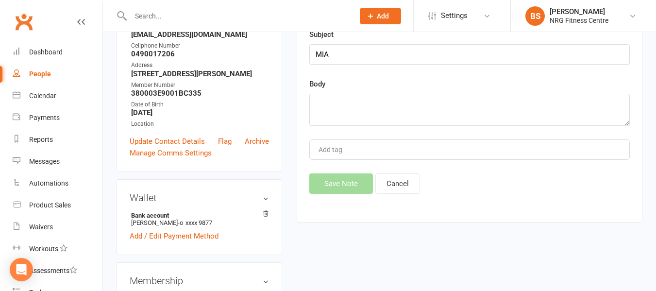
scroll to position [157, 0]
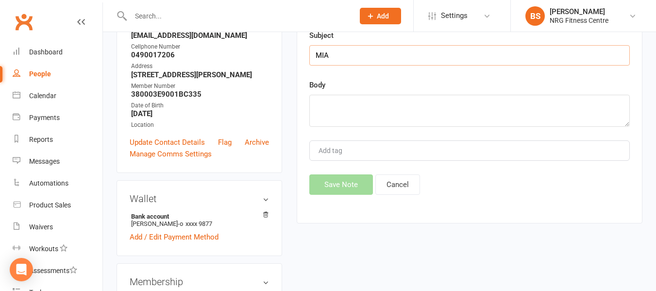
click at [337, 48] on input "MIA" at bounding box center [469, 55] width 321 height 20
type input "MIA follow up"
click at [401, 124] on textarea at bounding box center [469, 111] width 321 height 32
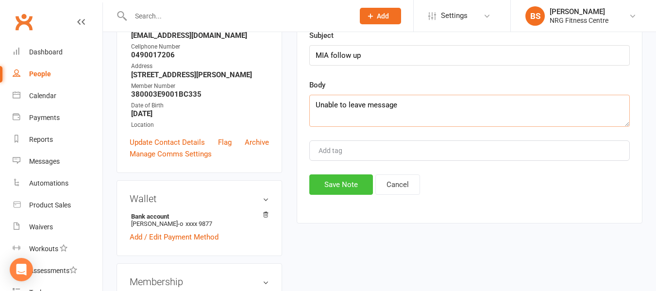
type textarea "Unable to leave message"
click at [319, 188] on button "Save Note" at bounding box center [341, 184] width 64 height 20
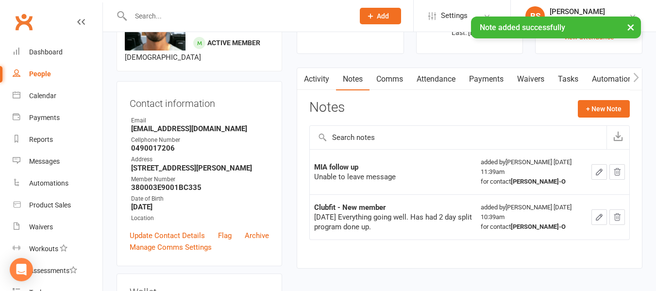
scroll to position [60, 0]
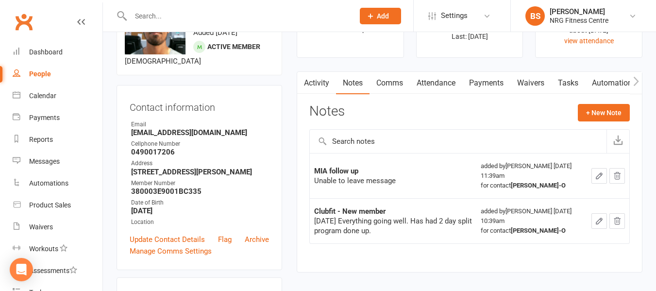
click at [179, 17] on input "text" at bounding box center [238, 16] width 220 height 14
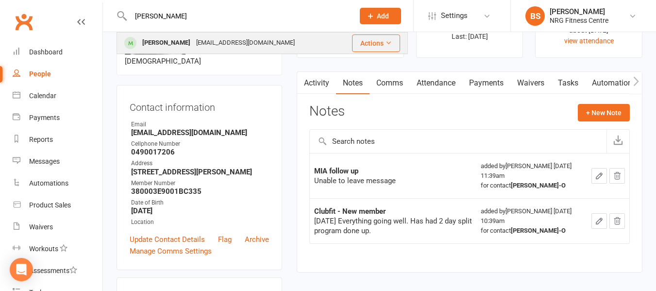
type input "jubb"
click at [197, 42] on div "rachaeljubb@outlook.com" at bounding box center [245, 43] width 104 height 14
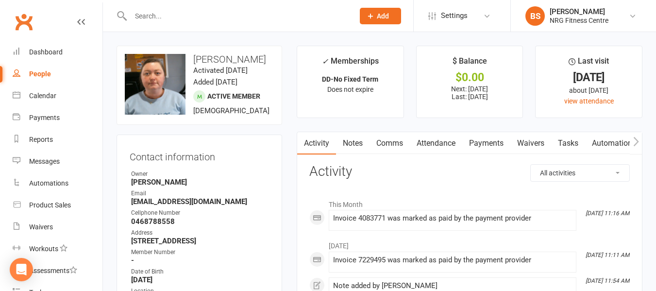
click at [352, 145] on link "Notes" at bounding box center [353, 143] width 34 height 22
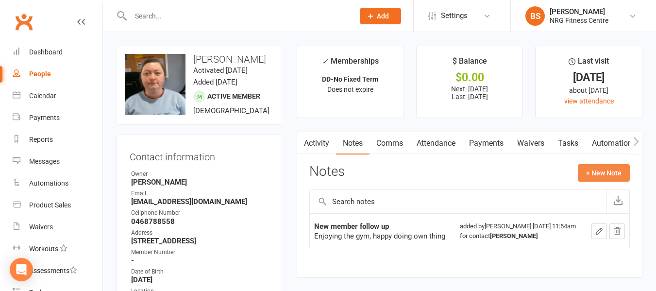
click at [603, 171] on button "+ New Note" at bounding box center [604, 172] width 52 height 17
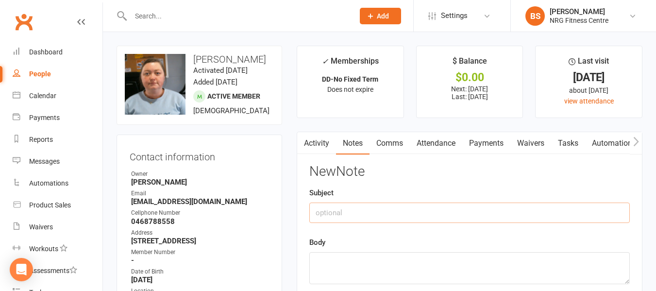
click at [421, 209] on input "text" at bounding box center [469, 213] width 321 height 20
type input "MIA follow up"
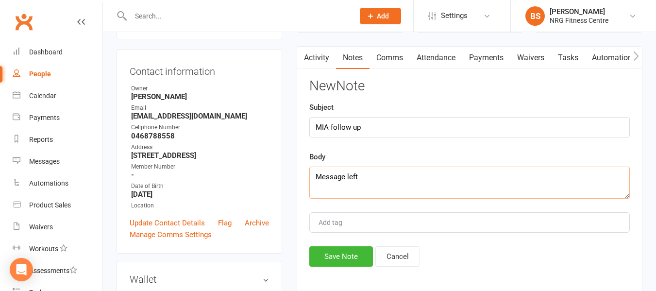
scroll to position [146, 0]
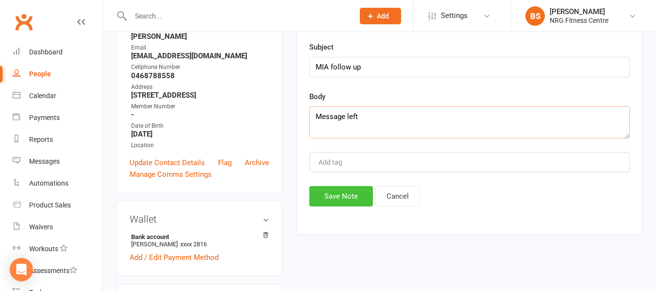
type textarea "Message left"
click at [339, 206] on button "Save Note" at bounding box center [341, 196] width 64 height 20
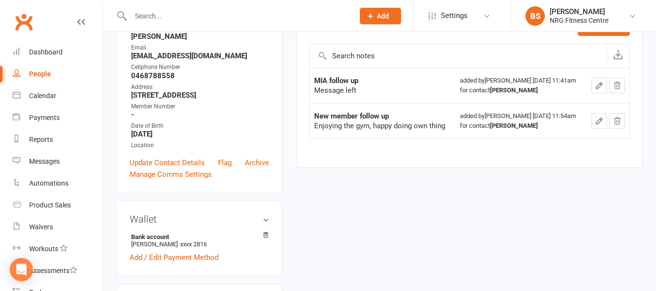
click at [207, 13] on input "text" at bounding box center [238, 16] width 220 height 14
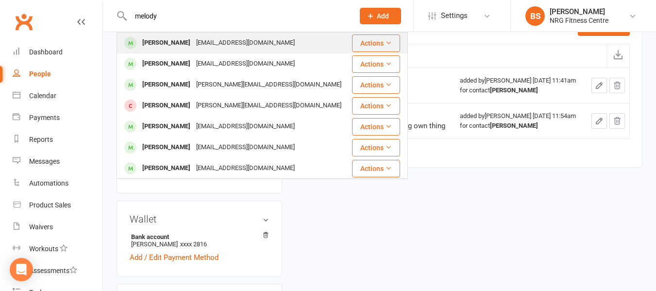
type input "melody"
click at [205, 36] on div "melody.matthews2504@gmail.com" at bounding box center [245, 43] width 104 height 14
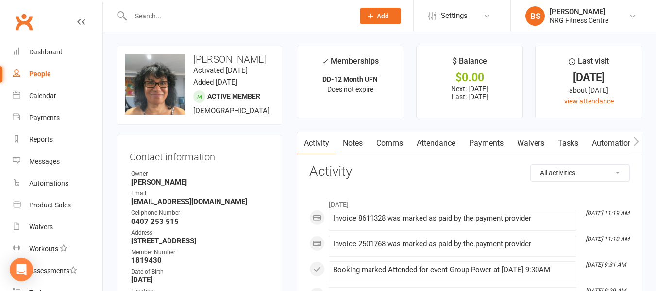
click at [357, 142] on link "Notes" at bounding box center [353, 143] width 34 height 22
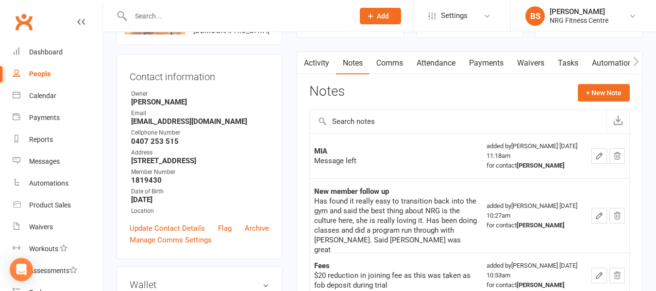
scroll to position [97, 0]
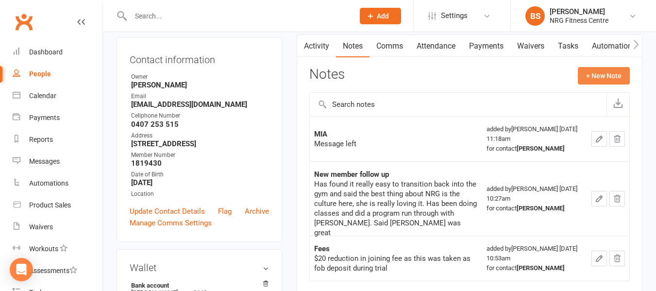
click at [618, 73] on button "+ New Note" at bounding box center [604, 75] width 52 height 17
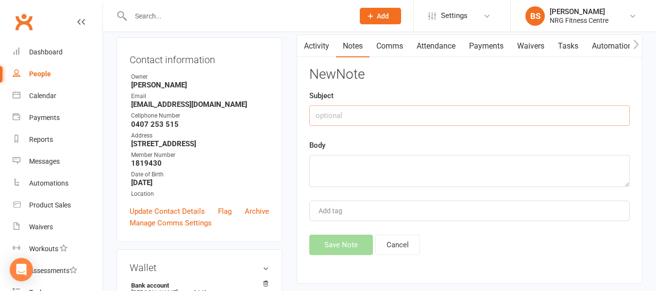
click at [431, 120] on input "text" at bounding box center [469, 115] width 321 height 20
type input "MIA"
type textarea "Message left"
click at [355, 250] on button "Save Note" at bounding box center [341, 245] width 64 height 20
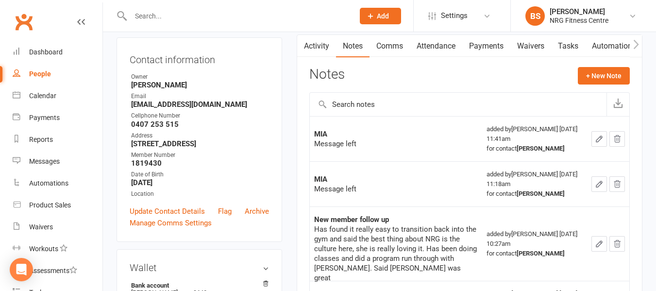
click at [217, 15] on input "text" at bounding box center [238, 16] width 220 height 14
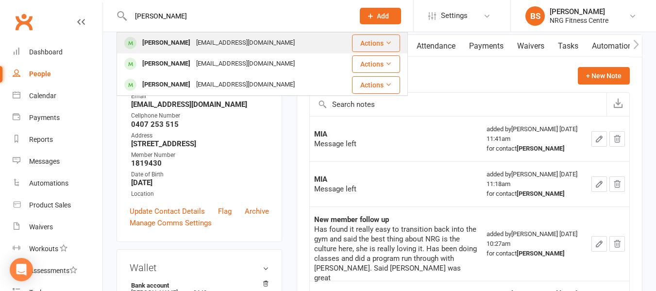
type input "bushra"
click at [212, 47] on div "bush9524@gmail.com" at bounding box center [245, 43] width 104 height 14
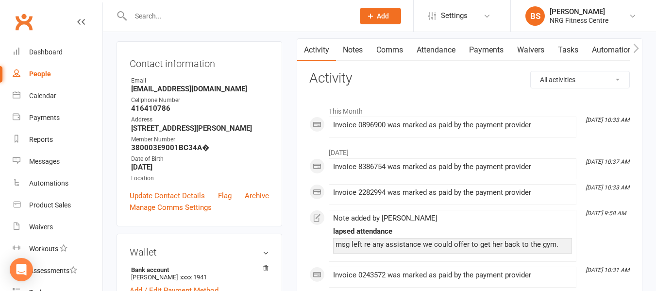
scroll to position [97, 0]
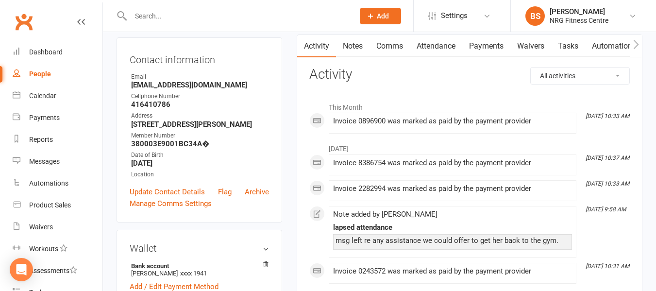
click at [168, 17] on input "text" at bounding box center [238, 16] width 220 height 14
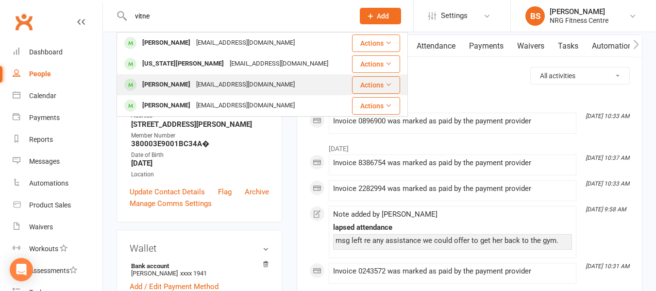
type input "vitne"
click at [193, 85] on div "youngaquatic@bigpond.com" at bounding box center [245, 85] width 104 height 14
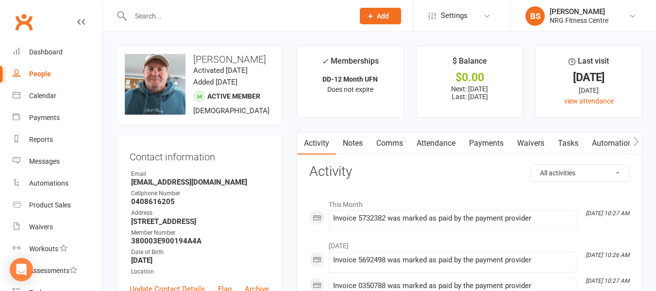
click at [421, 145] on link "Attendance" at bounding box center [436, 143] width 52 height 22
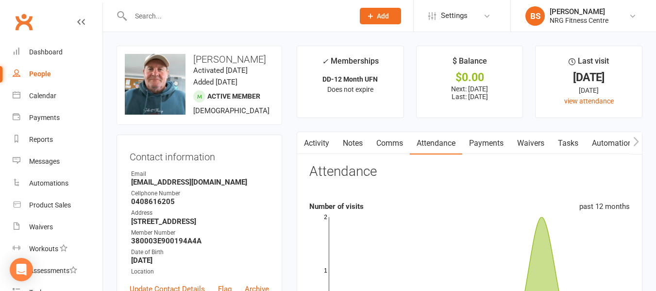
click at [344, 139] on link "Notes" at bounding box center [353, 143] width 34 height 22
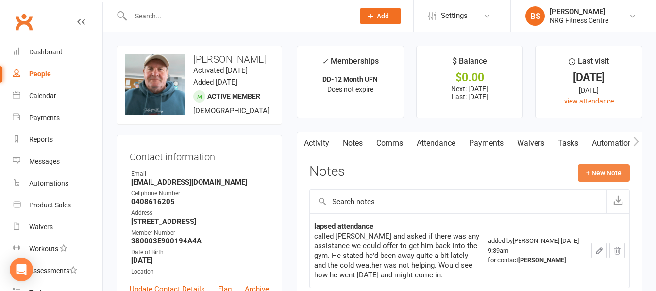
click at [607, 175] on button "+ New Note" at bounding box center [604, 172] width 52 height 17
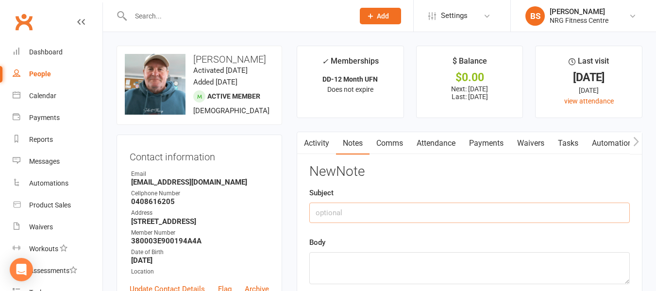
click at [399, 216] on input "text" at bounding box center [469, 213] width 321 height 20
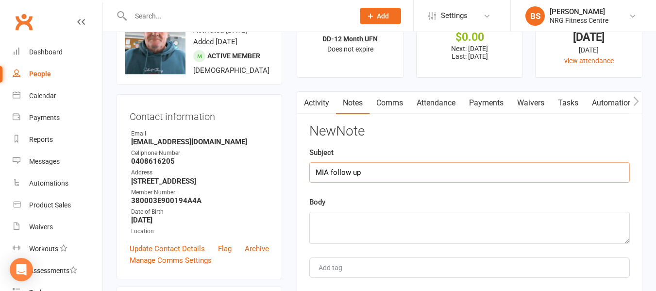
scroll to position [97, 0]
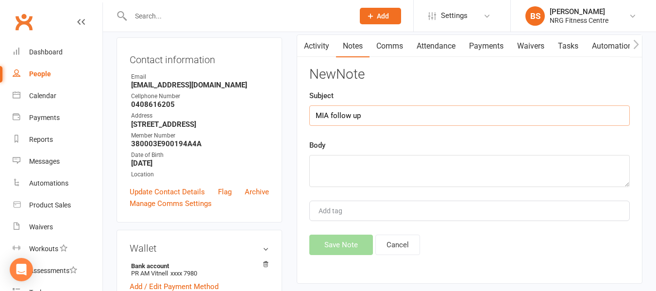
type input "MIA follow up"
click at [386, 170] on textarea at bounding box center [469, 171] width 321 height 32
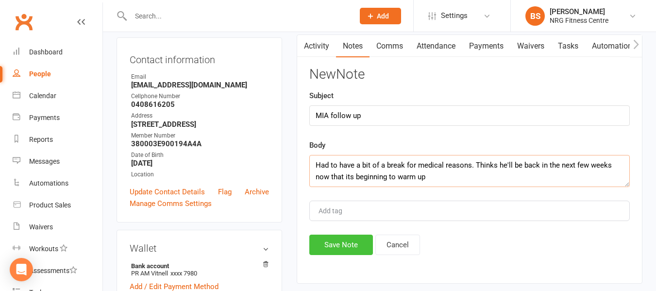
type textarea "Had to have a bit of a break for medical reasons. Thinks he'll be back in the n…"
click at [346, 238] on button "Save Note" at bounding box center [341, 245] width 64 height 20
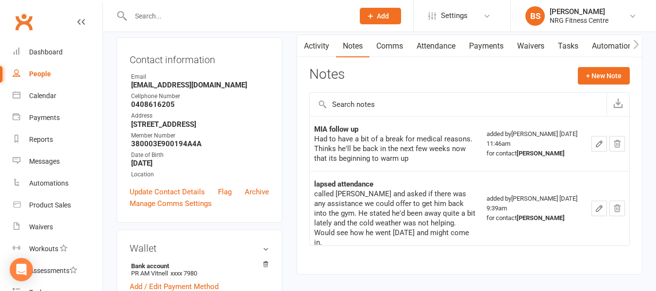
click at [184, 16] on input "text" at bounding box center [238, 16] width 220 height 14
type input "l"
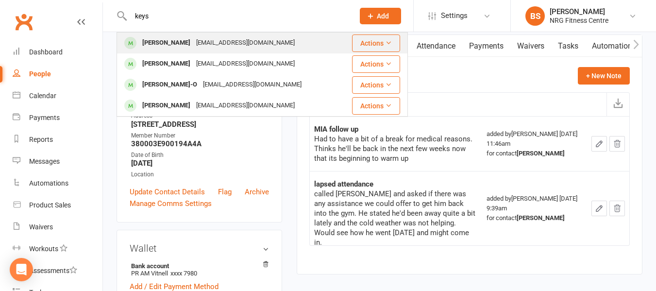
type input "keys"
click at [193, 42] on div "becandlee4221@gmail.com" at bounding box center [245, 43] width 104 height 14
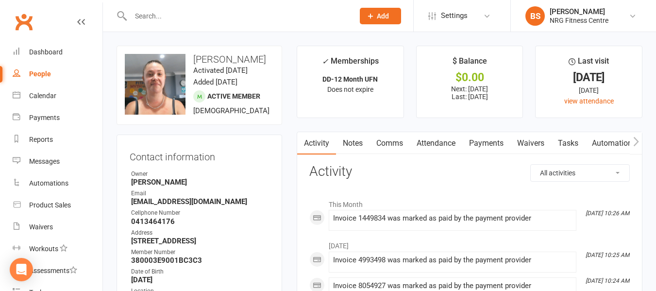
click at [347, 143] on link "Notes" at bounding box center [353, 143] width 34 height 22
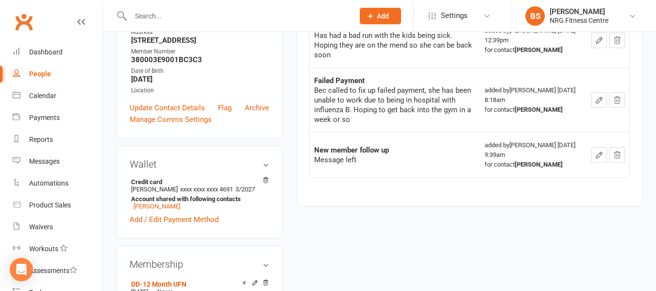
scroll to position [340, 0]
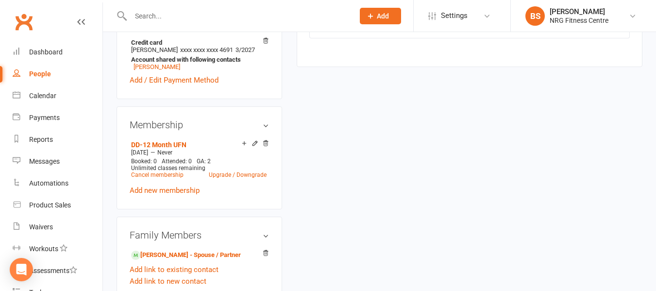
click at [176, 16] on input "text" at bounding box center [238, 16] width 220 height 14
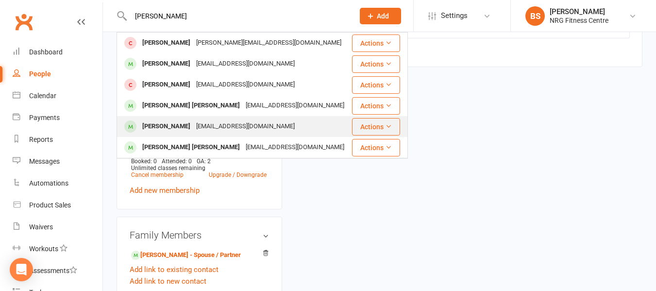
type input "lee"
click at [213, 129] on div "becandlee4221@gmail.com" at bounding box center [245, 126] width 104 height 14
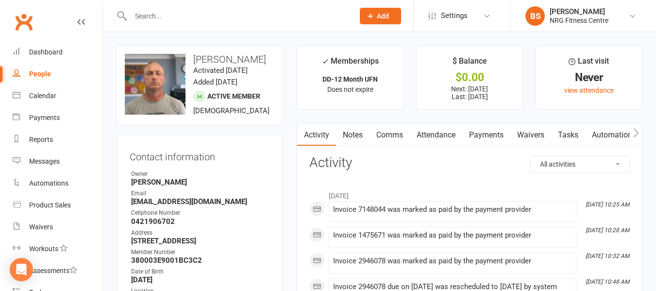
click at [482, 132] on link "Payments" at bounding box center [486, 135] width 48 height 22
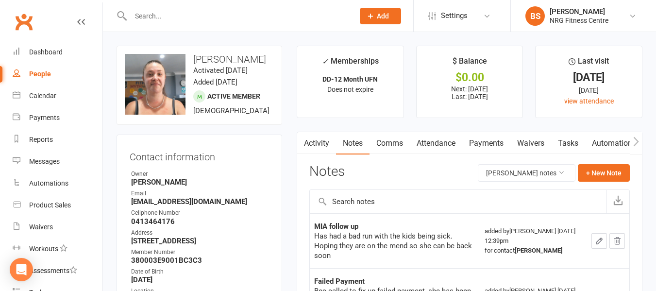
click at [169, 12] on input "text" at bounding box center [238, 16] width 220 height 14
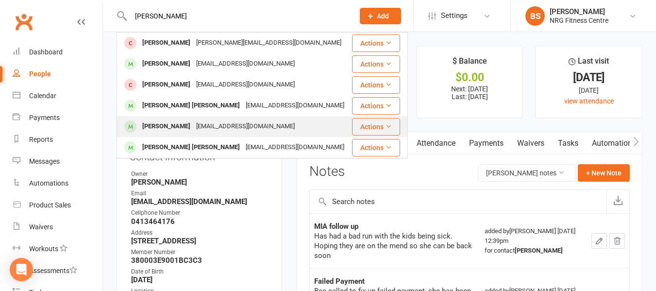
type input "lee"
click at [204, 127] on div "becandlee4221@gmail.com" at bounding box center [245, 126] width 104 height 14
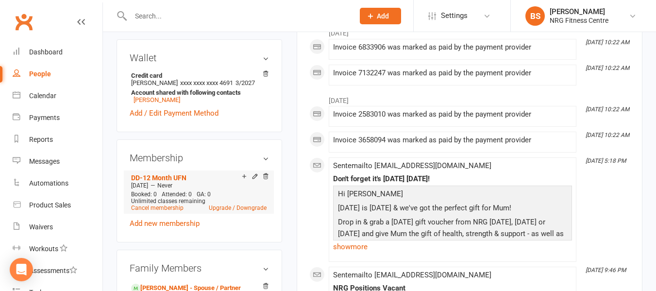
scroll to position [340, 0]
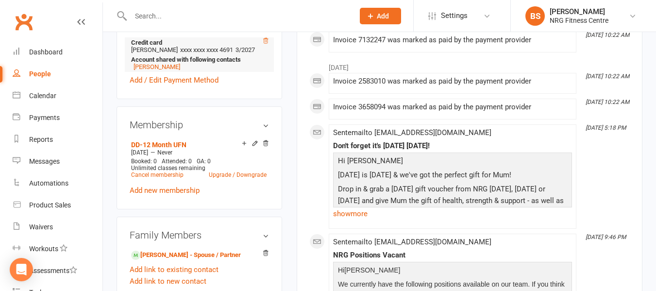
click at [269, 44] on icon at bounding box center [265, 40] width 7 height 7
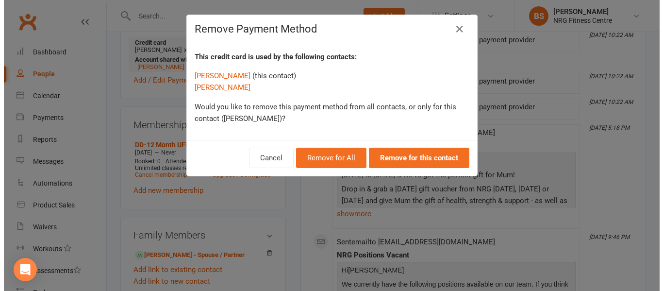
scroll to position [328, 0]
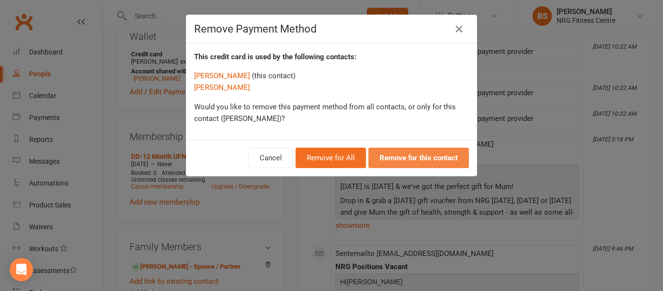
click at [413, 158] on strong "Remove for this contact" at bounding box center [419, 157] width 78 height 9
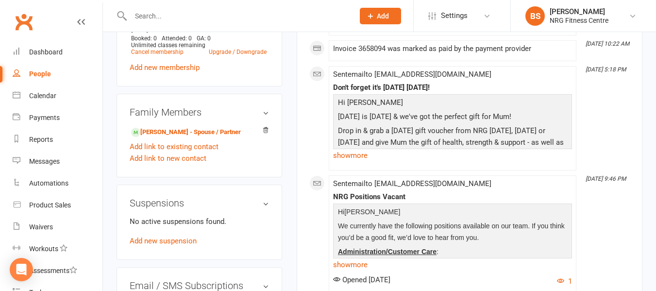
scroll to position [486, 0]
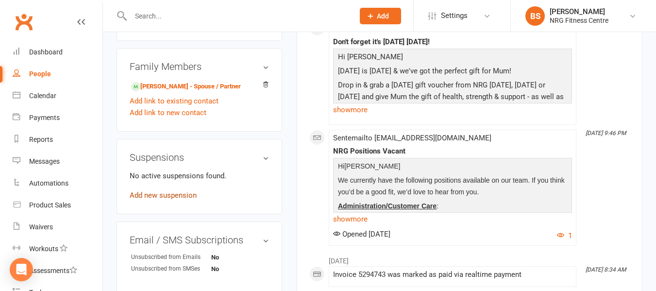
click at [165, 200] on link "Add new suspension" at bounding box center [163, 195] width 67 height 9
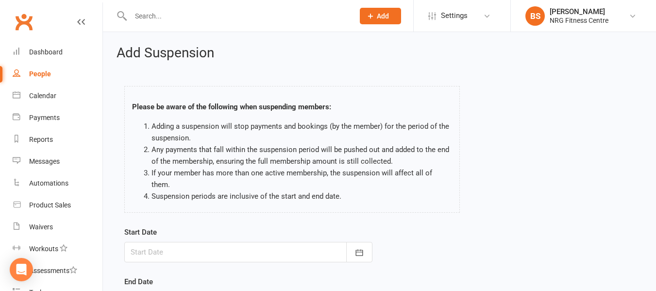
click at [198, 242] on div at bounding box center [248, 252] width 248 height 20
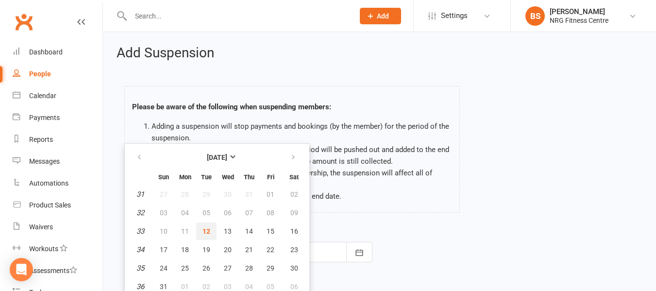
click at [206, 227] on span "12" at bounding box center [207, 231] width 8 height 8
type input "[DATE]"
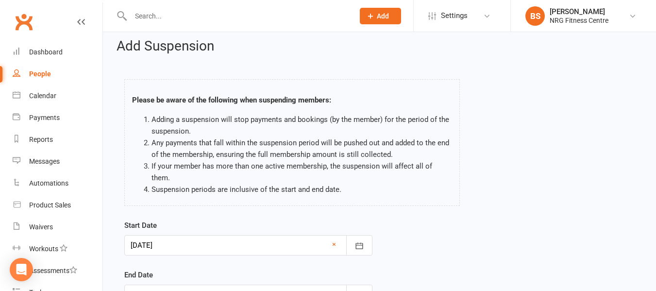
scroll to position [97, 0]
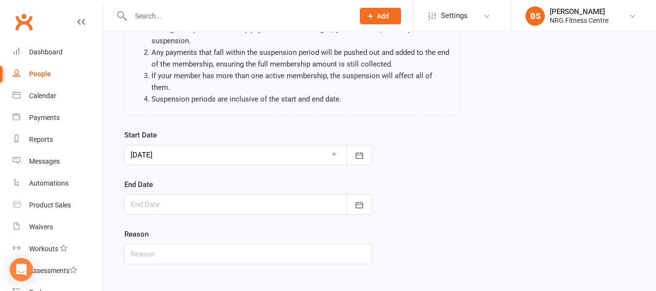
click at [205, 197] on div at bounding box center [248, 204] width 248 height 20
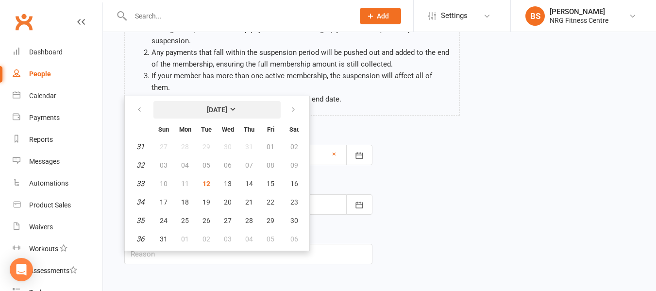
click at [227, 106] on strong "[DATE]" at bounding box center [217, 110] width 20 height 8
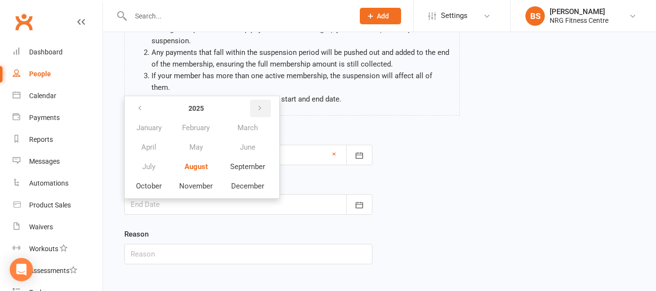
click at [260, 104] on icon "button" at bounding box center [259, 108] width 7 height 8
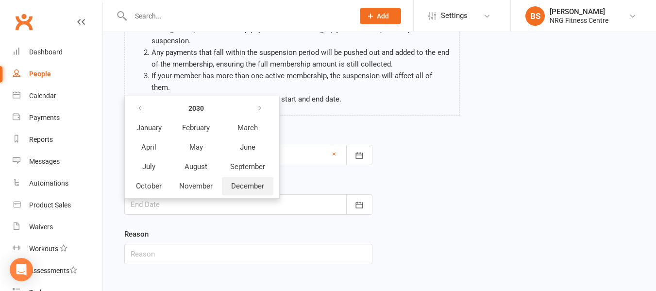
click at [251, 182] on span "December" at bounding box center [247, 186] width 33 height 9
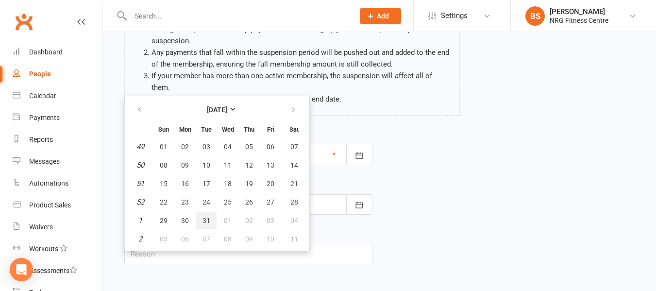
click at [207, 217] on span "31" at bounding box center [207, 221] width 8 height 8
type input "31 Dec 2030"
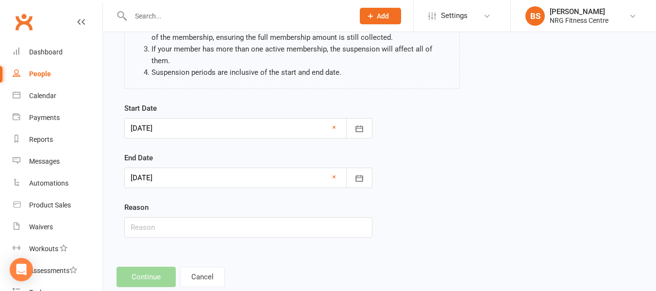
scroll to position [136, 0]
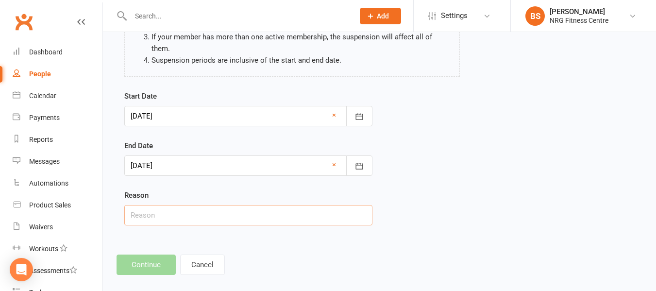
click at [168, 210] on input "text" at bounding box center [248, 215] width 248 height 20
drag, startPoint x: 422, startPoint y: 187, endPoint x: 375, endPoint y: 206, distance: 50.3
click at [422, 187] on div "Start Date 12 Aug 2025 August 2025 Sun Mon Tue Wed Thu Fri Sat 31 27 28 29 30 3…" at bounding box center [379, 164] width 525 height 149
click at [149, 207] on input "text" at bounding box center [248, 215] width 248 height 20
type input "See Notes"
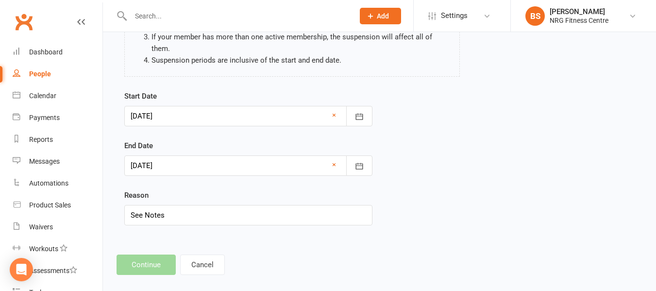
click at [146, 255] on footer "Continue Cancel" at bounding box center [380, 265] width 526 height 20
click at [341, 234] on div "Add Suspension Please be aware of the following when suspending members: Adding…" at bounding box center [379, 92] width 553 height 392
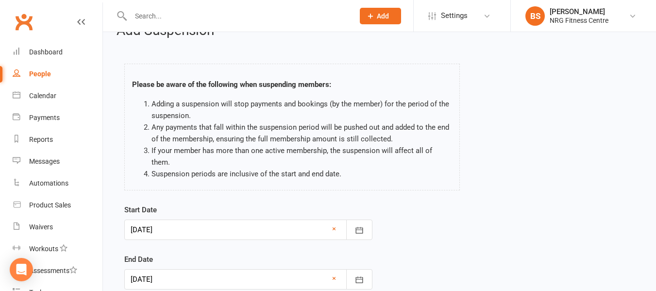
scroll to position [0, 0]
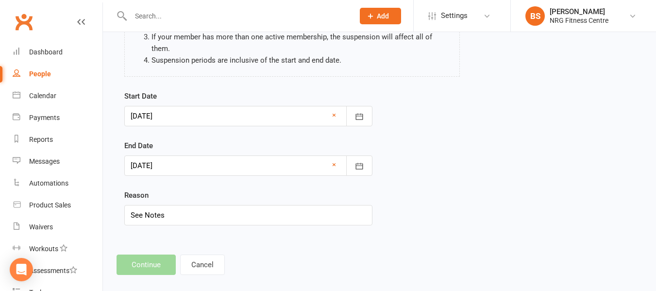
click at [206, 159] on div at bounding box center [248, 165] width 248 height 20
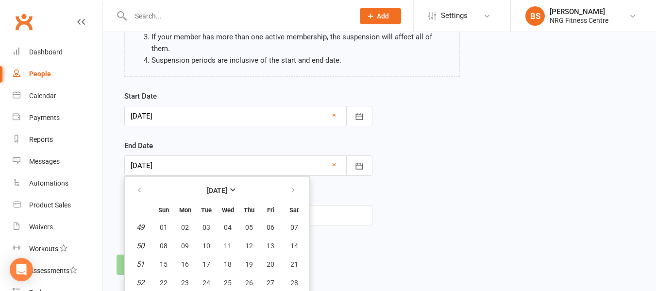
scroll to position [163, 0]
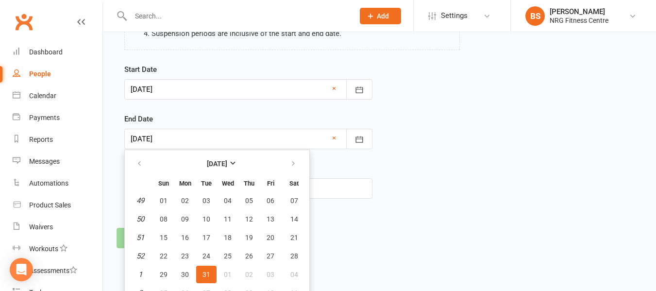
click at [207, 271] on span "31" at bounding box center [207, 275] width 8 height 8
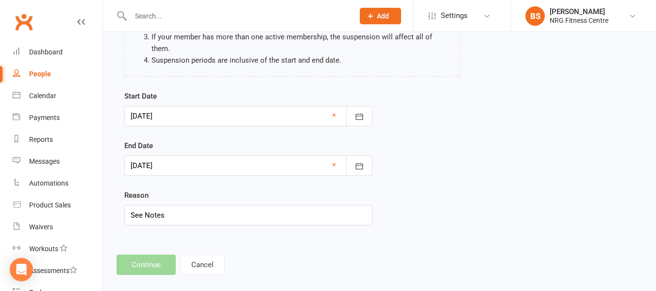
click at [146, 255] on footer "Continue Cancel" at bounding box center [380, 265] width 526 height 20
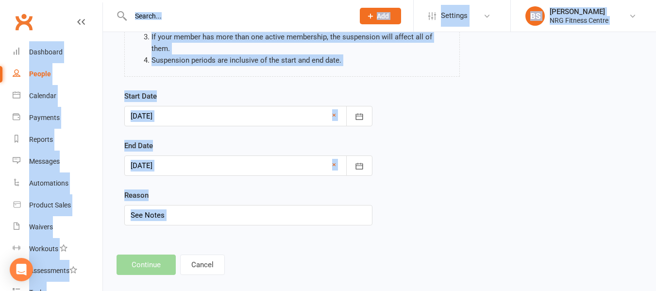
click at [146, 255] on footer "Continue Cancel" at bounding box center [380, 265] width 526 height 20
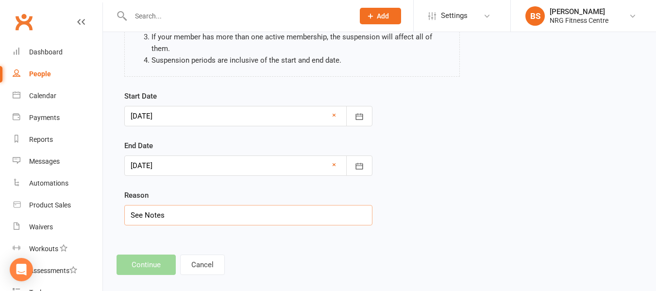
click at [193, 205] on input "See Notes" at bounding box center [248, 215] width 248 height 20
drag, startPoint x: 169, startPoint y: 204, endPoint x: 79, endPoint y: 201, distance: 89.9
click at [79, 201] on ui-view "Prospect Member Non-attending contact Class / event Appointment Task Add Settin…" at bounding box center [328, 77] width 656 height 422
click at [213, 155] on div at bounding box center [248, 165] width 248 height 20
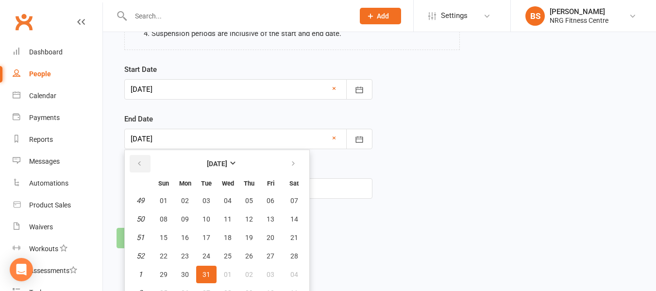
click at [140, 160] on icon "button" at bounding box center [139, 164] width 7 height 8
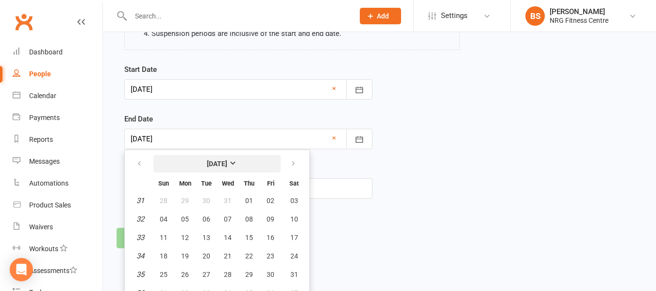
click at [227, 160] on strong "August 2030" at bounding box center [217, 164] width 20 height 8
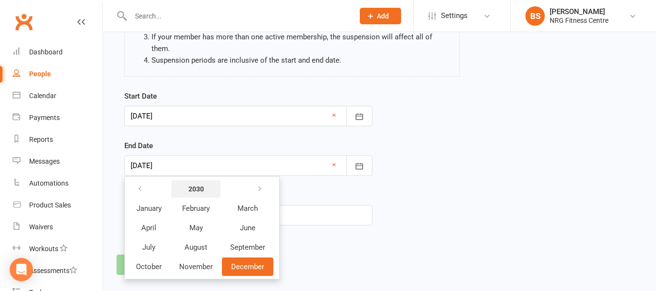
click at [187, 180] on button "2030" at bounding box center [195, 188] width 49 height 17
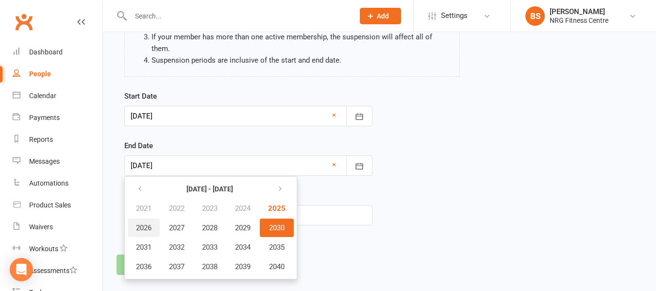
click at [139, 223] on span "2026" at bounding box center [144, 227] width 16 height 9
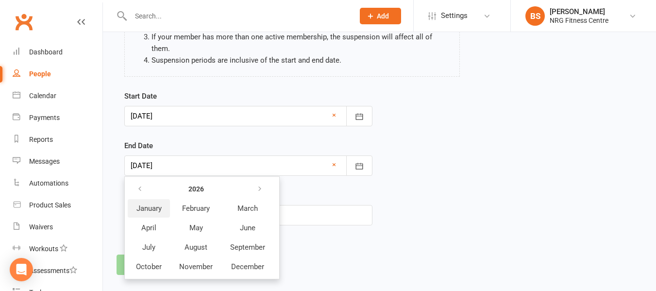
click at [150, 204] on span "January" at bounding box center [148, 208] width 25 height 9
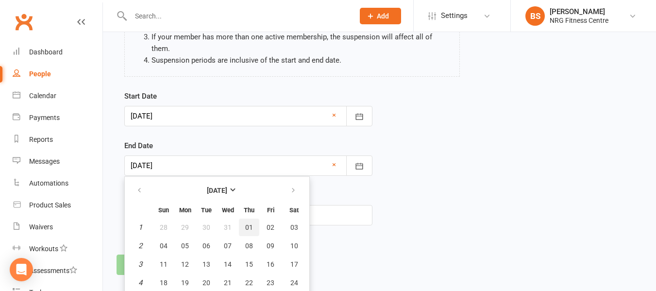
click at [243, 219] on button "01" at bounding box center [249, 227] width 20 height 17
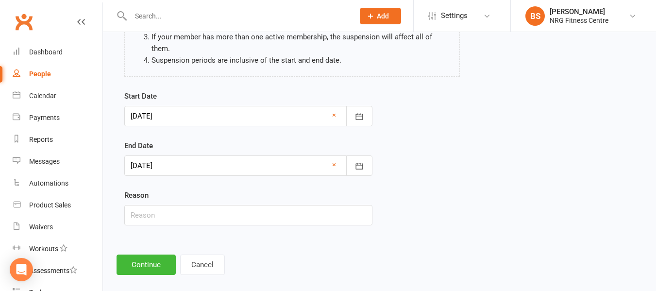
click at [227, 155] on div at bounding box center [248, 165] width 248 height 20
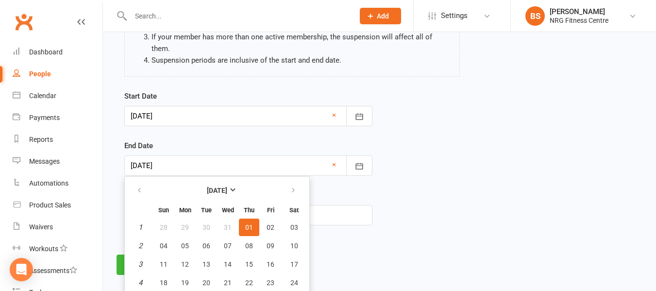
scroll to position [163, 0]
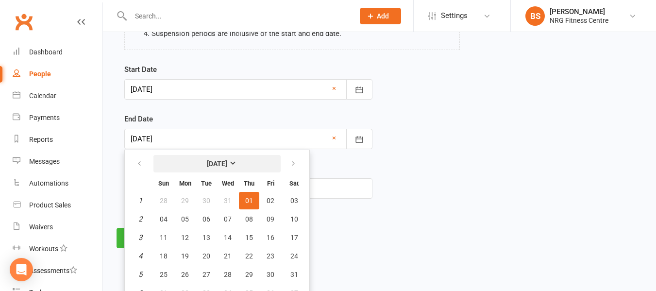
click at [219, 160] on strong "[DATE]" at bounding box center [217, 164] width 20 height 8
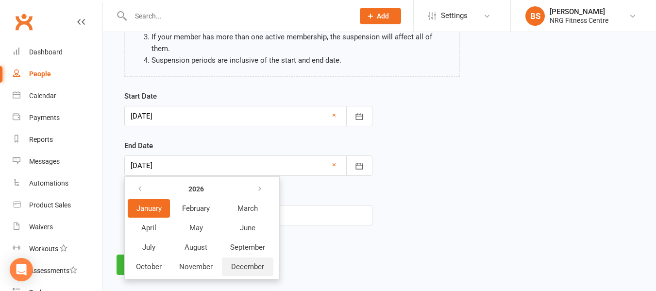
click at [248, 262] on span "December" at bounding box center [247, 266] width 33 height 9
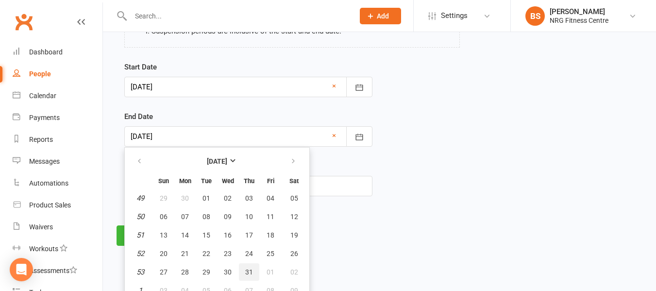
click at [250, 268] on span "31" at bounding box center [249, 272] width 8 height 8
type input "31 Dec 2026"
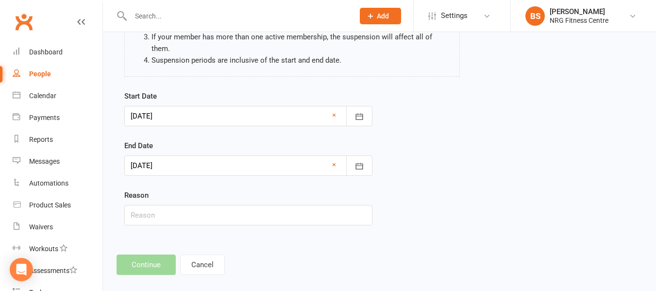
click at [160, 255] on footer "Continue Cancel" at bounding box center [380, 265] width 526 height 20
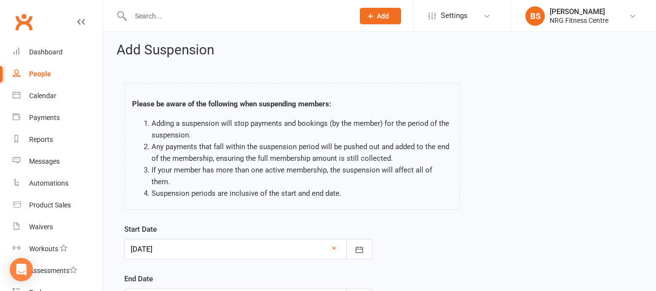
scroll to position [0, 0]
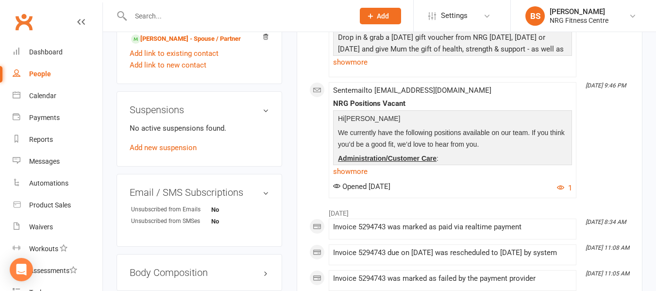
scroll to position [534, 0]
click at [153, 151] on link "Add new suspension" at bounding box center [163, 146] width 67 height 9
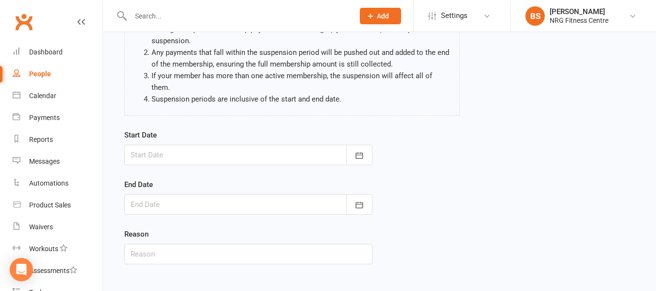
click at [192, 149] on div at bounding box center [248, 155] width 248 height 20
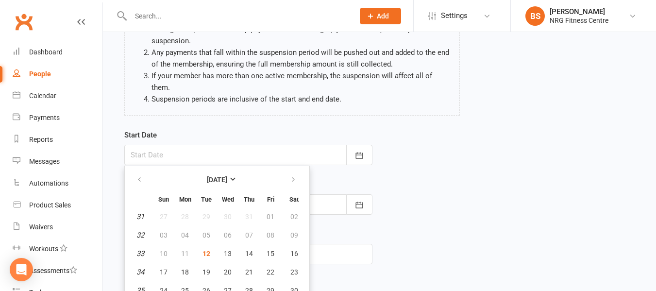
scroll to position [113, 0]
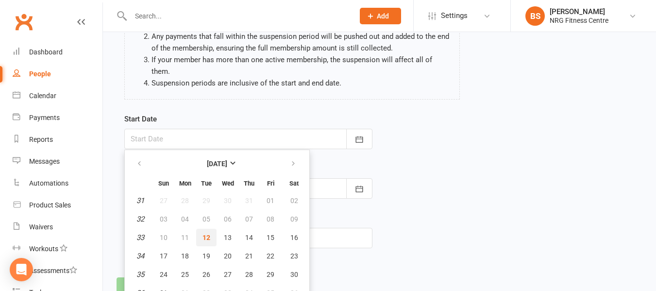
click at [203, 234] on span "12" at bounding box center [207, 238] width 8 height 8
type input "[DATE]"
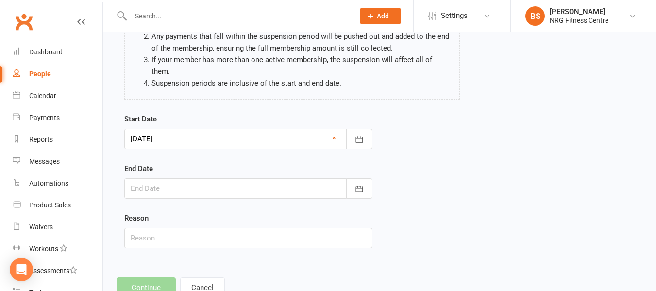
click at [233, 181] on div at bounding box center [248, 188] width 248 height 20
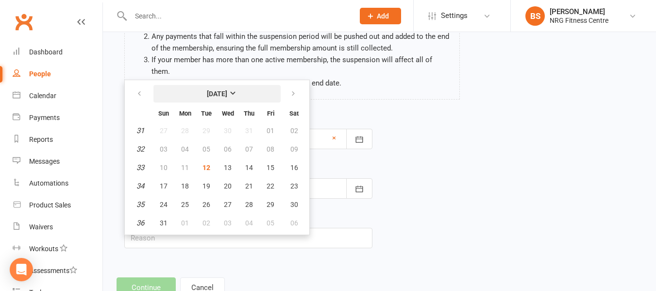
click at [227, 90] on strong "[DATE]" at bounding box center [217, 94] width 20 height 8
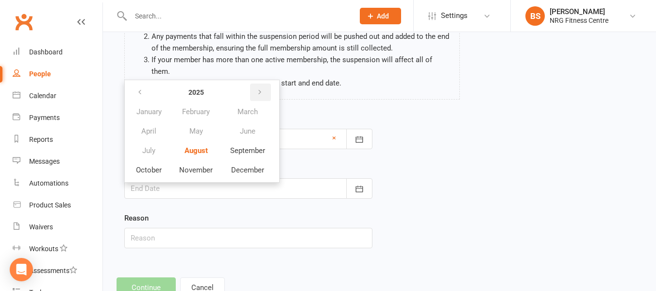
click at [258, 88] on icon "button" at bounding box center [259, 92] width 7 height 8
click at [238, 166] on span "December" at bounding box center [247, 170] width 33 height 9
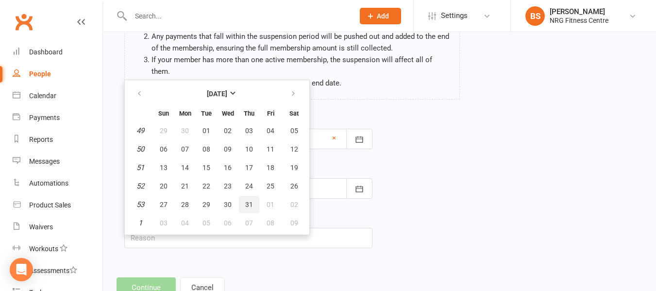
click at [244, 196] on button "31" at bounding box center [249, 204] width 20 height 17
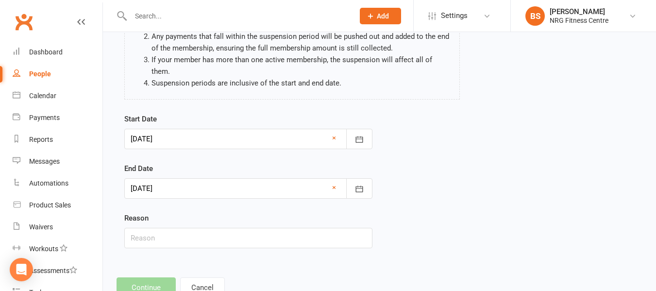
click at [250, 179] on div at bounding box center [248, 188] width 248 height 20
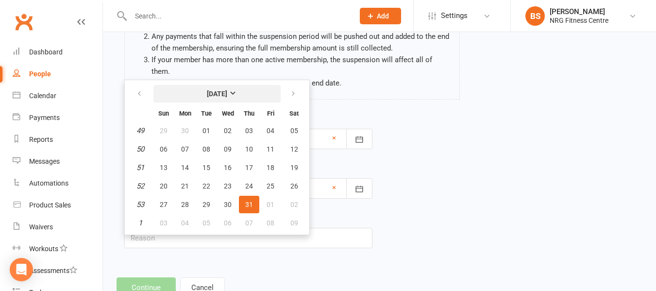
click at [210, 90] on strong "December 2026" at bounding box center [217, 94] width 20 height 8
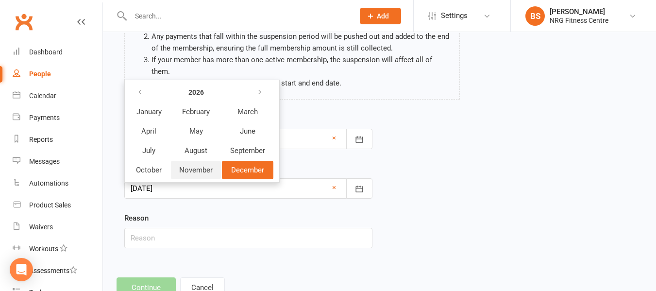
click at [195, 166] on span "November" at bounding box center [196, 170] width 34 height 9
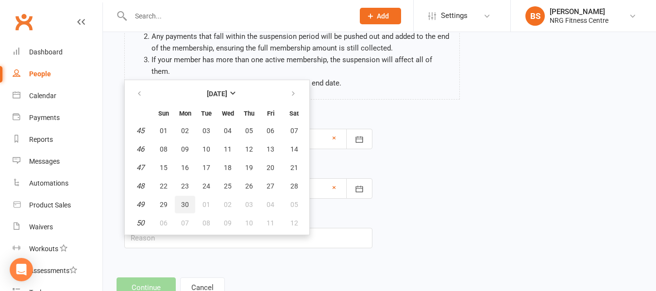
click at [185, 201] on span "30" at bounding box center [185, 205] width 8 height 8
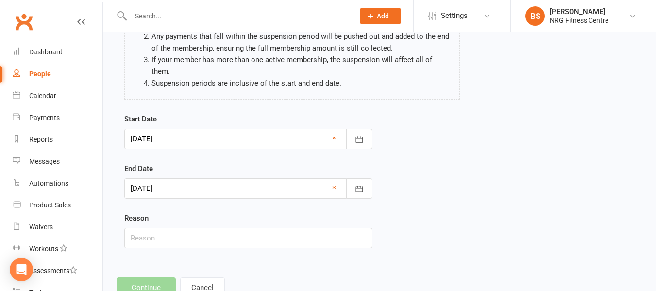
click at [186, 129] on div at bounding box center [248, 139] width 248 height 20
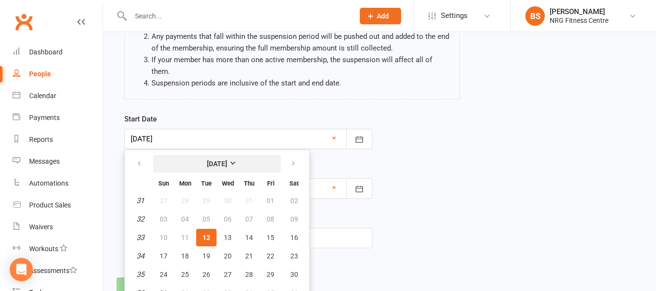
click at [219, 160] on strong "[DATE]" at bounding box center [217, 164] width 20 height 8
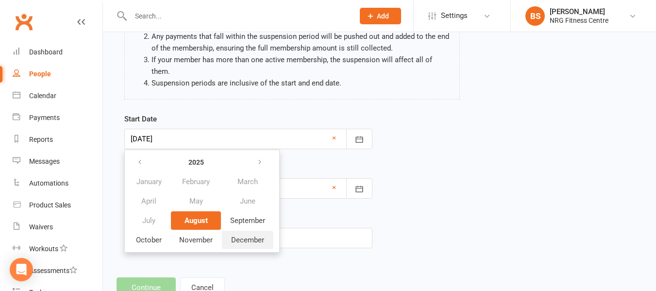
click at [244, 236] on span "December" at bounding box center [247, 240] width 33 height 9
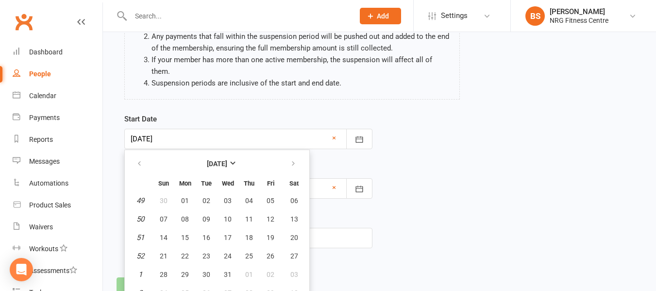
click at [420, 250] on div "Add Suspension Please be aware of the following when suspending members: Adding…" at bounding box center [379, 115] width 553 height 392
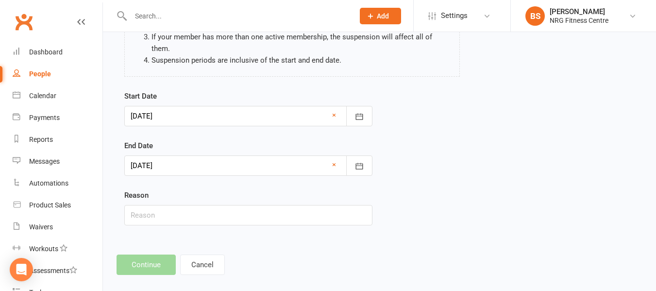
click at [273, 155] on div at bounding box center [248, 165] width 248 height 20
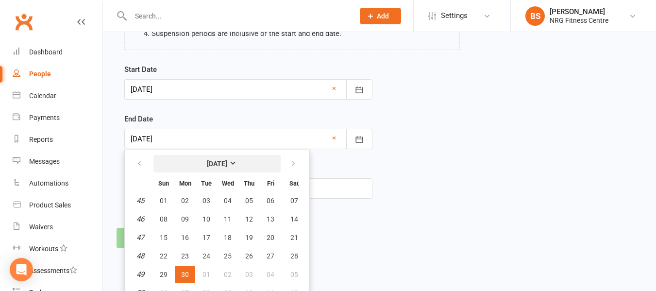
click at [207, 160] on strong "November 2026" at bounding box center [217, 164] width 20 height 8
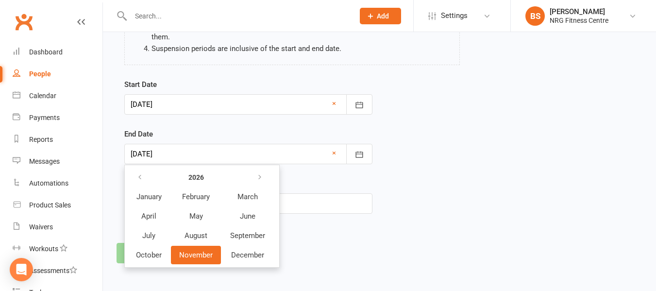
scroll to position [136, 0]
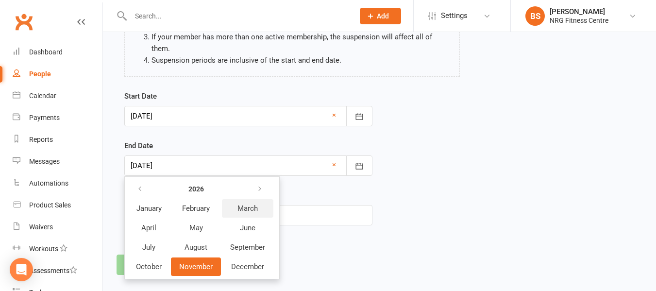
click at [249, 204] on span "March" at bounding box center [248, 208] width 20 height 9
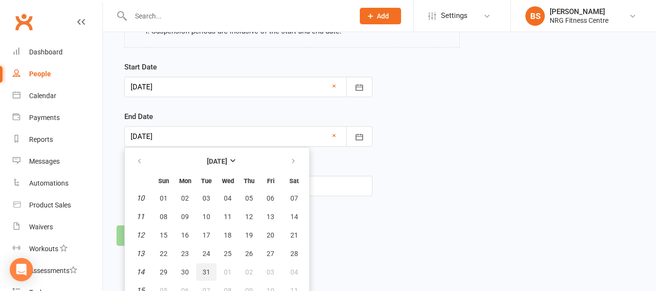
click at [203, 268] on span "31" at bounding box center [207, 272] width 8 height 8
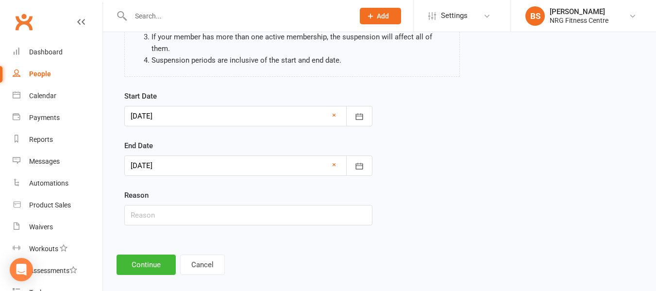
click at [191, 155] on div at bounding box center [248, 165] width 248 height 20
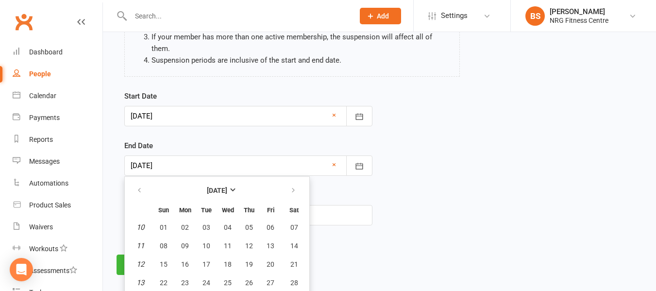
scroll to position [163, 0]
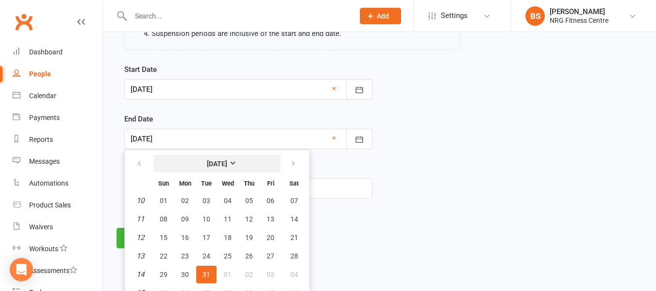
click at [219, 155] on button "March 2026" at bounding box center [216, 163] width 127 height 17
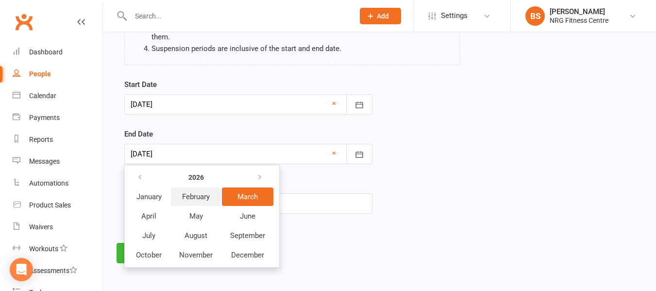
scroll to position [136, 0]
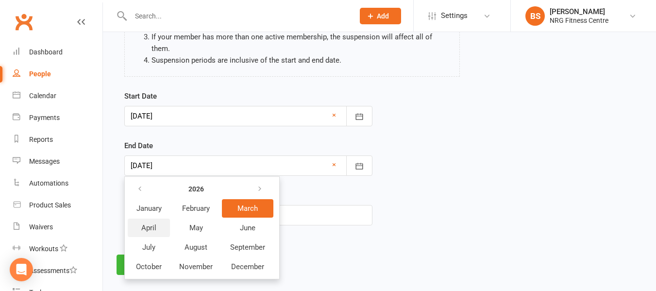
click at [149, 223] on span "April" at bounding box center [148, 227] width 15 height 9
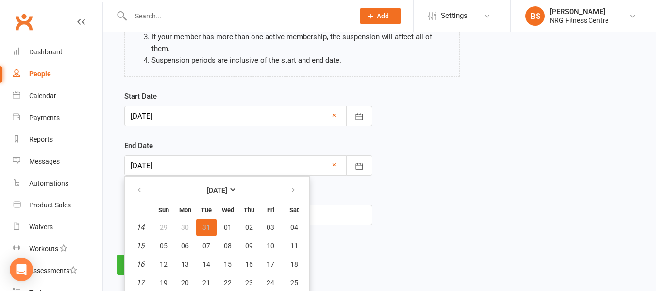
scroll to position [165, 0]
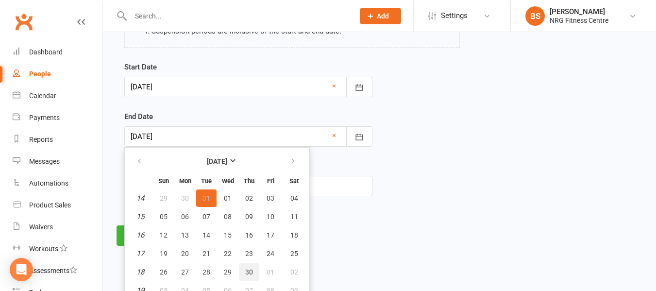
click at [252, 268] on span "30" at bounding box center [249, 272] width 8 height 8
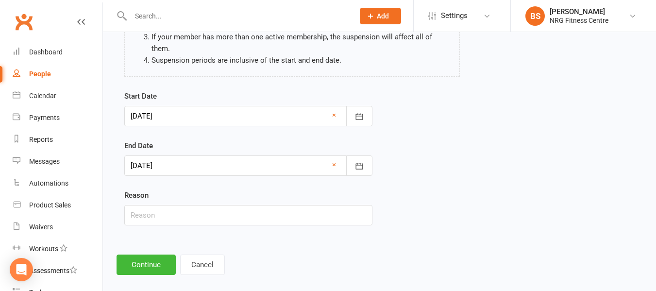
click at [170, 155] on div at bounding box center [248, 165] width 248 height 20
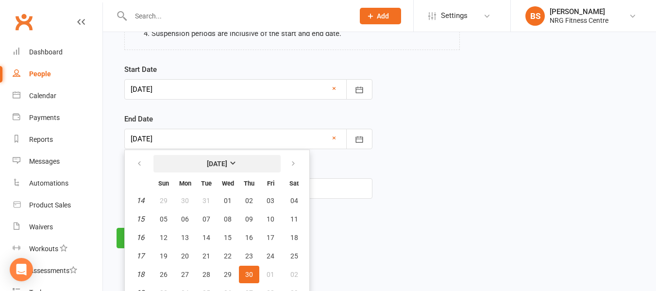
click at [227, 160] on strong "April 2026" at bounding box center [217, 164] width 20 height 8
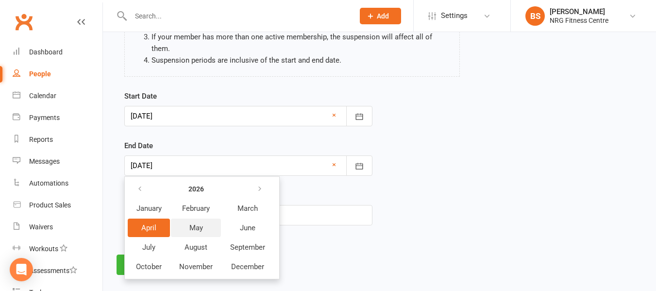
click at [192, 223] on span "May" at bounding box center [196, 227] width 14 height 9
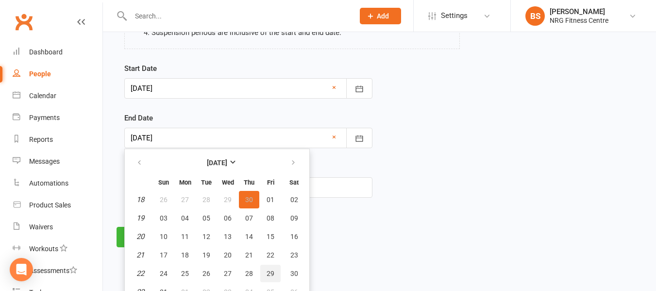
scroll to position [165, 0]
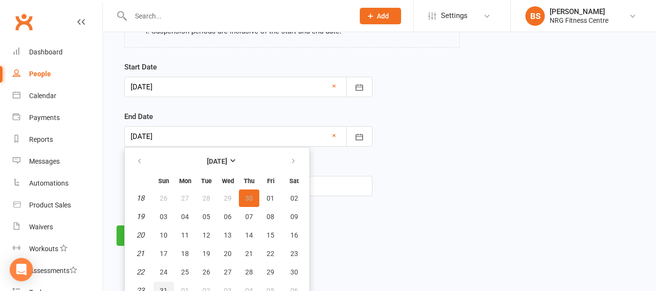
click at [168, 282] on button "31" at bounding box center [163, 290] width 20 height 17
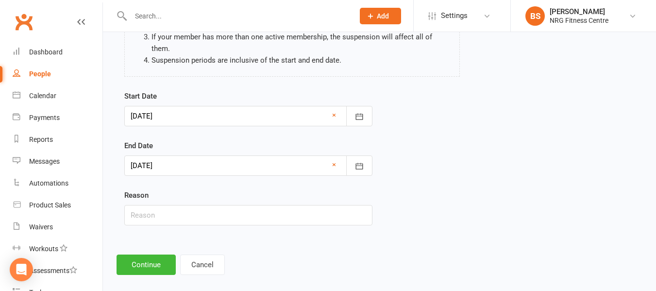
click at [183, 155] on div at bounding box center [248, 165] width 248 height 20
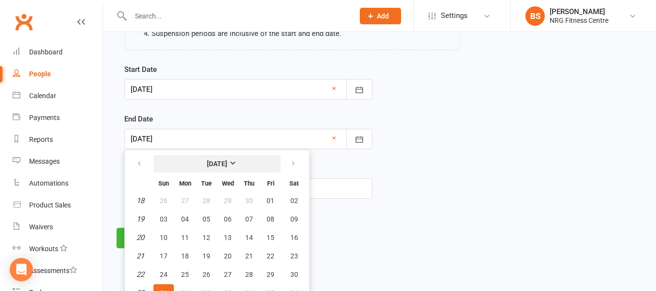
click at [225, 155] on button "May 2026" at bounding box center [216, 163] width 127 height 17
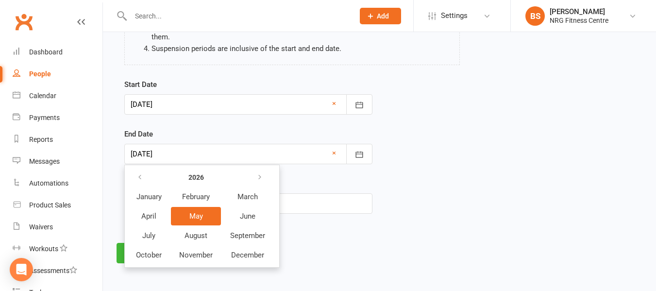
scroll to position [136, 0]
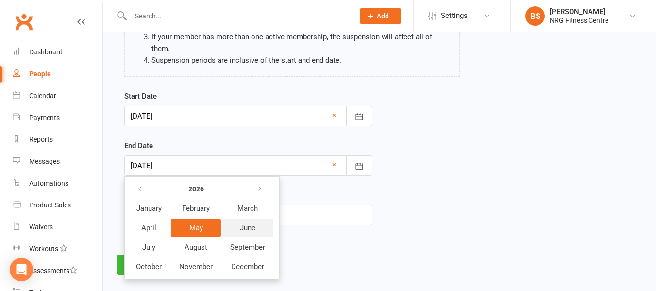
click at [249, 223] on span "June" at bounding box center [248, 227] width 16 height 9
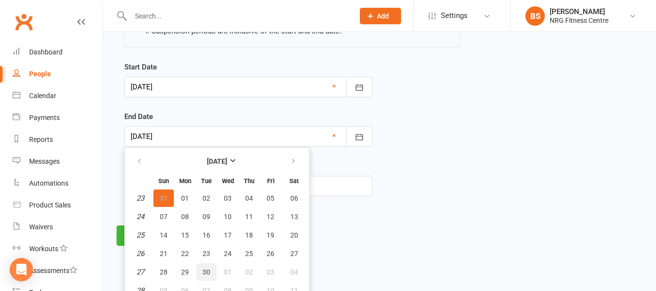
click at [207, 268] on span "30" at bounding box center [207, 272] width 8 height 8
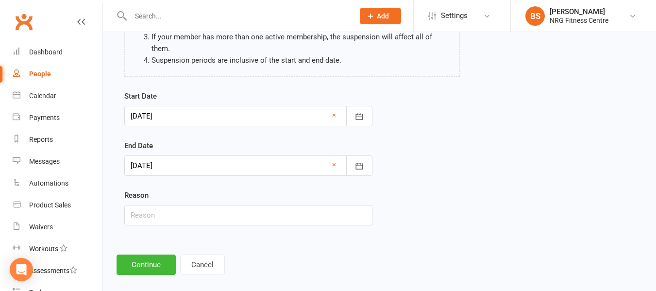
click at [203, 158] on div at bounding box center [248, 165] width 248 height 20
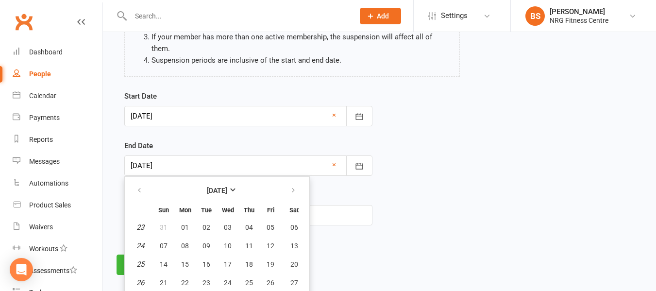
scroll to position [163, 0]
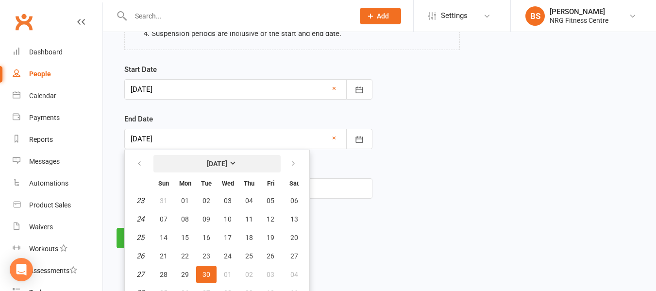
click at [227, 160] on strong "June 2026" at bounding box center [217, 164] width 20 height 8
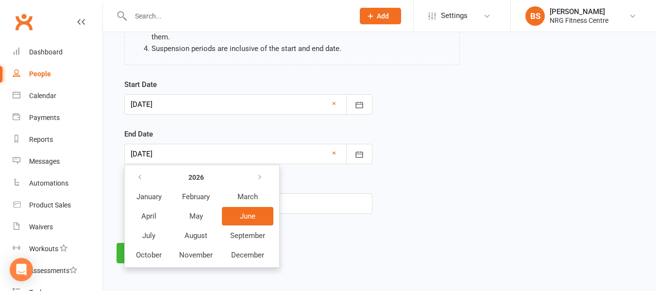
scroll to position [136, 0]
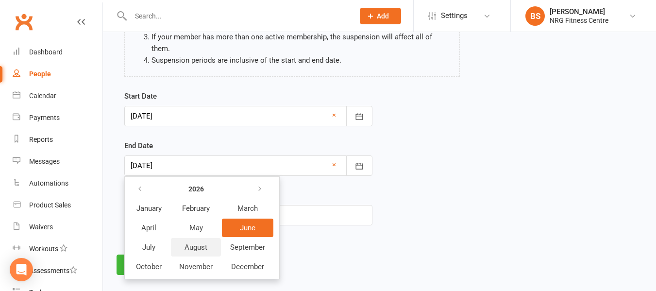
click at [189, 243] on span "August" at bounding box center [196, 247] width 23 height 9
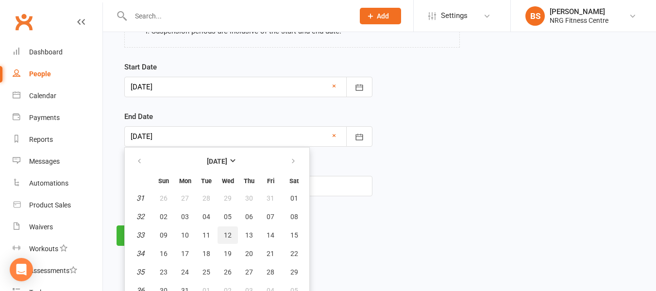
click at [230, 231] on span "12" at bounding box center [228, 235] width 8 height 8
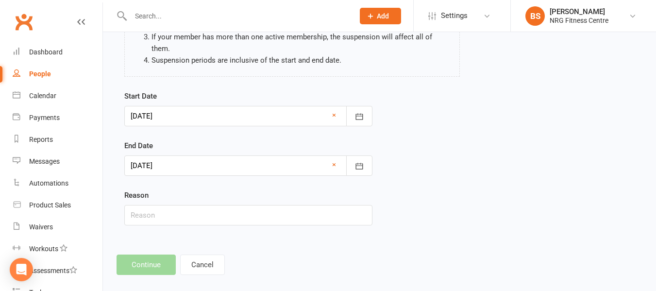
click at [206, 155] on div at bounding box center [248, 165] width 248 height 20
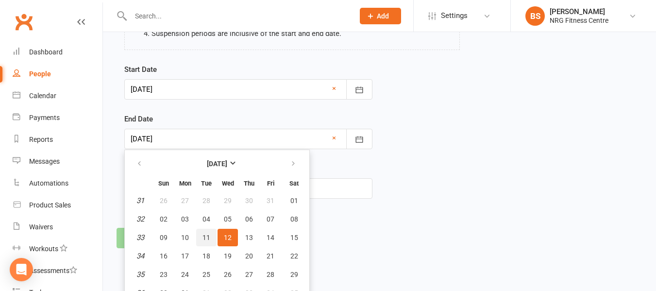
click at [206, 234] on span "11" at bounding box center [207, 238] width 8 height 8
type input "11 Aug 2026"
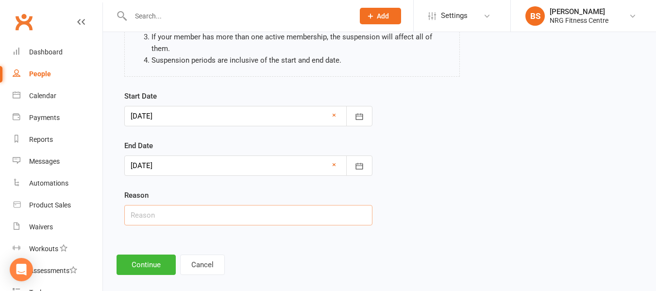
click at [145, 205] on input "text" at bounding box center [248, 215] width 248 height 20
type input "See Notes"
click at [144, 256] on button "Continue" at bounding box center [146, 265] width 59 height 20
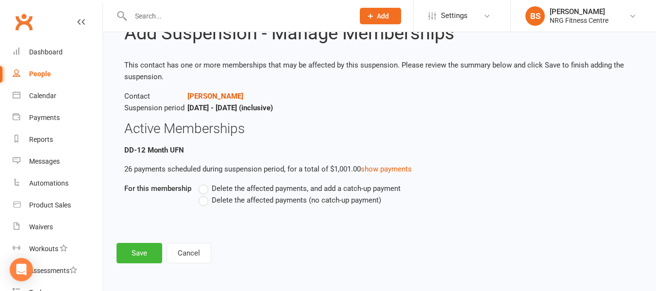
scroll to position [0, 0]
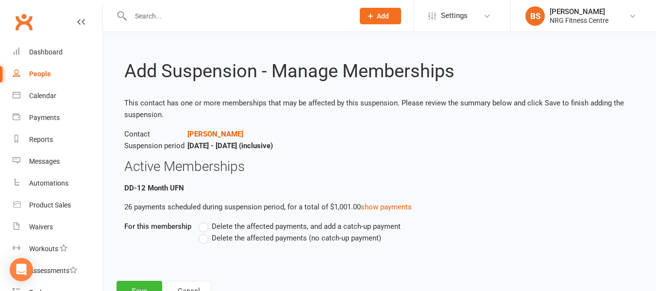
click at [204, 240] on label "Delete the affected payments (no catch-up payment)" at bounding box center [290, 238] width 183 height 12
click at [204, 232] on input "Delete the affected payments (no catch-up payment)" at bounding box center [202, 232] width 6 height 0
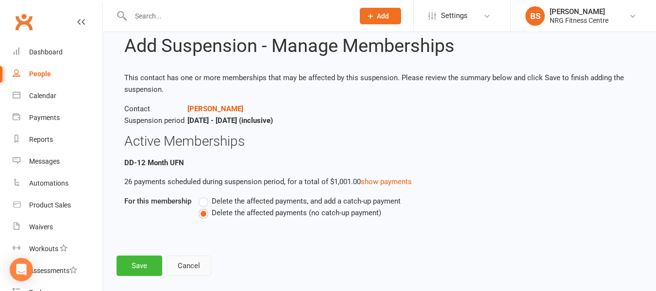
scroll to position [38, 0]
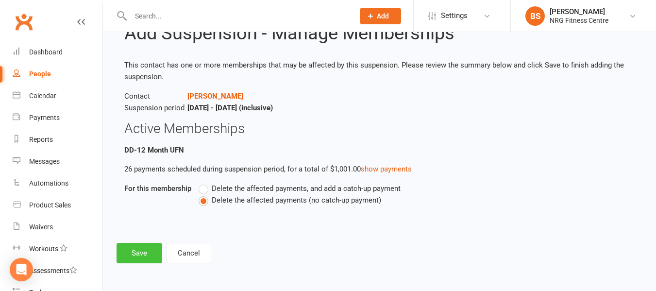
click at [143, 255] on button "Save" at bounding box center [140, 253] width 46 height 20
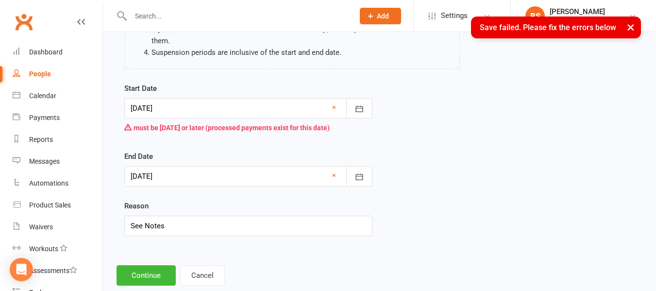
scroll to position [146, 0]
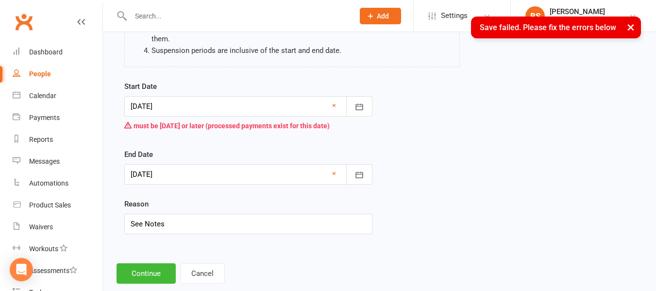
click at [184, 96] on div at bounding box center [248, 106] width 248 height 20
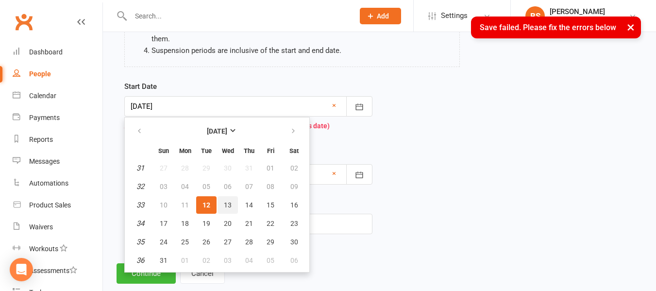
click at [228, 201] on span "13" at bounding box center [228, 205] width 8 height 8
type input "13 Aug 2025"
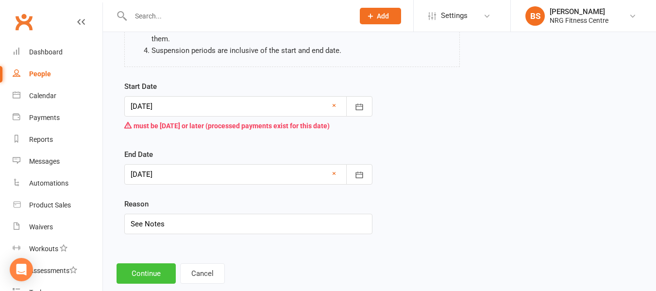
click at [159, 263] on button "Continue" at bounding box center [146, 273] width 59 height 20
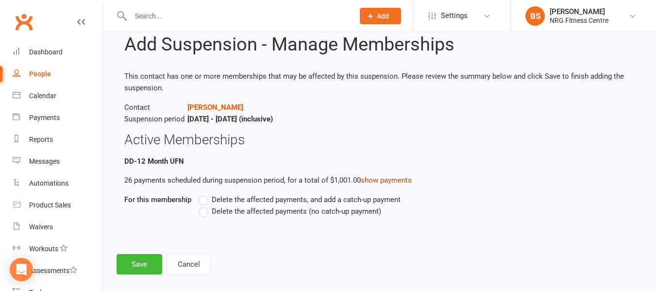
scroll to position [38, 0]
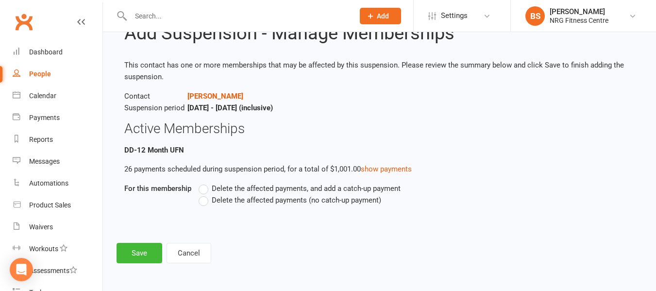
click at [202, 203] on label "Delete the affected payments (no catch-up payment)" at bounding box center [290, 200] width 183 height 12
click at [202, 194] on input "Delete the affected payments (no catch-up payment)" at bounding box center [202, 194] width 6 height 0
click at [138, 253] on button "Save" at bounding box center [140, 253] width 46 height 20
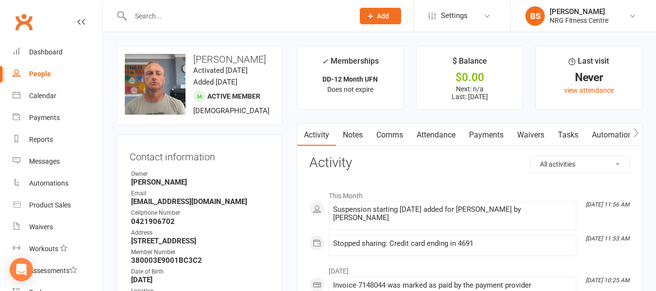
click at [351, 138] on link "Notes" at bounding box center [353, 135] width 34 height 22
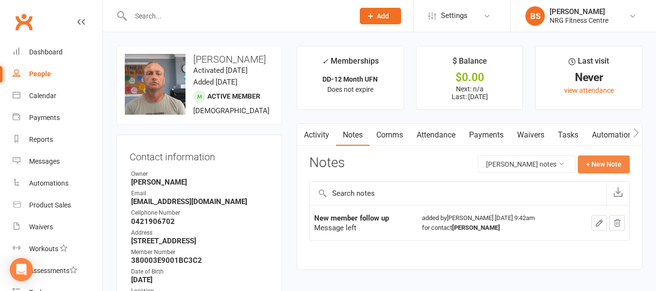
click at [599, 167] on button "+ New Note" at bounding box center [604, 163] width 52 height 17
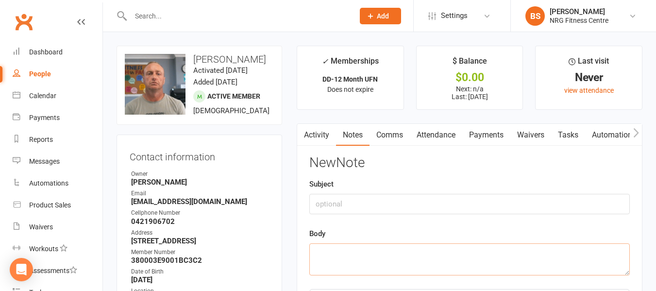
click at [340, 255] on textarea at bounding box center [469, 259] width 321 height 32
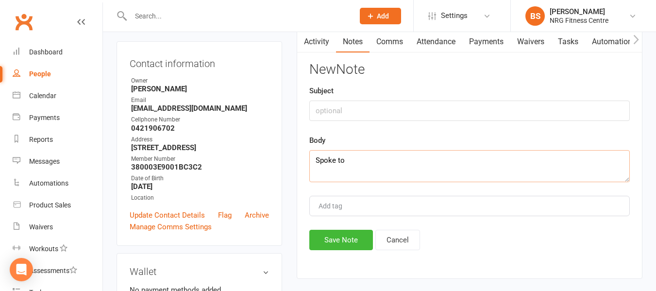
scroll to position [97, 0]
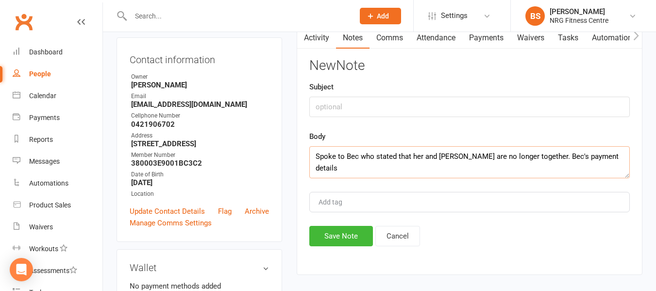
click at [522, 156] on textarea "Spoke to Bec who stated that her and Lee are no longer together. Bec's payment …" at bounding box center [469, 162] width 321 height 32
drag, startPoint x: 390, startPoint y: 170, endPoint x: 372, endPoint y: 170, distance: 18.9
click at [372, 170] on textarea "Spoke to Bec who stated that her and Lee are no longer together, and ties have …" at bounding box center [469, 162] width 321 height 32
click at [490, 172] on textarea "Spoke to Bec who stated that her and Lee are no longer together, and ties have …" at bounding box center [469, 162] width 321 height 32
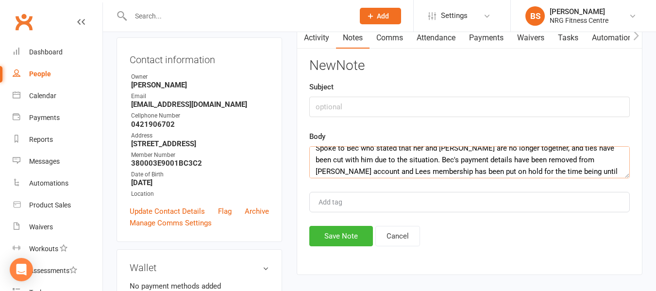
scroll to position [0, 0]
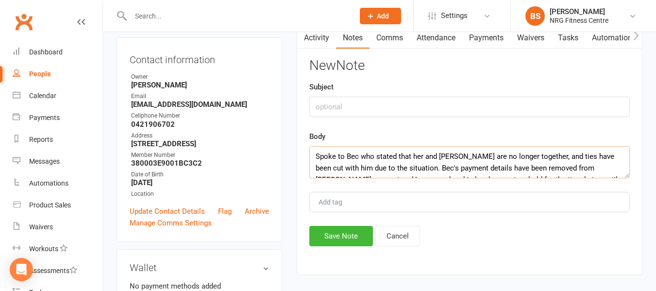
click at [344, 156] on textarea "Spoke to Bec who stated that her and Lee are no longer together, and ties have …" at bounding box center [469, 162] width 321 height 32
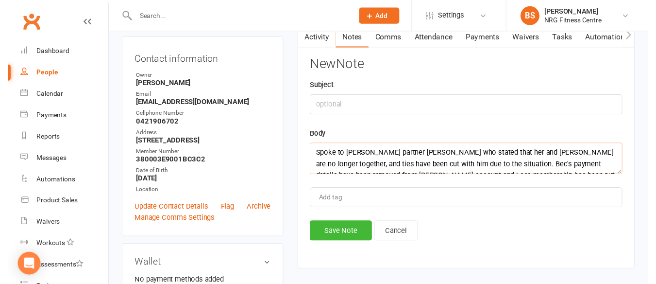
scroll to position [23, 0]
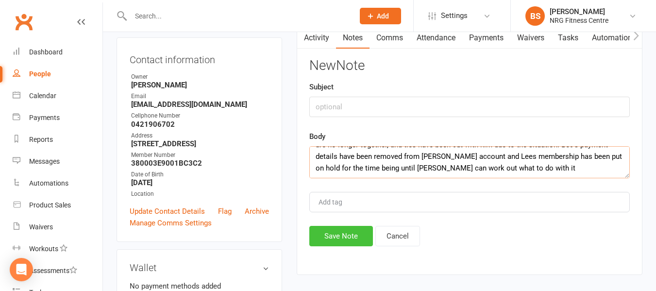
type textarea "Spoke to Lee's partner Bec who stated that her and Lee are no longer together, …"
click at [332, 241] on button "Save Note" at bounding box center [341, 236] width 64 height 20
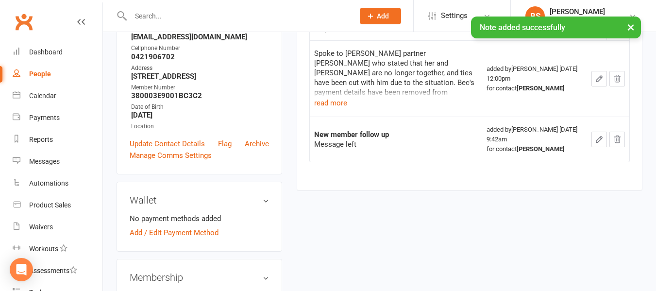
scroll to position [0, 0]
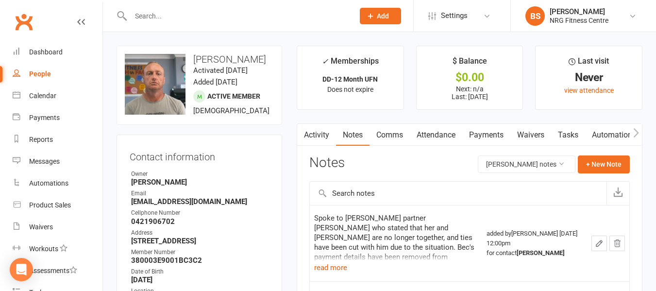
click at [171, 16] on input "text" at bounding box center [238, 16] width 220 height 14
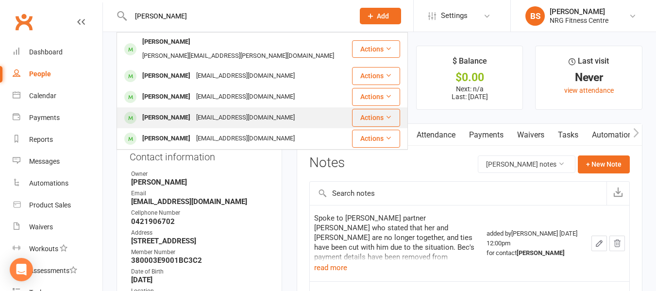
type input "sarah"
click at [193, 111] on div "weirview66@gmail.com" at bounding box center [245, 118] width 104 height 14
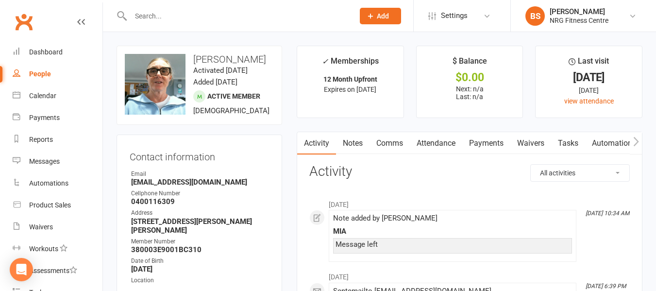
click at [353, 142] on link "Notes" at bounding box center [353, 143] width 34 height 22
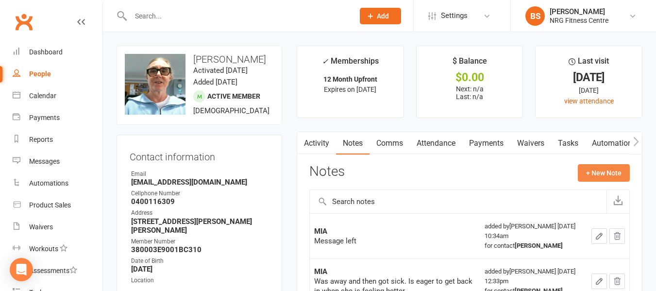
click at [603, 175] on button "+ New Note" at bounding box center [604, 172] width 52 height 17
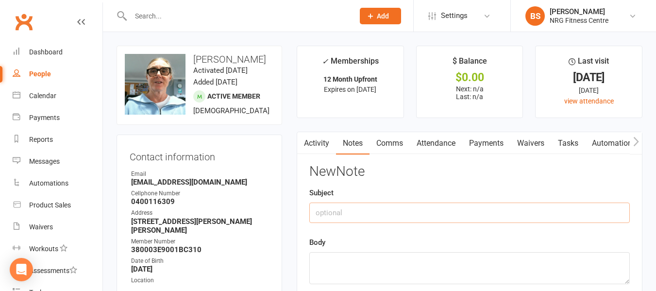
click at [430, 220] on input "text" at bounding box center [469, 213] width 321 height 20
type input "MIA follow up"
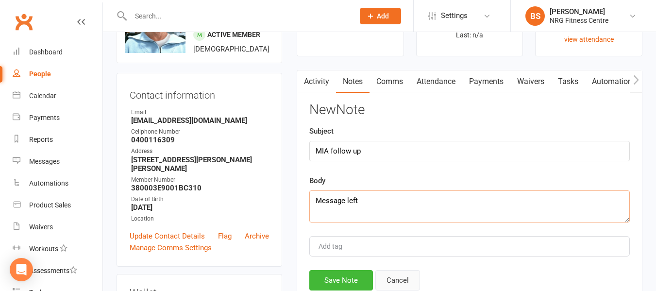
scroll to position [146, 0]
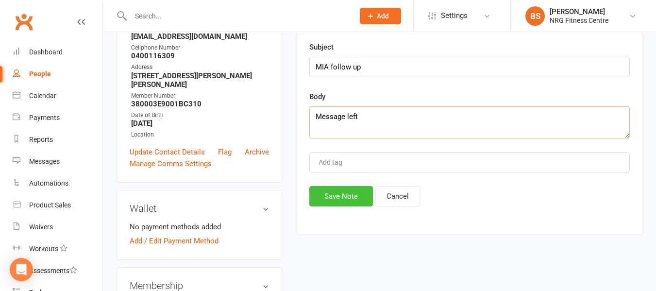
type textarea "Message left"
click at [349, 206] on button "Save Note" at bounding box center [341, 196] width 64 height 20
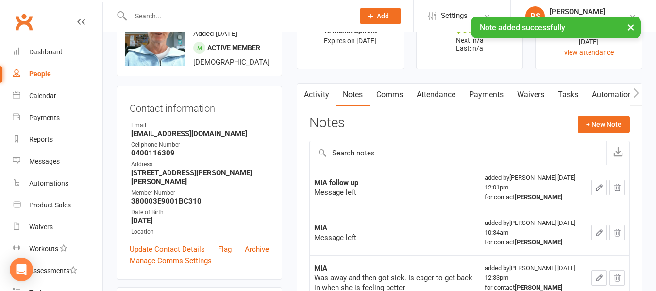
scroll to position [0, 0]
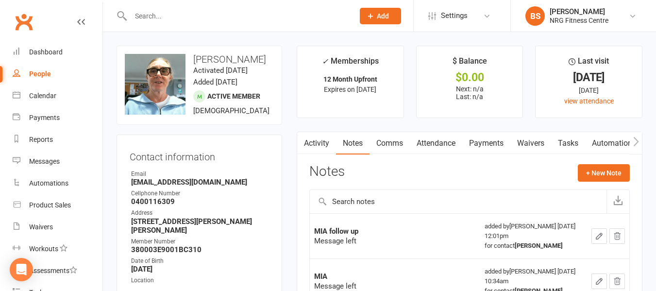
click at [203, 11] on input "text" at bounding box center [238, 16] width 220 height 14
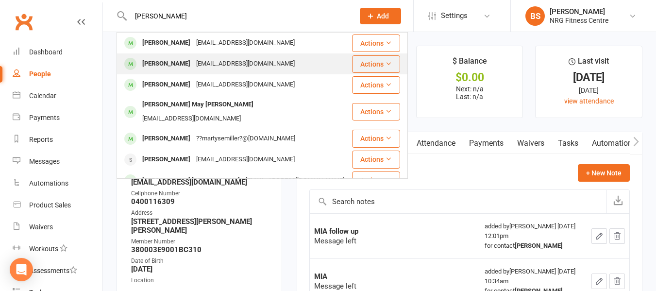
type input "martin"
click at [200, 61] on div "mitchellmartin1609@gmail.com" at bounding box center [245, 64] width 104 height 14
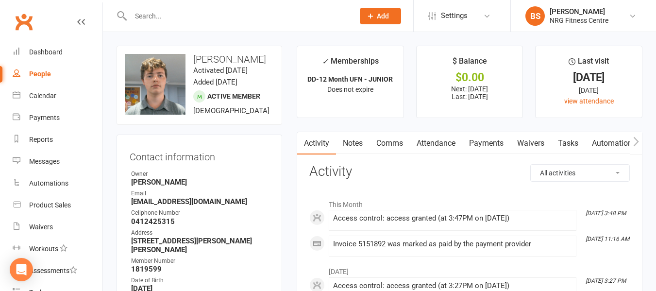
click at [189, 11] on input "text" at bounding box center [238, 16] width 220 height 14
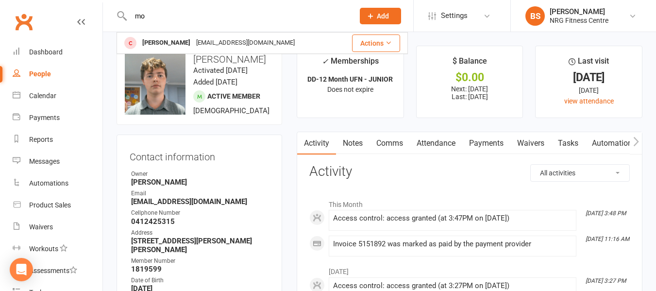
type input "m"
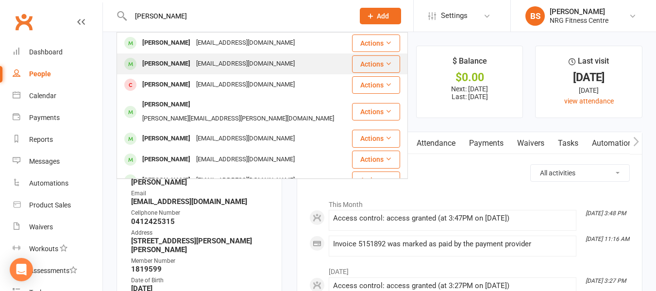
type input "maloney"
click at [186, 63] on div "[PERSON_NAME]" at bounding box center [166, 64] width 54 height 14
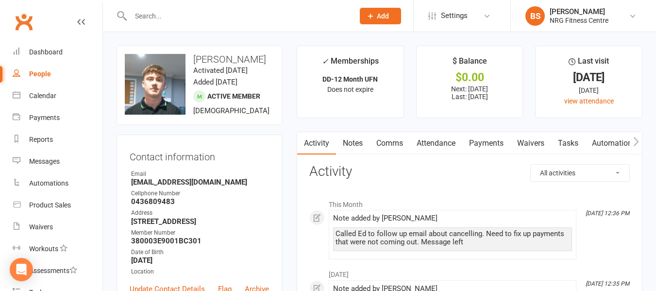
click at [498, 144] on link "Payments" at bounding box center [486, 143] width 48 height 22
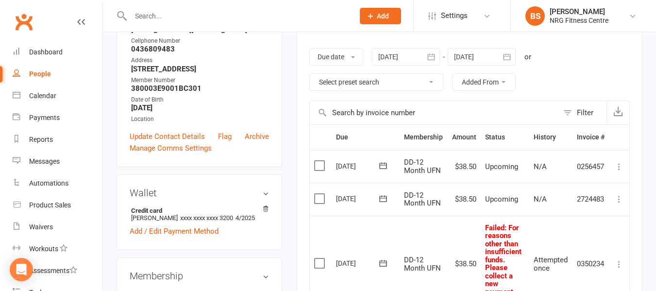
scroll to position [146, 0]
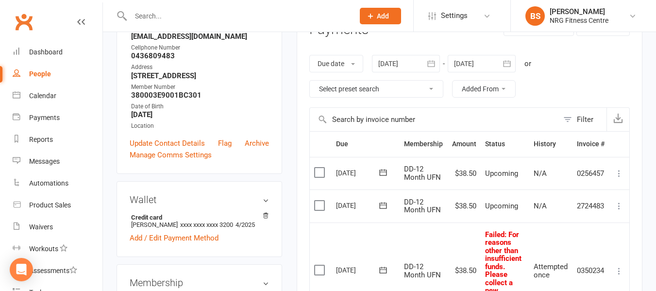
click at [396, 59] on div at bounding box center [406, 63] width 68 height 17
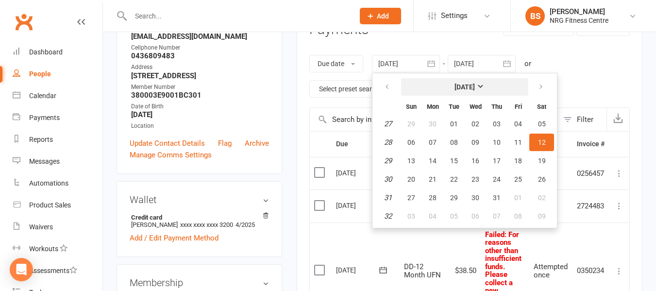
click at [470, 90] on strong "[DATE]" at bounding box center [465, 87] width 20 height 8
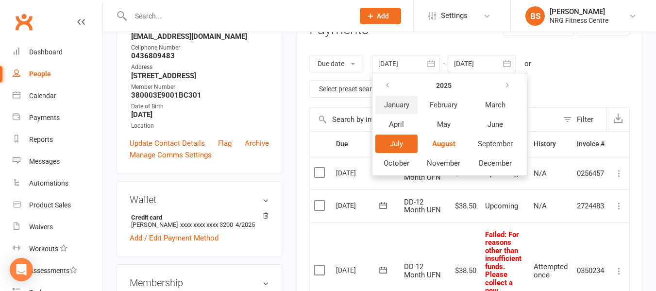
click at [401, 105] on span "January" at bounding box center [396, 105] width 25 height 9
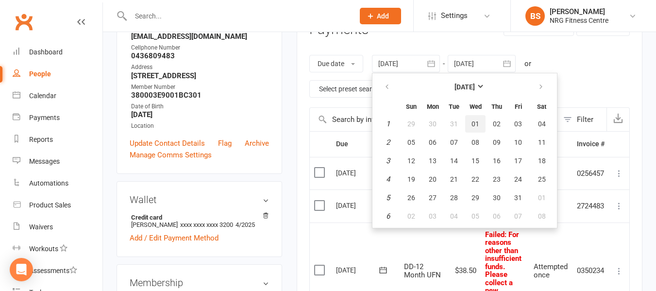
click at [477, 122] on span "01" at bounding box center [476, 124] width 8 height 8
type input "01 Jan 2025"
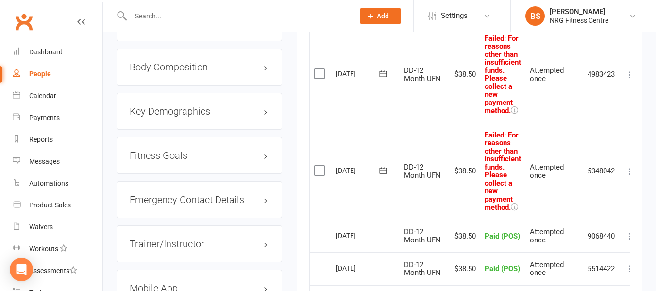
scroll to position [874, 0]
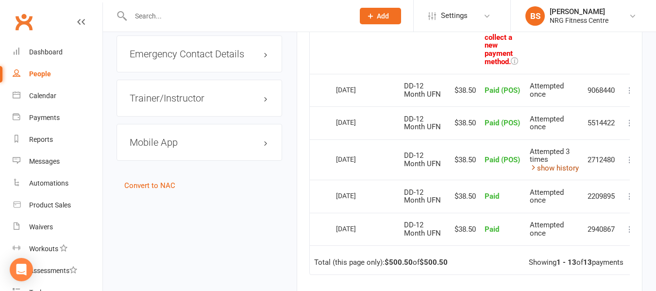
click at [534, 167] on icon at bounding box center [533, 167] width 7 height 7
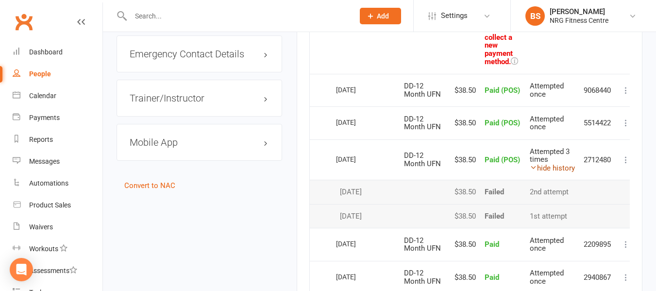
click at [534, 167] on icon at bounding box center [533, 167] width 7 height 7
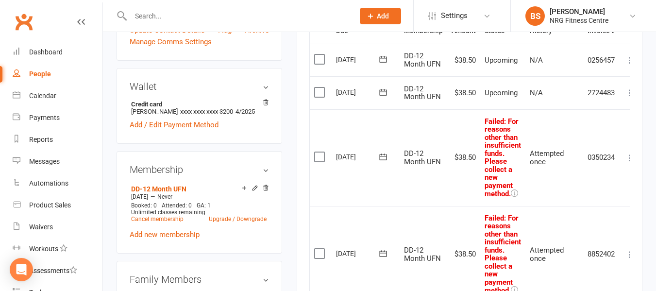
scroll to position [243, 0]
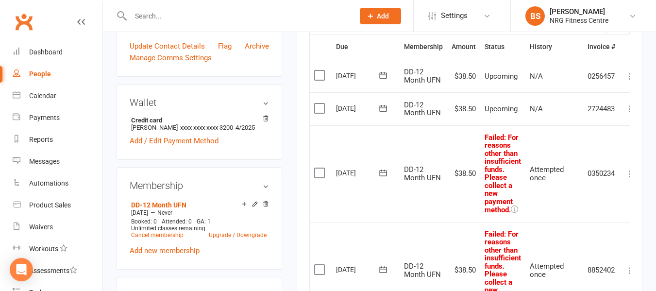
click at [200, 14] on input "text" at bounding box center [238, 16] width 220 height 14
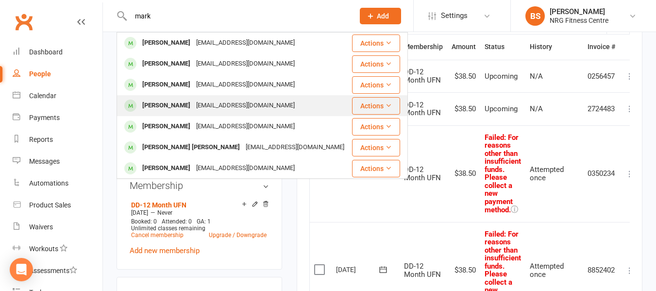
type input "mark"
click at [201, 101] on div "[EMAIL_ADDRESS][DOMAIN_NAME]" at bounding box center [245, 106] width 104 height 14
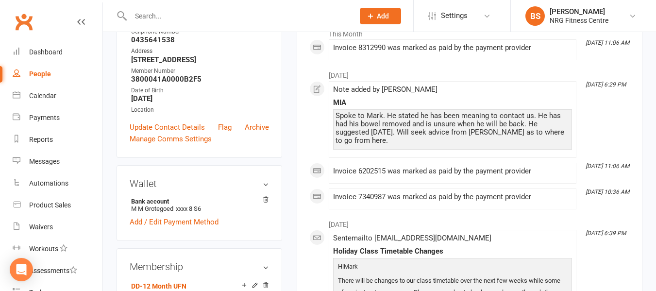
scroll to position [97, 0]
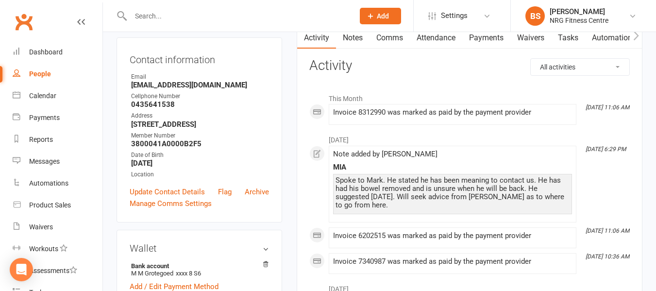
click at [492, 39] on link "Payments" at bounding box center [486, 38] width 48 height 22
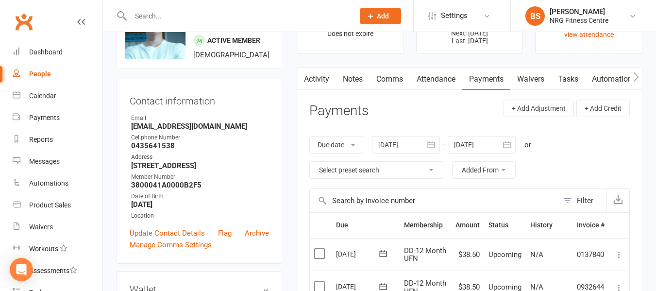
scroll to position [49, 0]
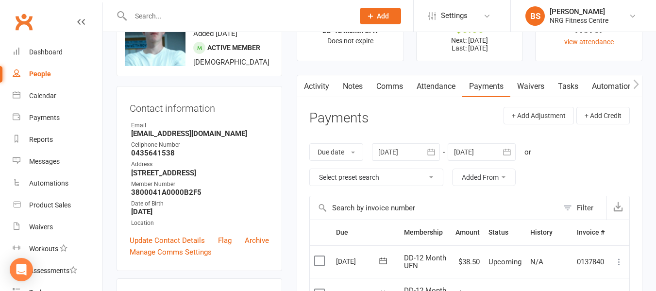
click at [354, 87] on link "Notes" at bounding box center [353, 86] width 34 height 22
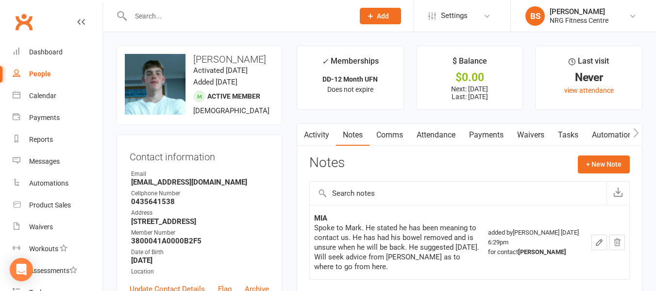
click at [161, 14] on input "text" at bounding box center [238, 16] width 220 height 14
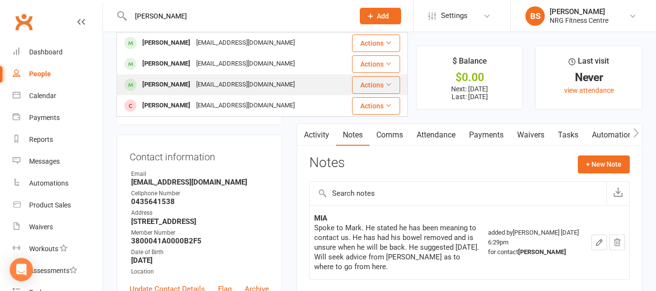
type input "mallo"
click at [214, 86] on div "[EMAIL_ADDRESS][DOMAIN_NAME]" at bounding box center [245, 85] width 104 height 14
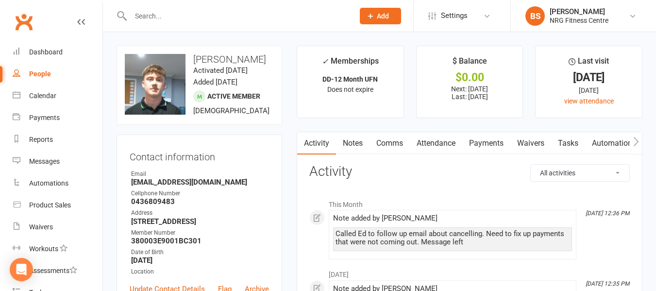
click at [481, 152] on link "Payments" at bounding box center [486, 143] width 48 height 22
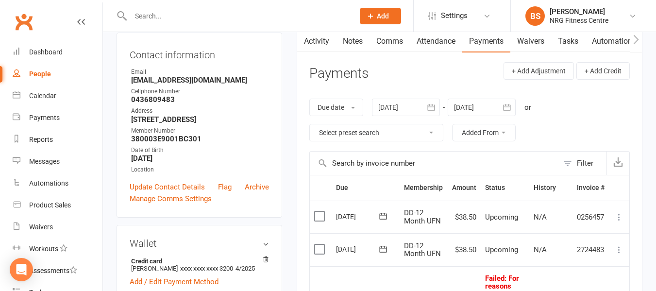
scroll to position [97, 0]
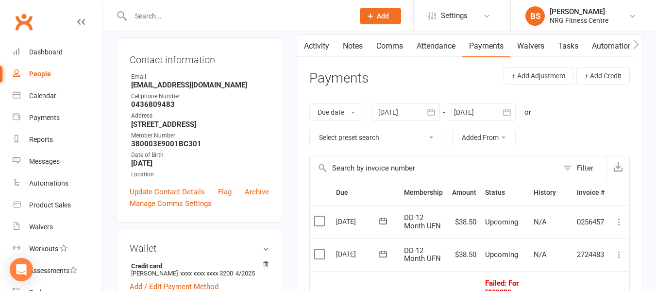
click at [421, 110] on div at bounding box center [406, 111] width 68 height 17
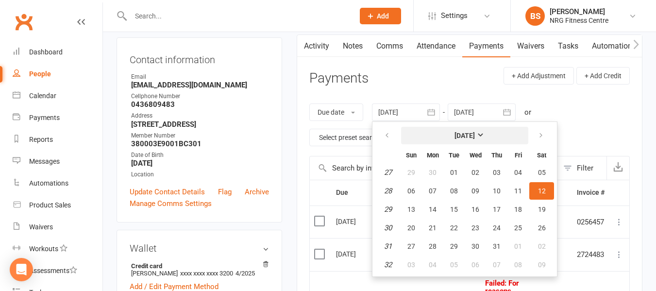
click at [455, 137] on strong "[DATE]" at bounding box center [465, 136] width 20 height 8
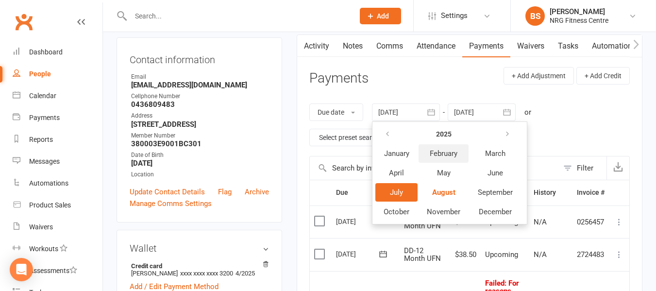
click at [437, 148] on button "February" at bounding box center [444, 153] width 50 height 18
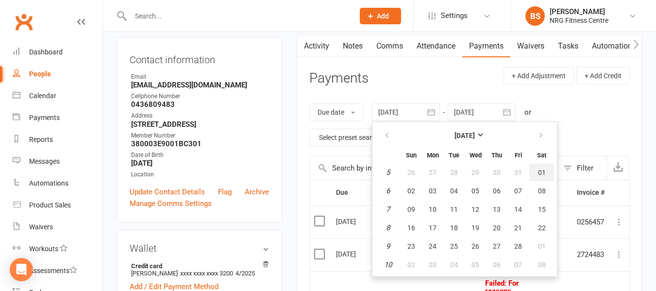
click at [544, 169] on span "01" at bounding box center [542, 173] width 8 height 8
type input "01 Feb 2025"
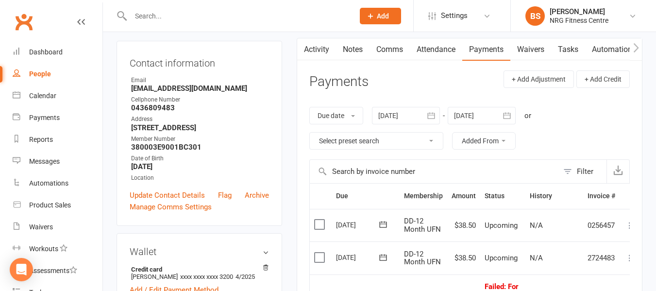
scroll to position [49, 0]
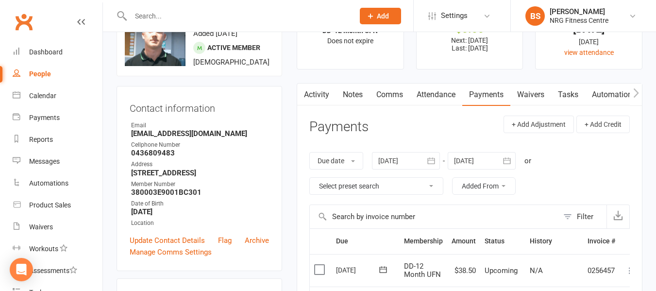
click at [345, 89] on link "Notes" at bounding box center [353, 95] width 34 height 22
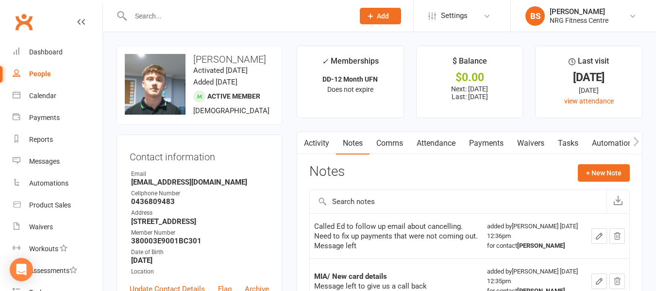
click at [481, 145] on link "Payments" at bounding box center [486, 143] width 48 height 22
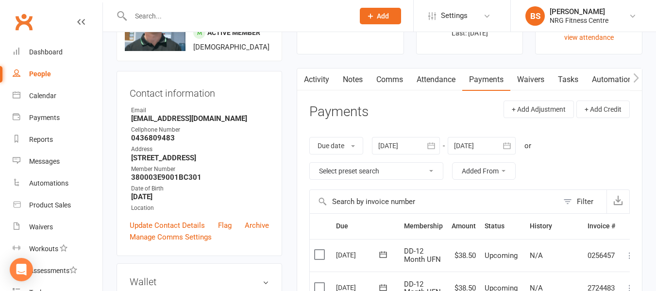
scroll to position [49, 0]
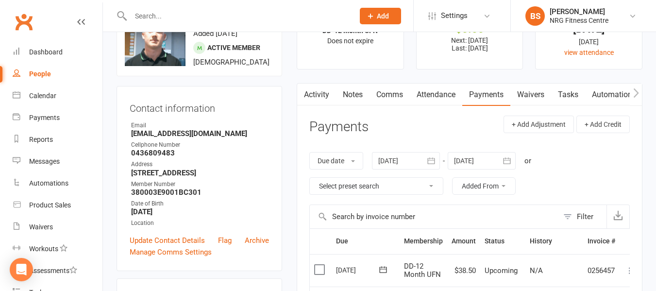
click at [346, 92] on link "Notes" at bounding box center [353, 95] width 34 height 22
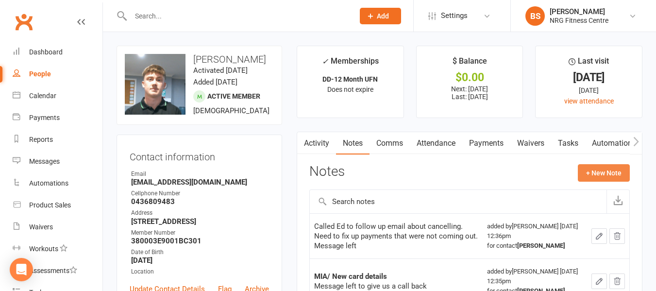
click at [594, 170] on button "+ New Note" at bounding box center [604, 172] width 52 height 17
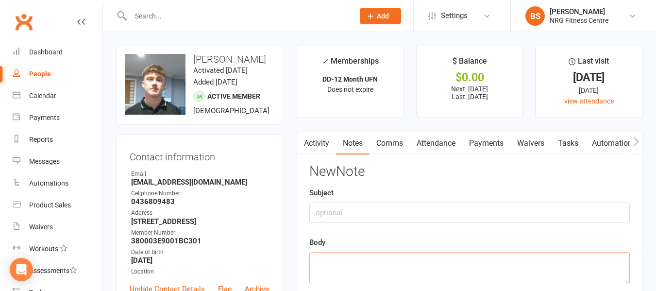
click at [358, 271] on textarea at bounding box center [469, 268] width 321 height 32
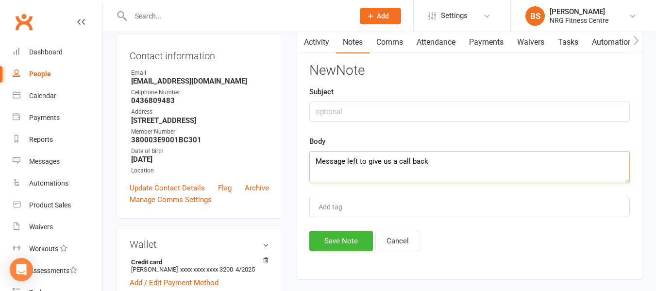
scroll to position [194, 0]
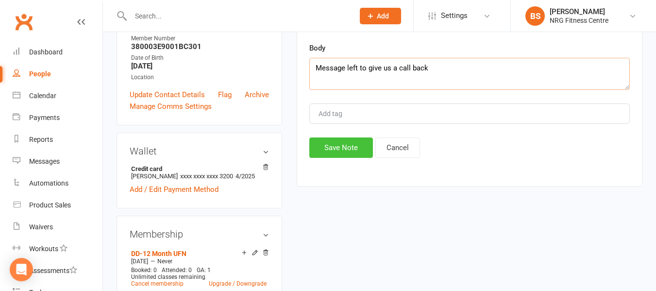
type textarea "Message left to give us a call back"
click at [348, 145] on button "Save Note" at bounding box center [341, 147] width 64 height 20
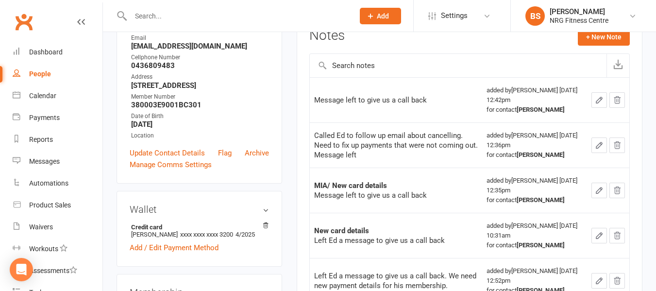
scroll to position [0, 0]
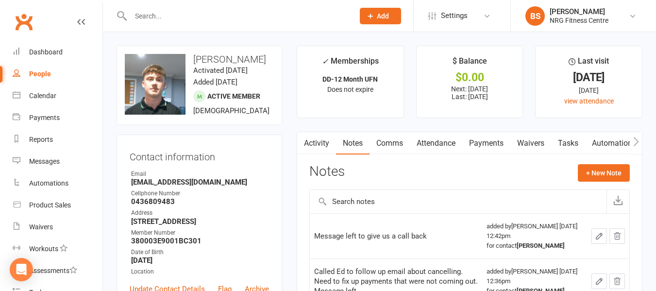
click at [487, 147] on link "Payments" at bounding box center [486, 143] width 48 height 22
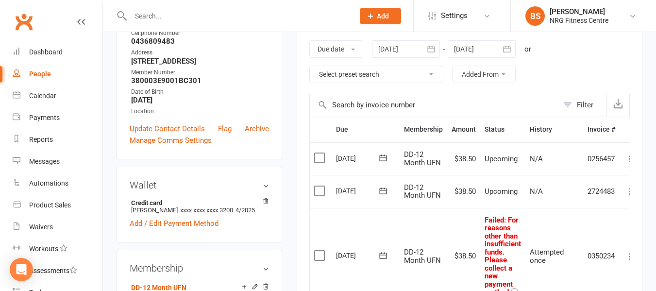
scroll to position [146, 0]
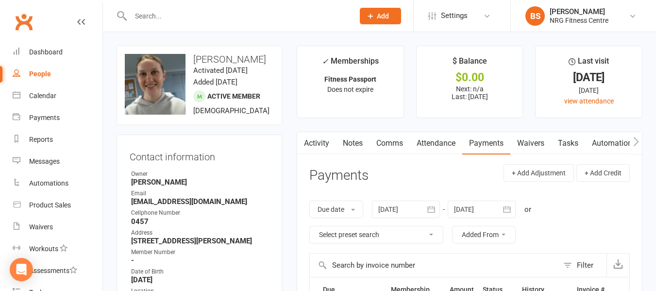
click at [359, 145] on link "Notes" at bounding box center [353, 143] width 34 height 22
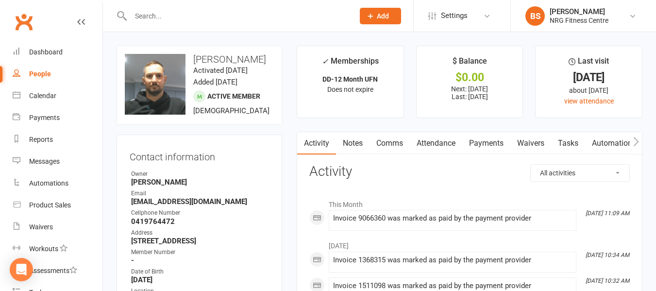
click at [357, 146] on link "Notes" at bounding box center [353, 143] width 34 height 22
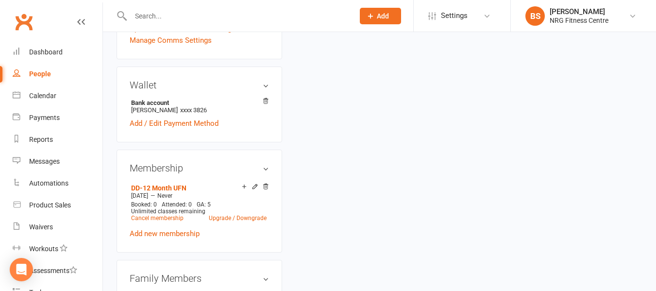
scroll to position [340, 0]
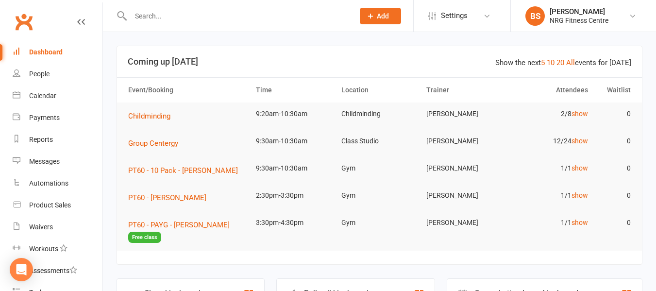
click at [181, 13] on input "text" at bounding box center [238, 16] width 220 height 14
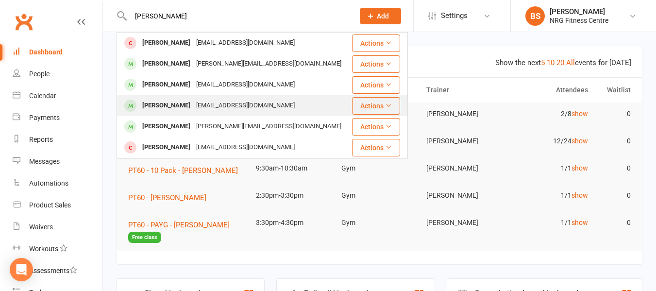
type input "[PERSON_NAME]"
click at [193, 109] on div "[PERSON_NAME]" at bounding box center [166, 106] width 54 height 14
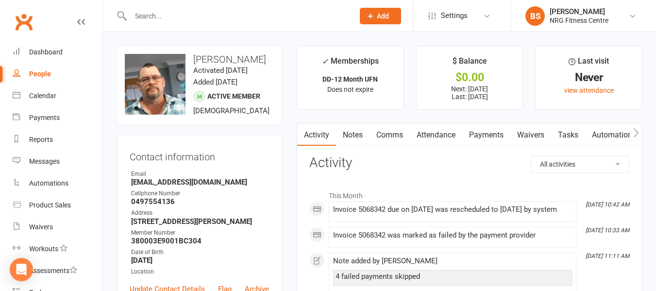
click at [480, 129] on link "Payments" at bounding box center [486, 135] width 48 height 22
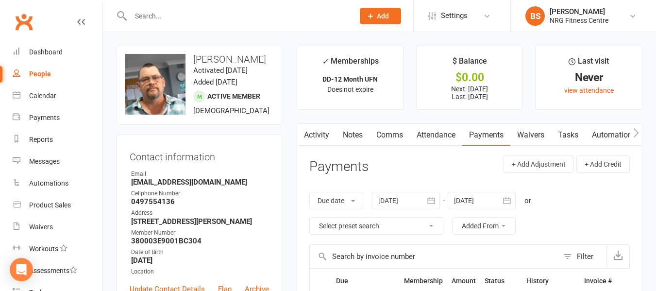
click at [346, 136] on link "Notes" at bounding box center [353, 135] width 34 height 22
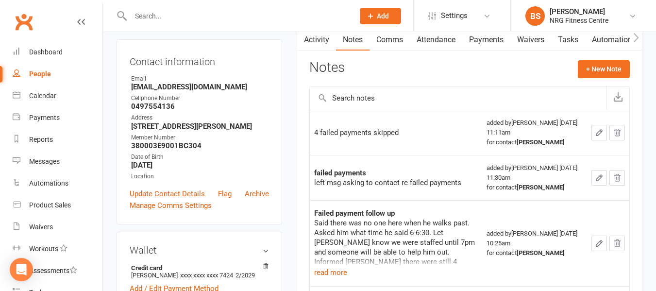
scroll to position [97, 0]
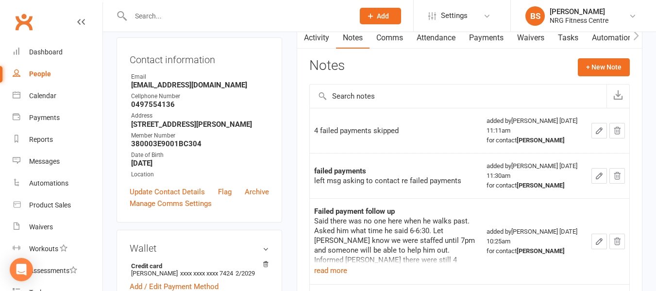
click at [500, 43] on link "Payments" at bounding box center [486, 38] width 48 height 22
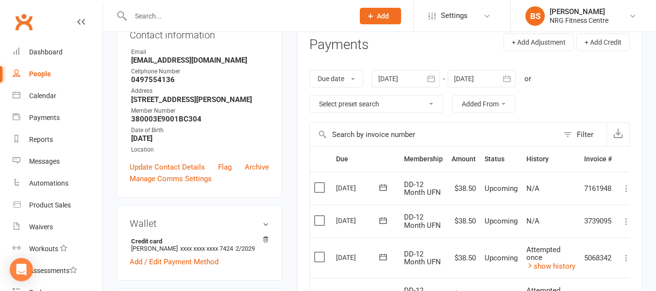
scroll to position [49, 0]
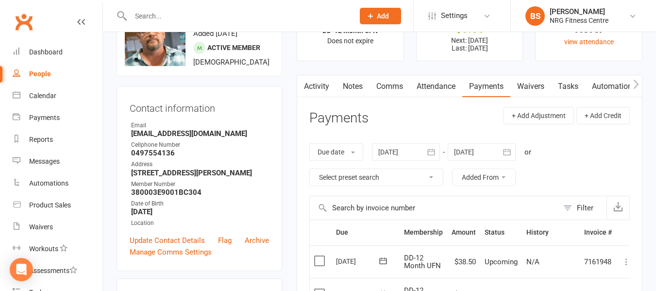
click at [636, 86] on icon "button" at bounding box center [635, 84] width 5 height 9
click at [302, 85] on icon "button" at bounding box center [303, 84] width 5 height 9
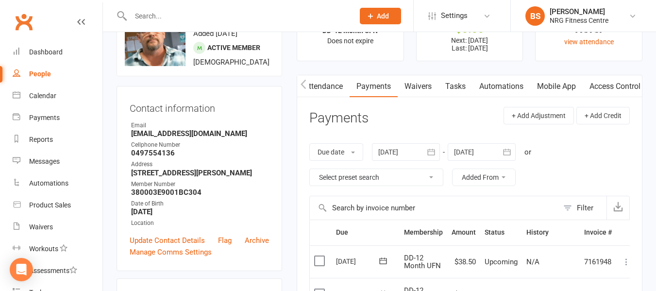
scroll to position [0, 113]
click at [302, 85] on icon "button" at bounding box center [303, 84] width 5 height 9
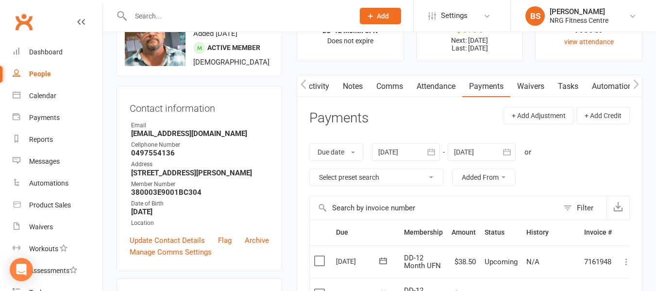
scroll to position [0, 0]
click at [434, 79] on link "Attendance" at bounding box center [436, 86] width 52 height 22
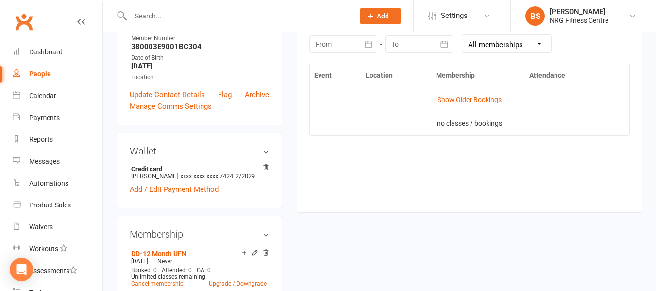
scroll to position [97, 0]
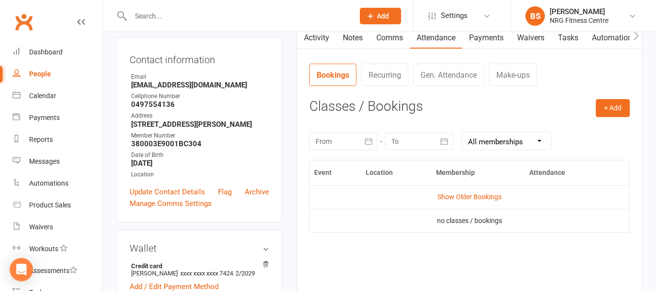
click at [440, 77] on link "Gen. Attendance" at bounding box center [448, 75] width 71 height 22
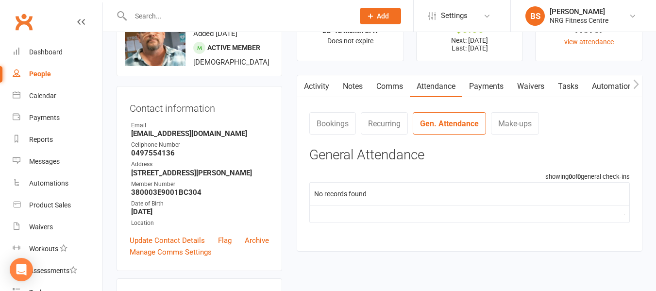
scroll to position [0, 0]
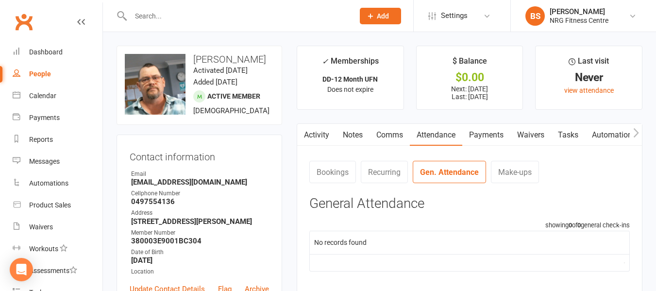
drag, startPoint x: 345, startPoint y: 130, endPoint x: 351, endPoint y: 129, distance: 5.8
click at [345, 129] on link "Notes" at bounding box center [353, 135] width 34 height 22
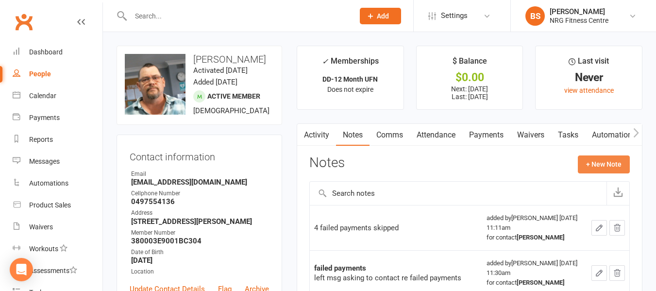
click at [595, 164] on button "+ New Note" at bounding box center [604, 163] width 52 height 17
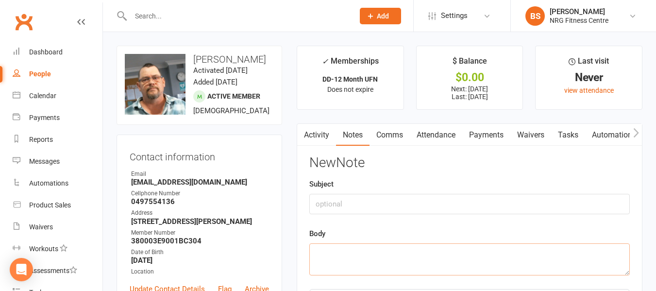
click at [353, 265] on textarea at bounding box center [469, 259] width 321 height 32
click at [359, 196] on input "text" at bounding box center [469, 204] width 321 height 20
type input "MIA follow up"
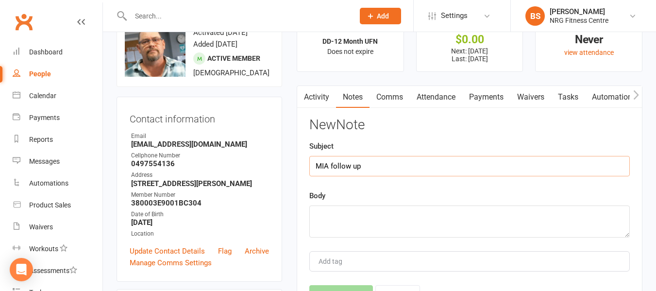
scroll to position [49, 0]
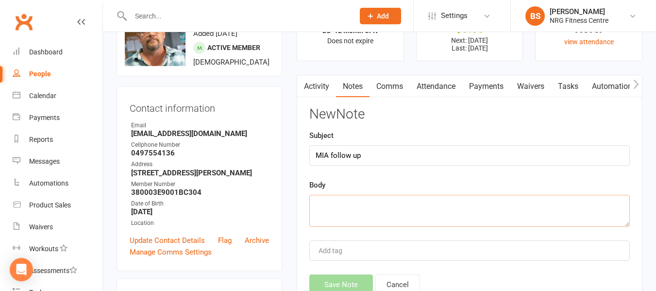
click at [388, 202] on textarea at bounding box center [469, 211] width 321 height 32
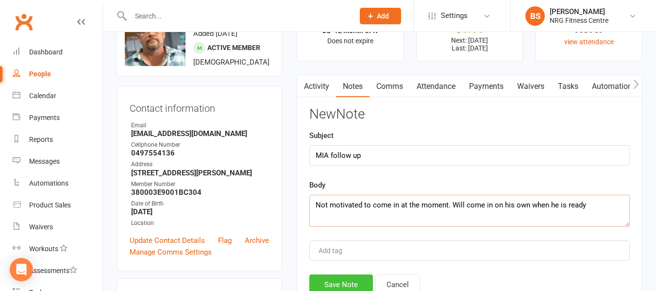
type textarea "Not motivated to come in at the moment. Will come in on his own when he is ready"
click at [347, 281] on button "Save Note" at bounding box center [341, 284] width 64 height 20
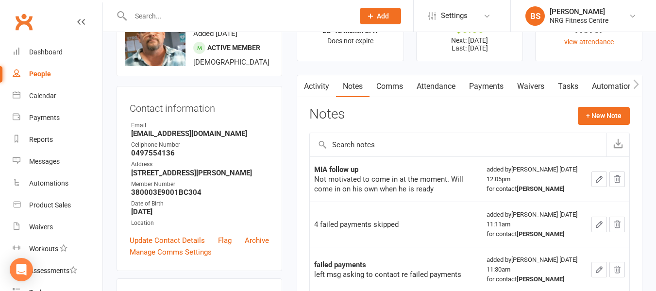
click at [159, 11] on input "text" at bounding box center [238, 16] width 220 height 14
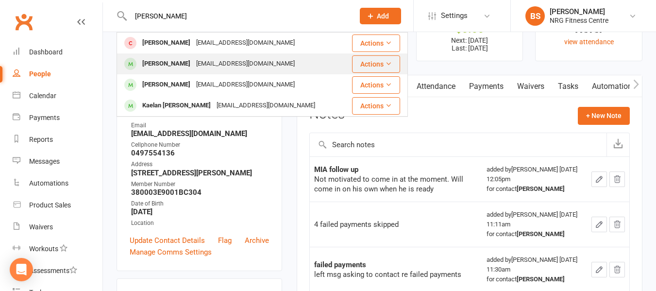
type input "dylan"
click at [193, 61] on div "[PERSON_NAME]" at bounding box center [166, 64] width 54 height 14
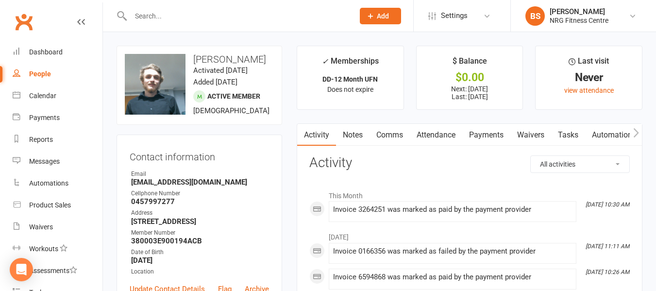
click at [482, 136] on link "Payments" at bounding box center [486, 135] width 48 height 22
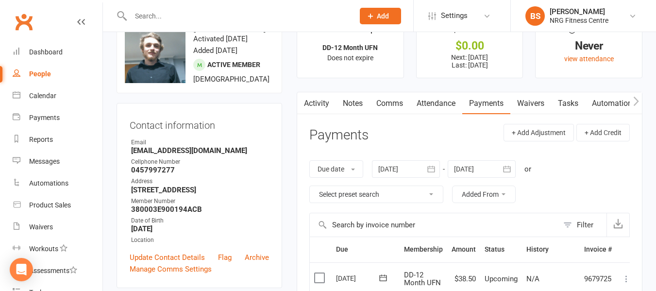
scroll to position [49, 0]
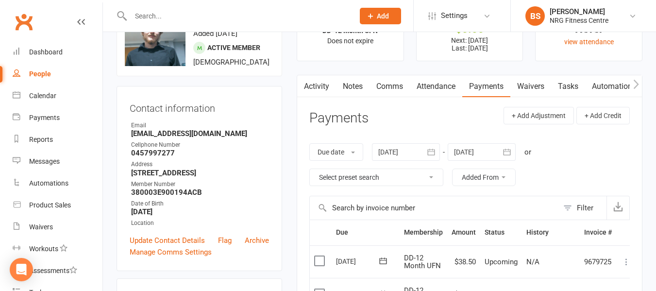
click at [348, 85] on link "Notes" at bounding box center [353, 86] width 34 height 22
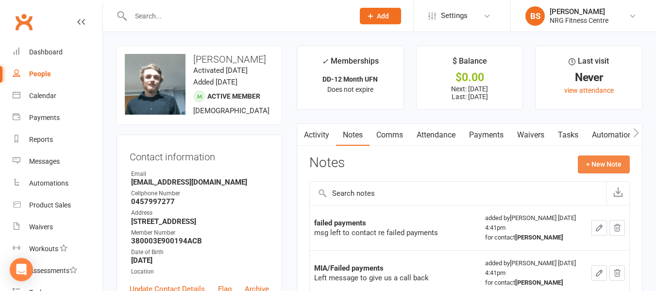
click at [611, 167] on button "+ New Note" at bounding box center [604, 163] width 52 height 17
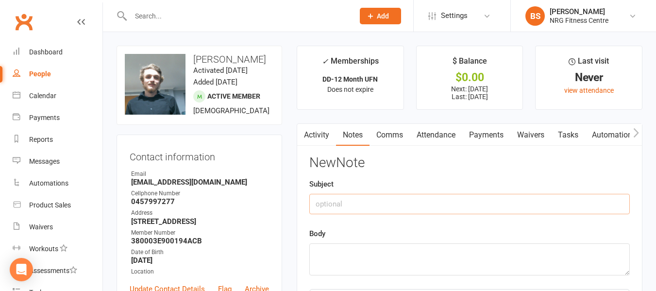
click at [402, 210] on input "text" at bounding box center [469, 204] width 321 height 20
type input "MIA follow up"
click at [361, 262] on textarea at bounding box center [469, 259] width 321 height 32
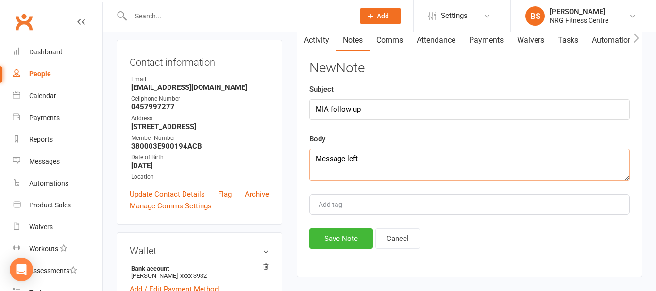
scroll to position [194, 0]
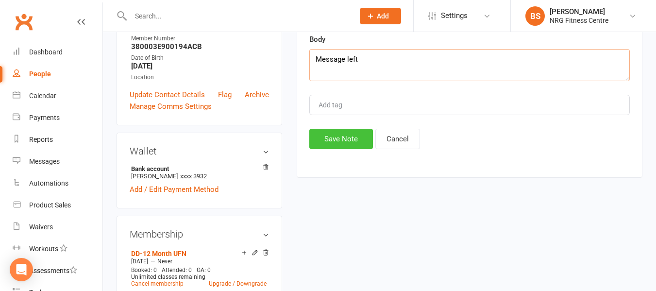
type textarea "Message left"
click at [337, 135] on button "Save Note" at bounding box center [341, 139] width 64 height 20
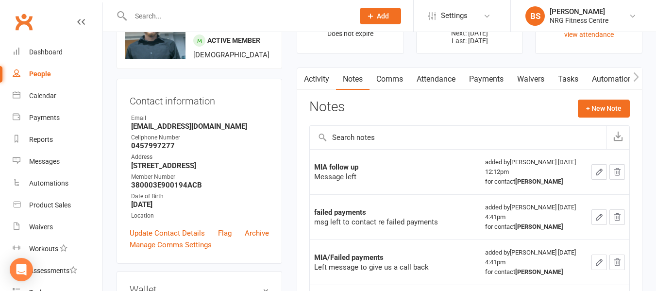
scroll to position [0, 0]
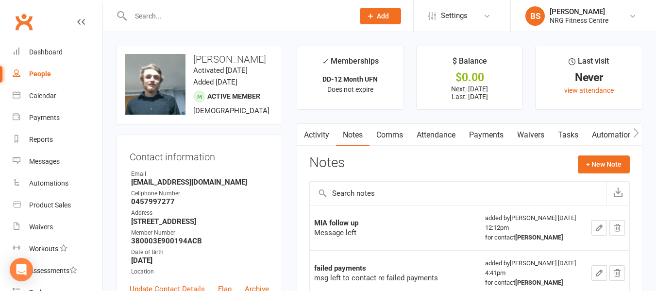
click at [175, 18] on input "text" at bounding box center [238, 16] width 220 height 14
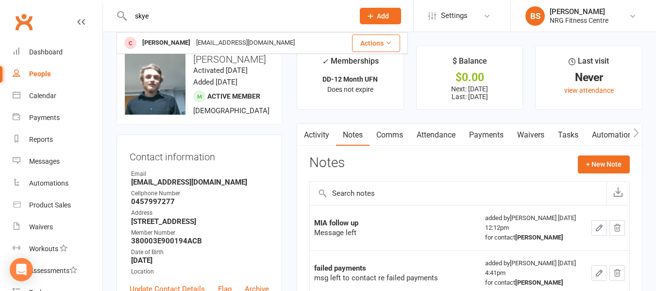
drag, startPoint x: 161, startPoint y: 15, endPoint x: 92, endPoint y: 20, distance: 69.2
click at [93, 2] on header "skye Skye Smith Skyesmith0807@gmail.com Actions Prospect Member Non-attending c…" at bounding box center [328, 2] width 656 height 0
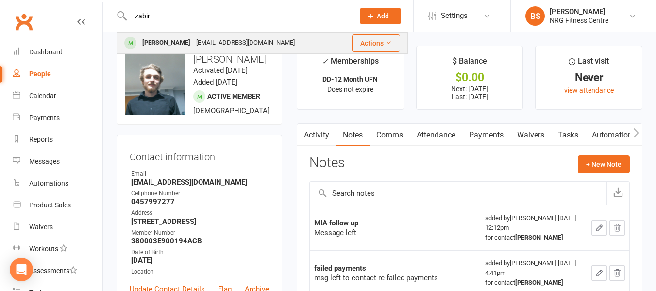
type input "zabir"
click at [197, 50] on div "zabirzubaeer118@gmail.com" at bounding box center [245, 43] width 104 height 14
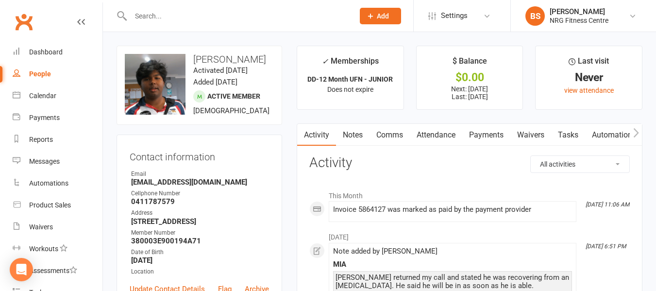
click at [181, 18] on input "text" at bounding box center [238, 16] width 220 height 14
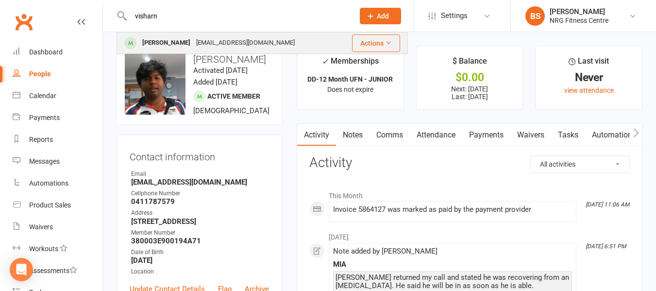
type input "visharn"
click at [188, 34] on div "Visharn EDWARDS visharn03@gmail.com" at bounding box center [229, 43] width 222 height 20
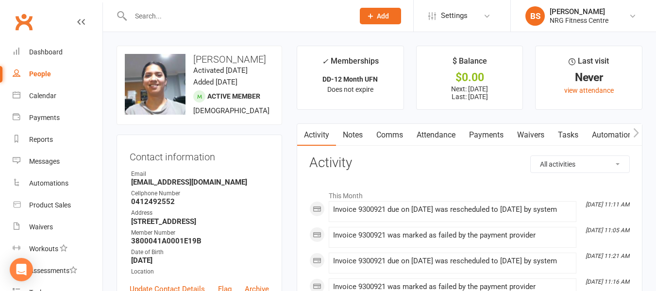
click at [483, 132] on link "Payments" at bounding box center [486, 135] width 48 height 22
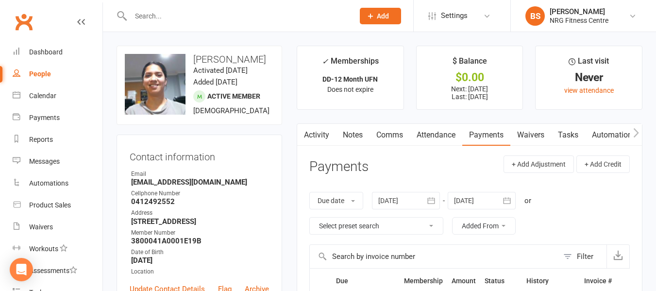
click at [177, 13] on input "text" at bounding box center [238, 16] width 220 height 14
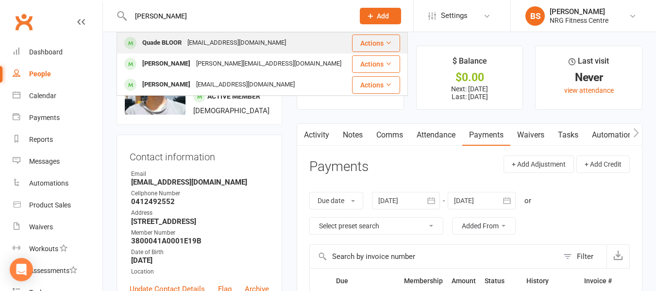
type input "quade"
click at [180, 37] on div "Quade BLOOR" at bounding box center [161, 43] width 45 height 14
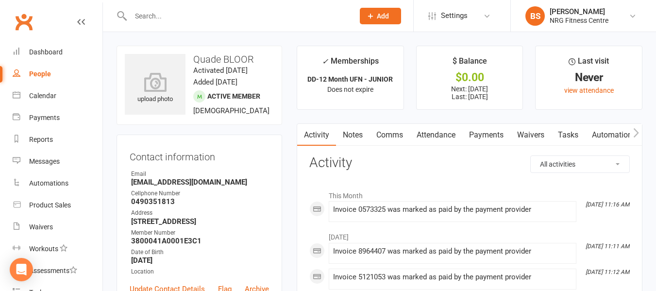
click at [195, 15] on input "text" at bounding box center [238, 16] width 220 height 14
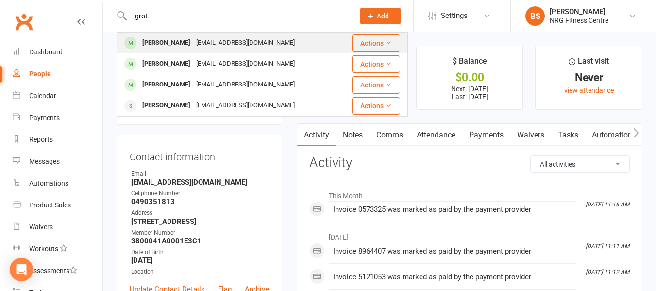
type input "grot"
click at [202, 40] on div "[EMAIL_ADDRESS][DOMAIN_NAME]" at bounding box center [245, 43] width 104 height 14
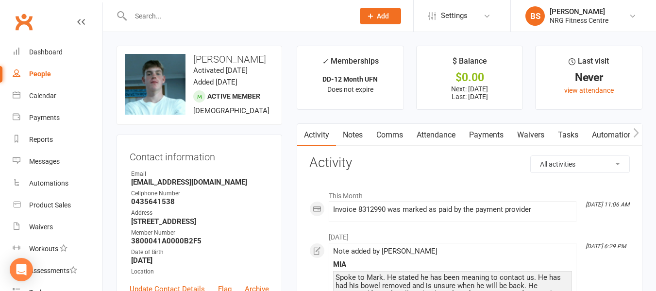
click at [214, 15] on input "text" at bounding box center [238, 16] width 220 height 14
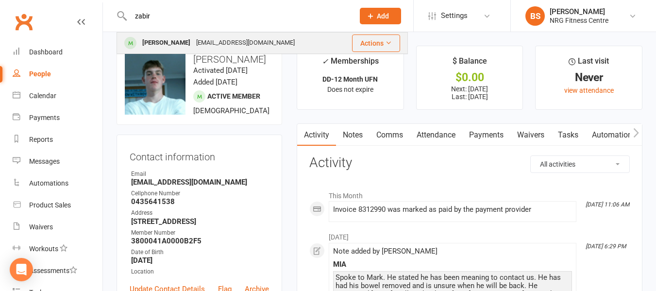
type input "zabir"
click at [229, 37] on div "zabirzubaeer118@gmail.com" at bounding box center [245, 43] width 104 height 14
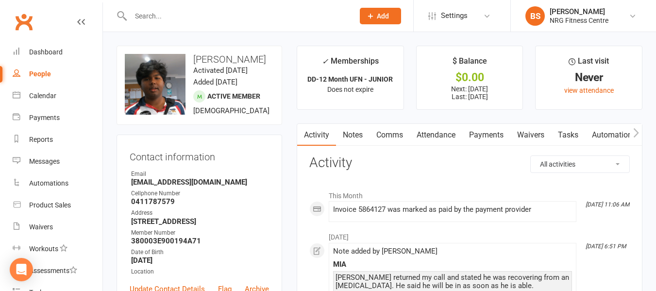
click at [359, 136] on link "Notes" at bounding box center [353, 135] width 34 height 22
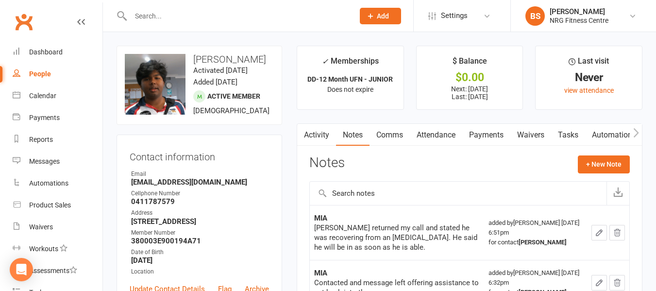
click at [164, 15] on input "text" at bounding box center [238, 16] width 220 height 14
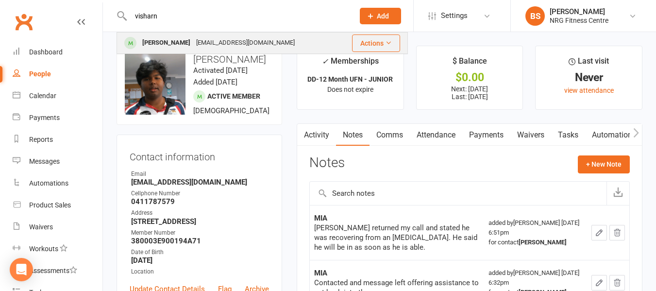
type input "visharn"
click at [182, 41] on div "[PERSON_NAME]" at bounding box center [166, 43] width 54 height 14
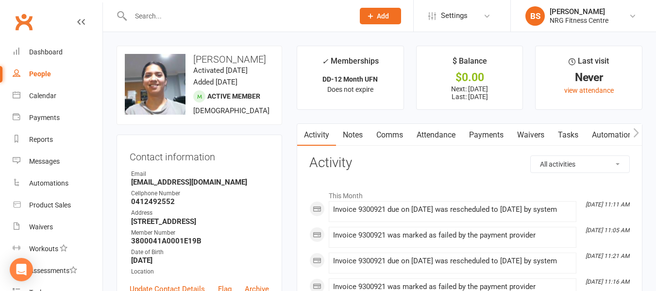
click at [350, 137] on link "Notes" at bounding box center [353, 135] width 34 height 22
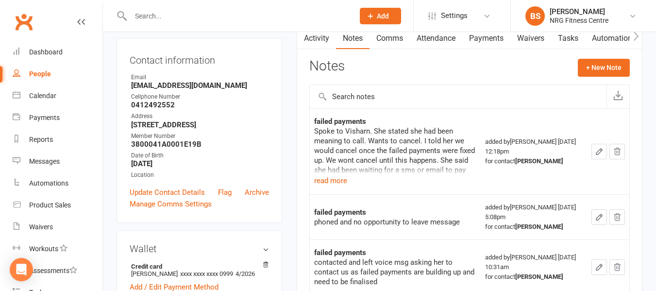
scroll to position [97, 0]
click at [332, 181] on button "read more" at bounding box center [330, 180] width 33 height 12
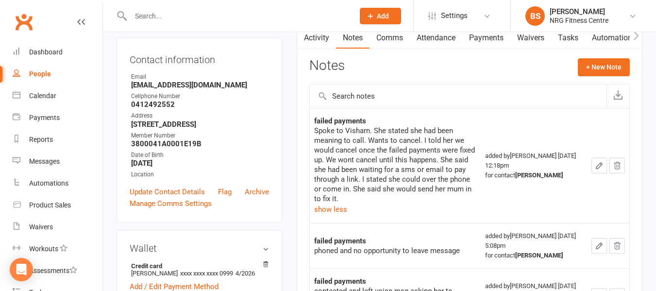
click at [189, 13] on input "text" at bounding box center [238, 16] width 220 height 14
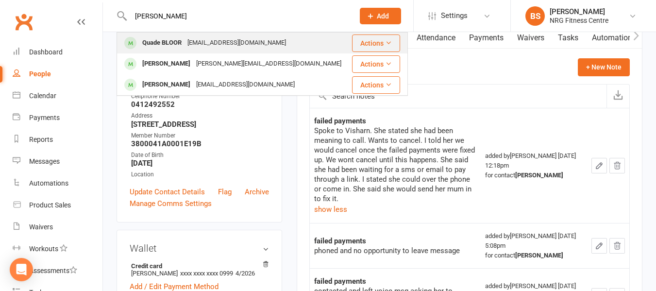
type input "quade"
click at [190, 41] on div "qbloor586@gmail.com" at bounding box center [237, 43] width 104 height 14
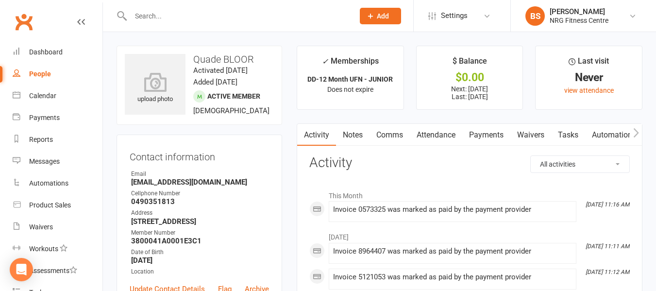
click at [478, 137] on link "Payments" at bounding box center [486, 135] width 48 height 22
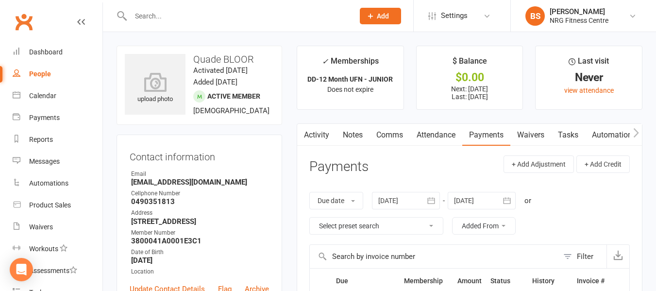
click at [350, 133] on link "Notes" at bounding box center [353, 135] width 34 height 22
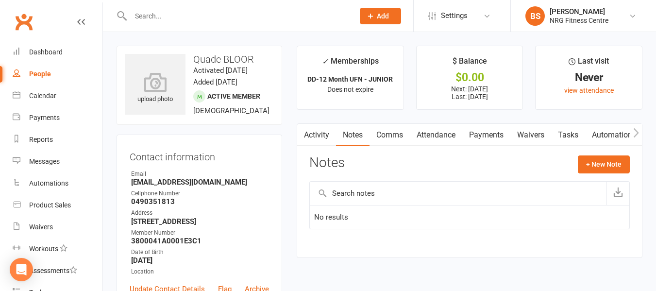
click at [203, 10] on input "text" at bounding box center [238, 16] width 220 height 14
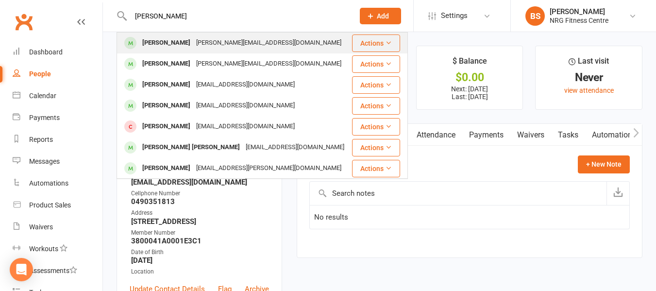
type input "molly smither"
click at [193, 49] on div "molly.smithers1@icloud.com" at bounding box center [268, 43] width 151 height 14
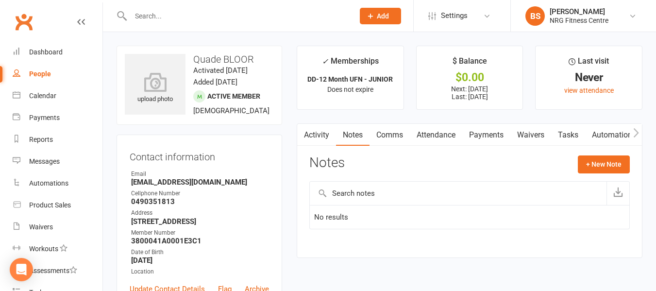
click at [185, 13] on input "text" at bounding box center [238, 16] width 220 height 14
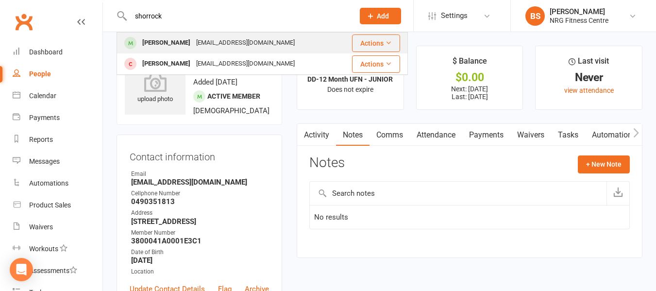
type input "shorrock"
click at [226, 46] on div "harryshorrock25@gmail.com" at bounding box center [245, 43] width 104 height 14
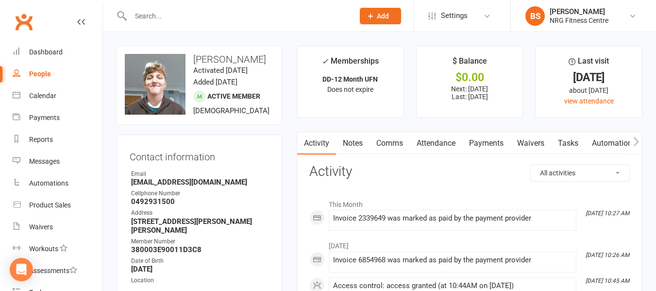
click at [348, 140] on link "Notes" at bounding box center [353, 143] width 34 height 22
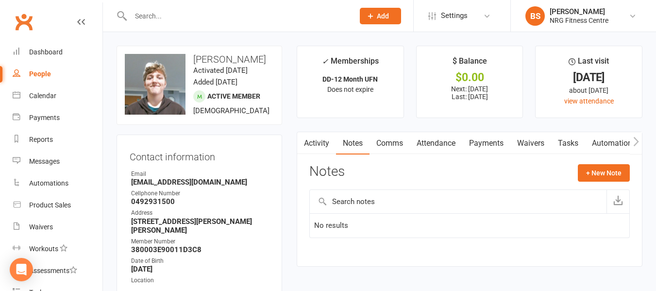
click at [323, 145] on link "Activity" at bounding box center [316, 143] width 39 height 22
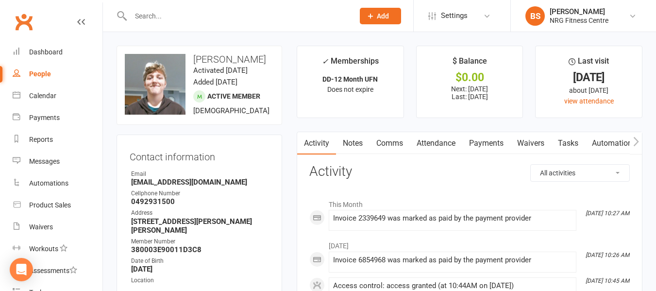
click at [357, 138] on link "Notes" at bounding box center [353, 143] width 34 height 22
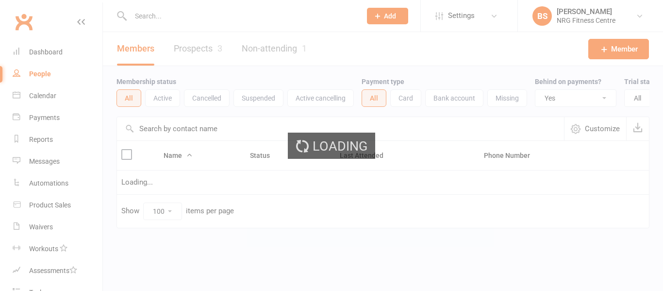
select select "true"
select select "100"
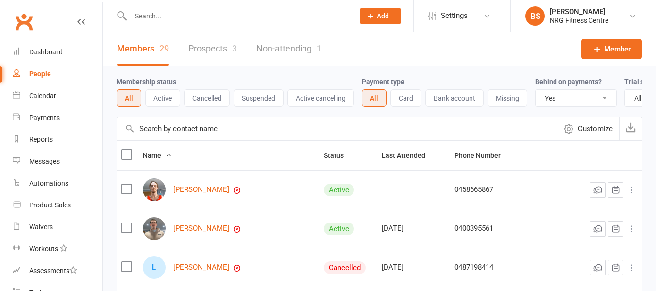
click at [195, 17] on input "text" at bounding box center [238, 16] width 220 height 14
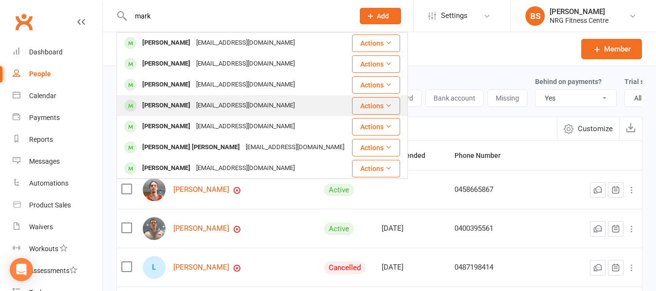
type input "mark"
click at [209, 105] on div "[EMAIL_ADDRESS][DOMAIN_NAME]" at bounding box center [245, 106] width 104 height 14
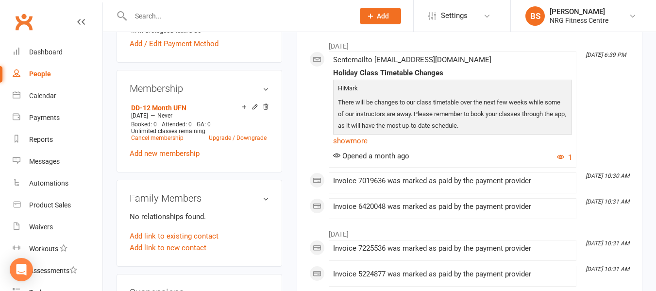
scroll to position [49, 0]
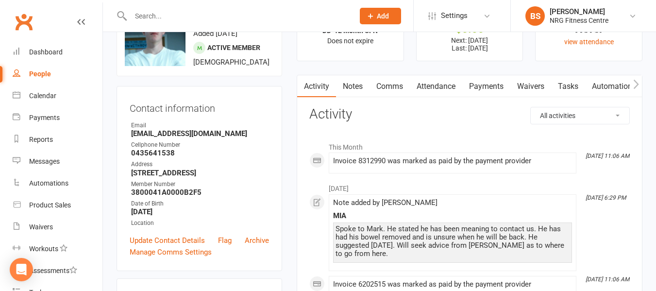
click at [352, 86] on link "Notes" at bounding box center [353, 86] width 34 height 22
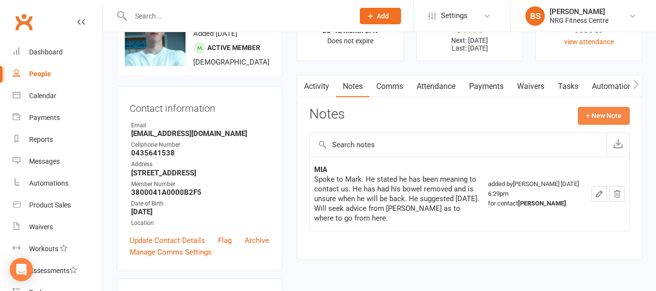
click at [589, 117] on button "+ New Note" at bounding box center [604, 115] width 52 height 17
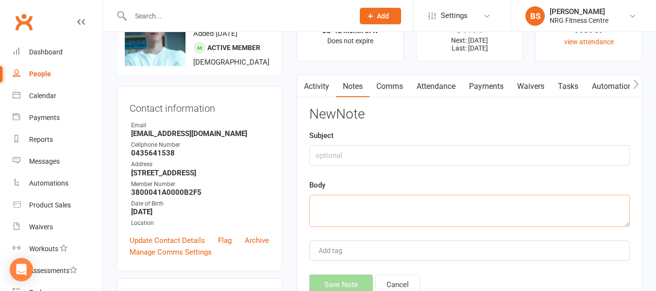
click at [362, 214] on textarea at bounding box center [469, 211] width 321 height 32
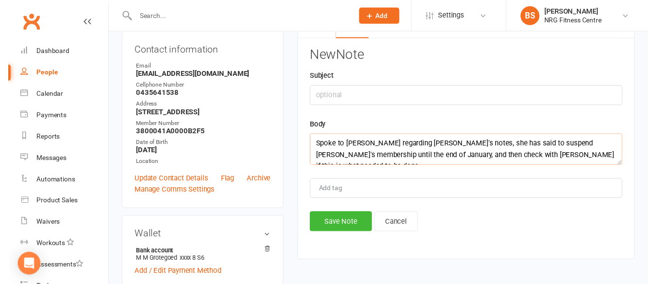
scroll to position [291, 0]
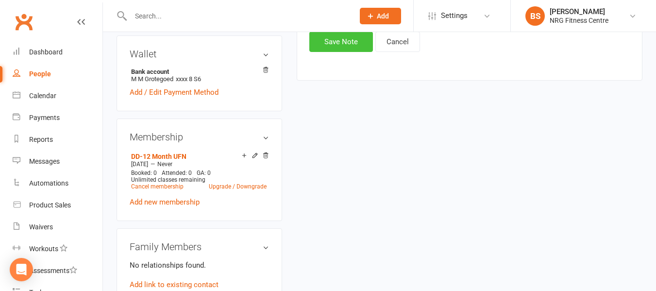
type textarea "Spoke to [PERSON_NAME] regarding [PERSON_NAME]'s notes, she has said to suspend…"
click at [316, 47] on button "Save Note" at bounding box center [341, 42] width 64 height 20
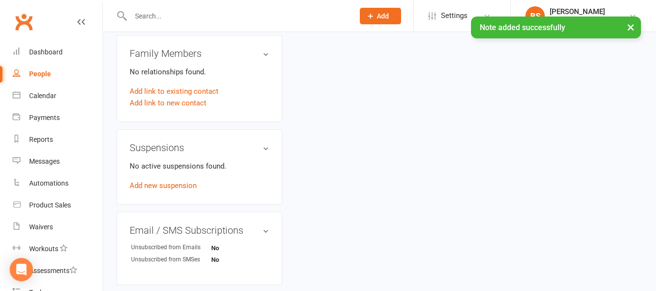
scroll to position [486, 0]
click at [180, 189] on link "Add new suspension" at bounding box center [163, 184] width 67 height 9
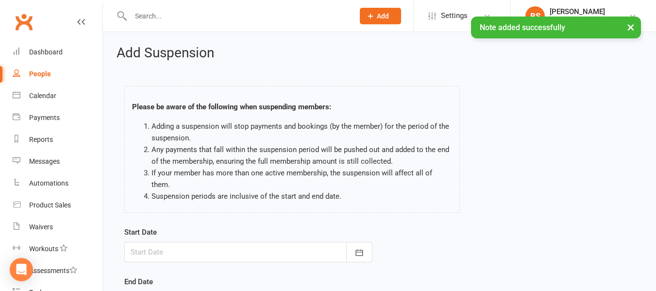
click at [150, 242] on div at bounding box center [248, 252] width 248 height 20
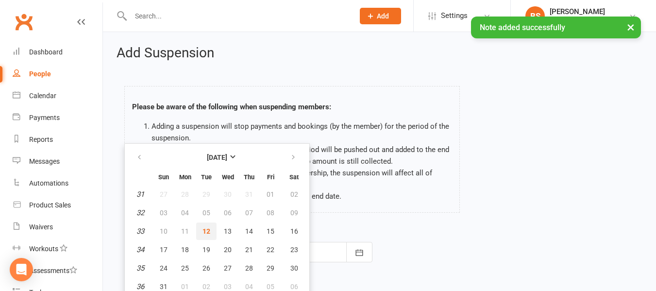
click at [210, 222] on button "12" at bounding box center [206, 230] width 20 height 17
type input "[DATE]"
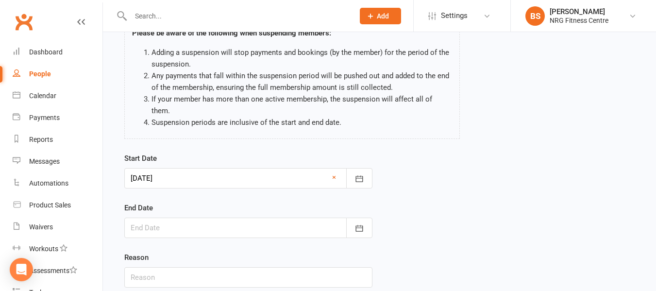
scroll to position [97, 0]
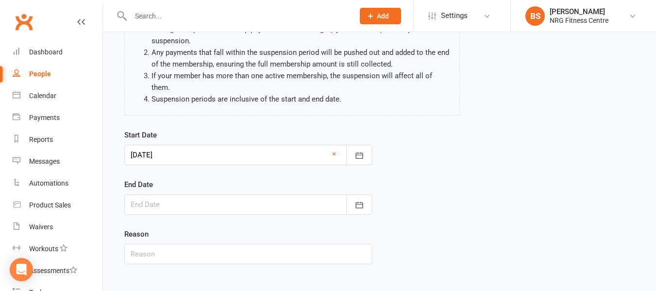
click at [194, 194] on div at bounding box center [248, 204] width 248 height 20
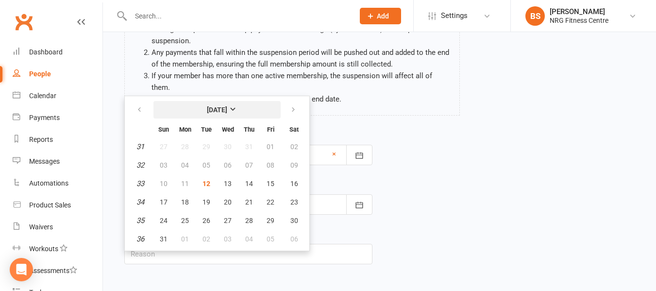
click at [241, 101] on button "[DATE]" at bounding box center [216, 109] width 127 height 17
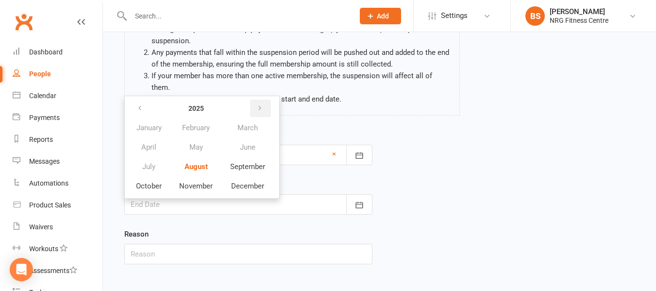
click at [259, 104] on icon "button" at bounding box center [259, 108] width 7 height 8
click at [151, 123] on span "January" at bounding box center [148, 127] width 25 height 9
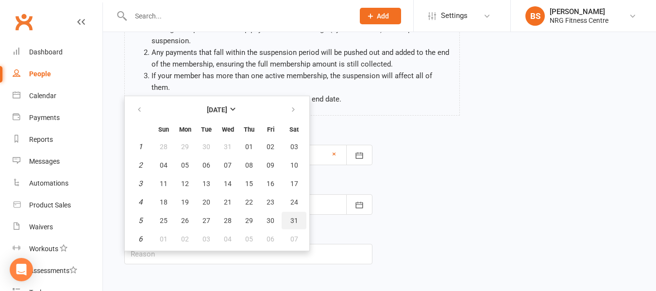
click at [296, 217] on span "31" at bounding box center [294, 221] width 8 height 8
type input "[DATE]"
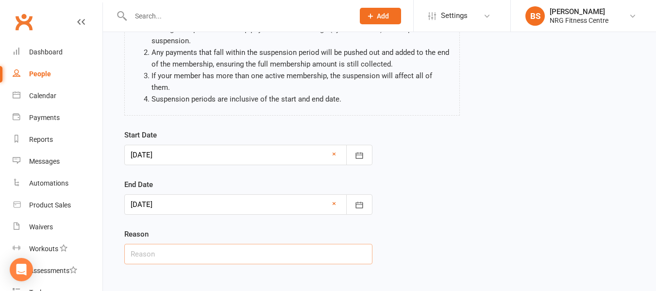
click at [186, 246] on input "text" at bounding box center [248, 254] width 248 height 20
type input "Surgery"
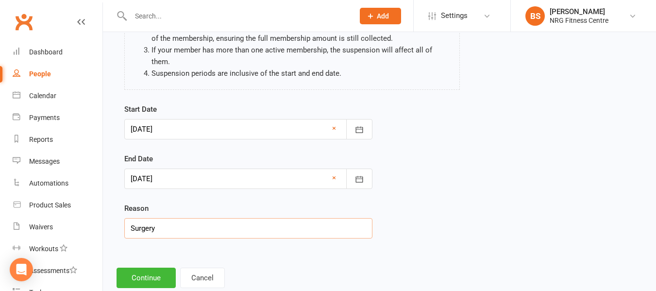
scroll to position [136, 0]
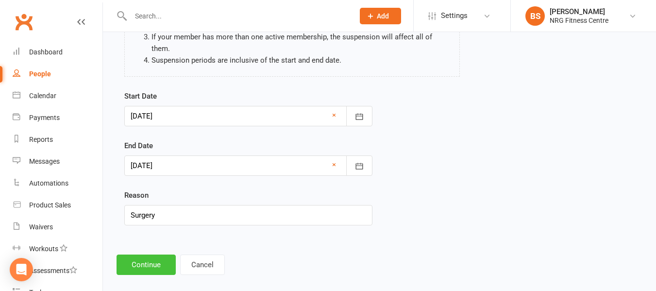
click at [136, 255] on button "Continue" at bounding box center [146, 265] width 59 height 20
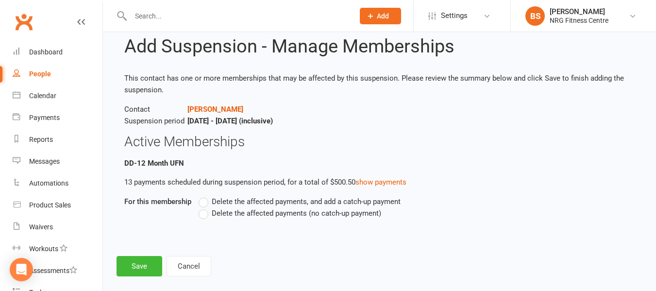
scroll to position [38, 0]
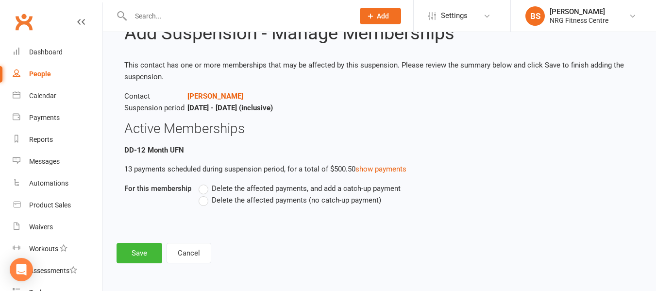
click at [201, 200] on label "Delete the affected payments (no catch-up payment)" at bounding box center [290, 200] width 183 height 12
click at [201, 194] on input "Delete the affected payments (no catch-up payment)" at bounding box center [202, 194] width 6 height 0
click at [140, 252] on button "Save" at bounding box center [140, 253] width 46 height 20
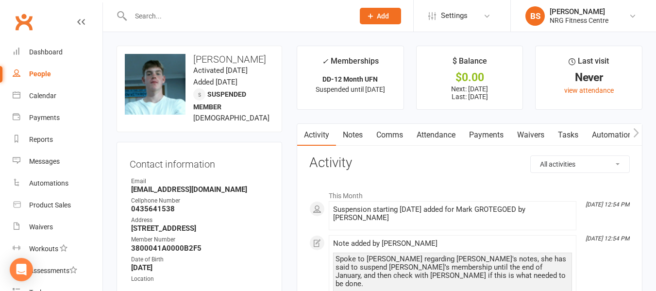
click at [171, 15] on input "text" at bounding box center [238, 16] width 220 height 14
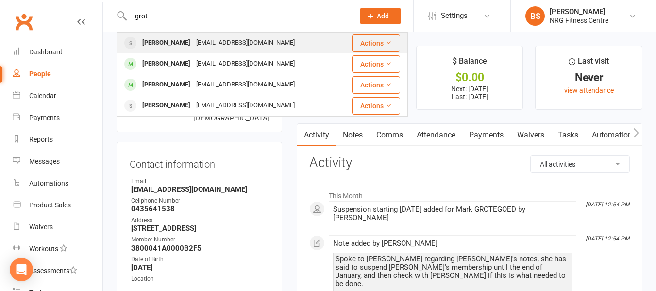
type input "grot"
click at [184, 46] on div "[PERSON_NAME]" at bounding box center [166, 43] width 54 height 14
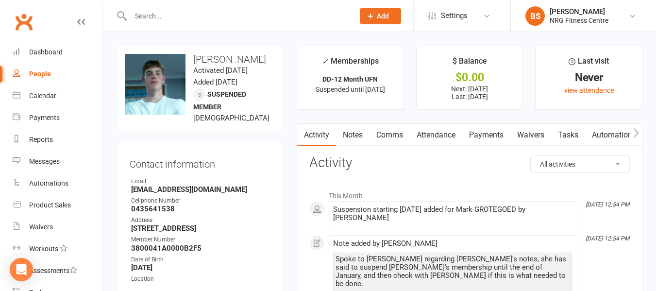
click at [178, 10] on input "text" at bounding box center [238, 16] width 220 height 14
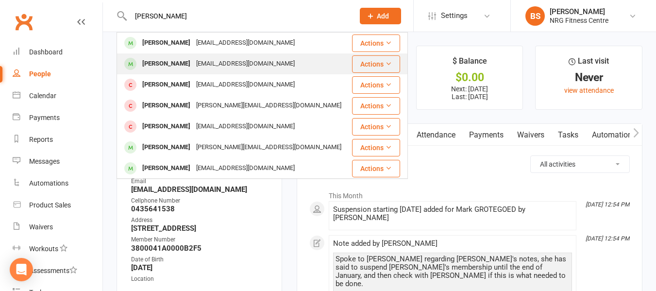
type input "[PERSON_NAME]"
click at [206, 63] on div "[EMAIL_ADDRESS][DOMAIN_NAME]" at bounding box center [245, 64] width 104 height 14
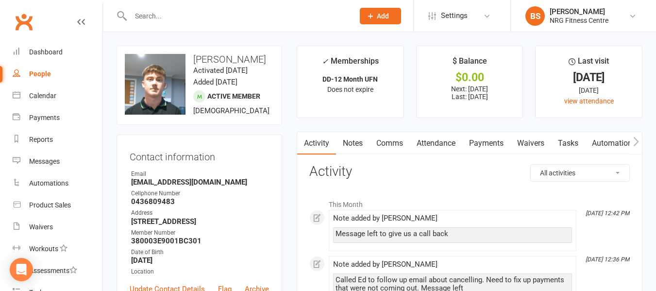
click at [352, 145] on link "Notes" at bounding box center [353, 143] width 34 height 22
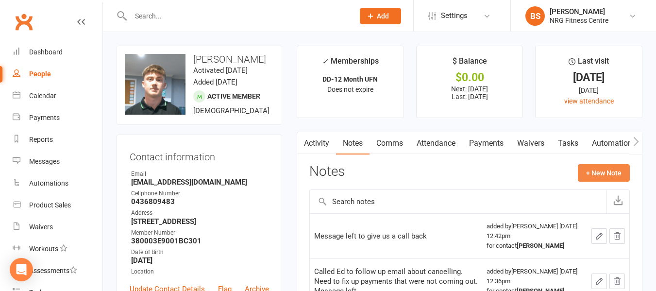
click at [598, 170] on button "+ New Note" at bounding box center [604, 172] width 52 height 17
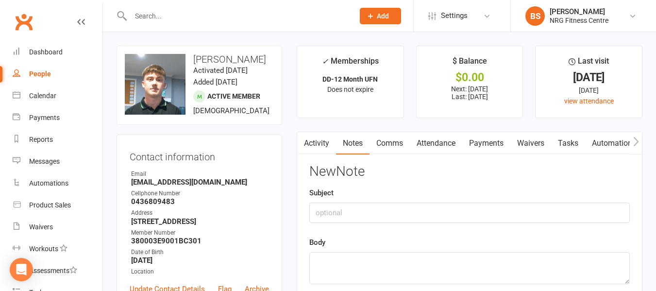
click at [375, 223] on div "New Note Subject Body Add tag Save Note Cancel" at bounding box center [469, 258] width 321 height 188
click at [373, 211] on input "text" at bounding box center [469, 213] width 321 height 20
type input "S"
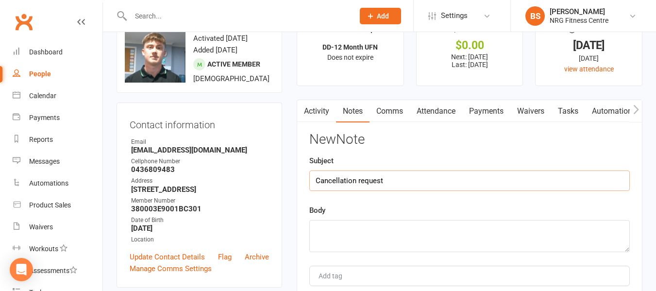
scroll to position [146, 0]
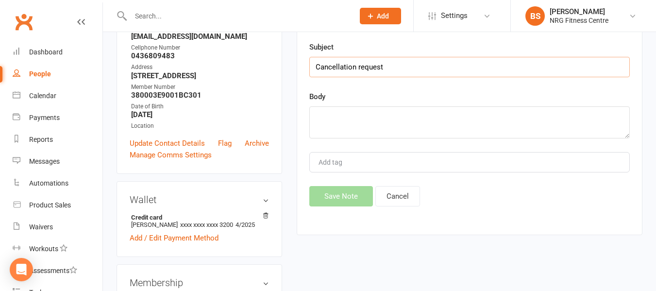
type input "Cancellation request"
click at [355, 113] on textarea at bounding box center [469, 122] width 321 height 32
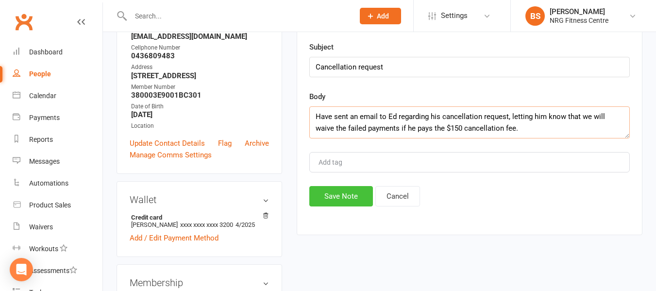
type textarea "Have sent an email to Ed regarding his cancellation request, letting him know t…"
click at [350, 197] on button "Save Note" at bounding box center [341, 196] width 64 height 20
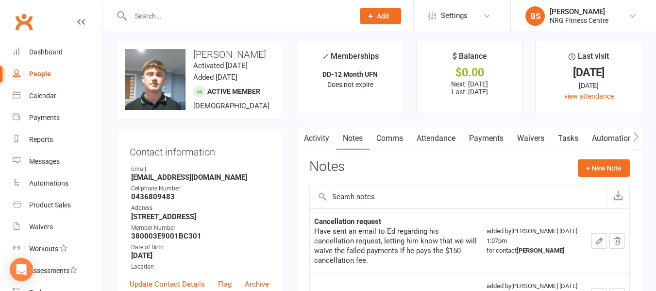
scroll to position [0, 0]
